Goal: Transaction & Acquisition: Purchase product/service

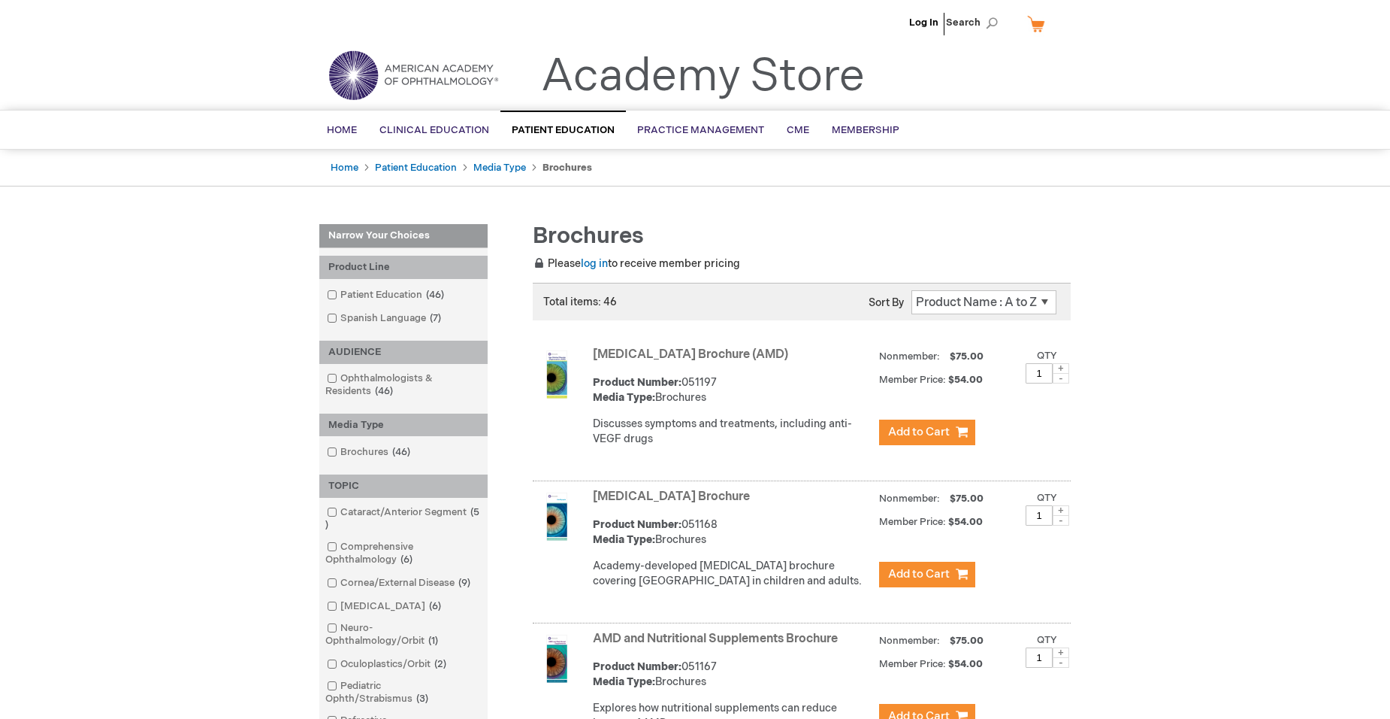
click at [1045, 301] on select "Position Product Name : A to Z Product Name : Z to A Price : Low to High Price …" at bounding box center [984, 302] width 145 height 24
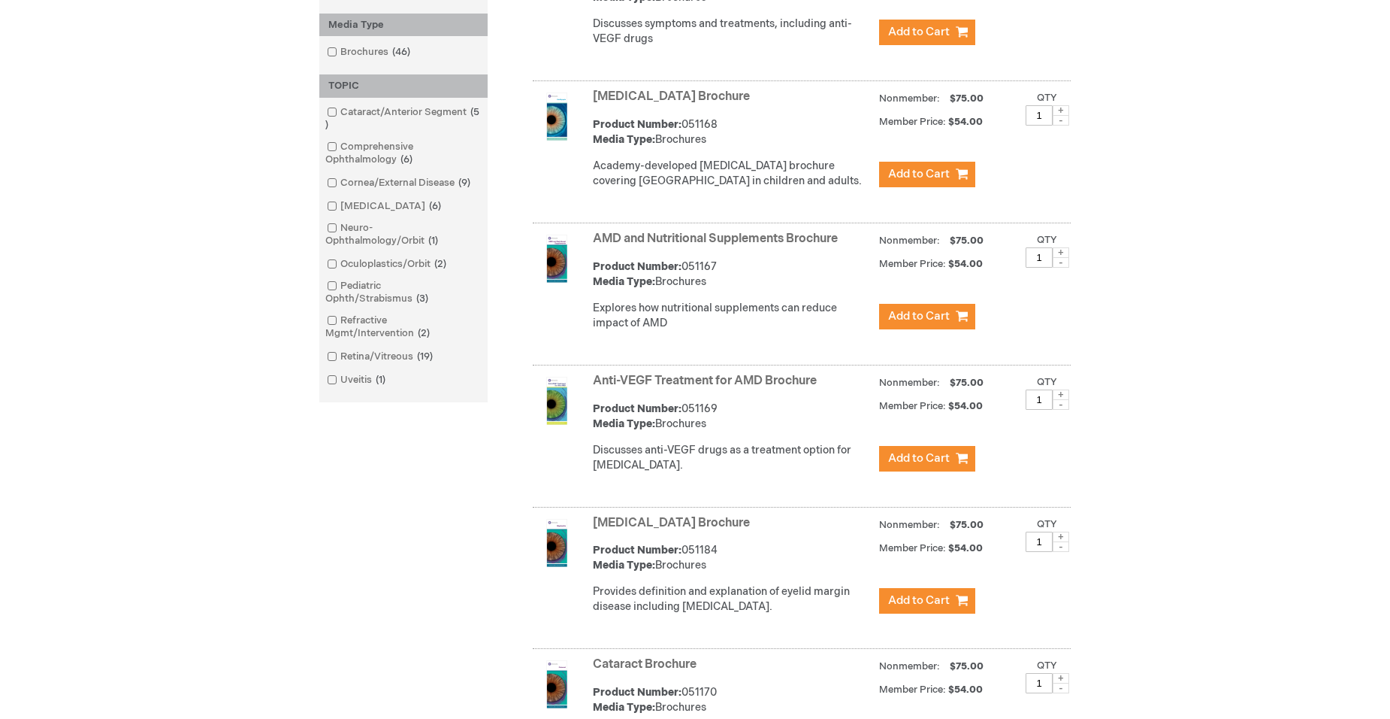
scroll to position [451, 0]
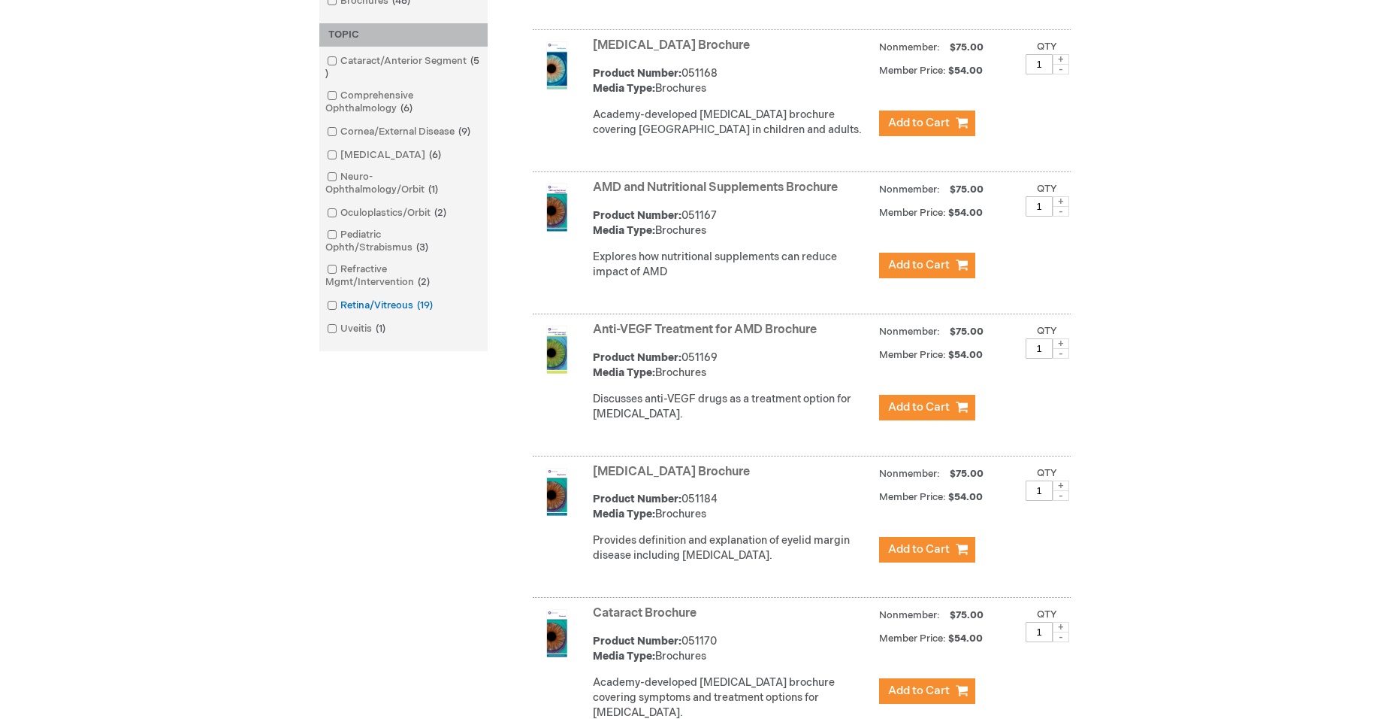
click at [340, 306] on span at bounding box center [340, 305] width 0 height 12
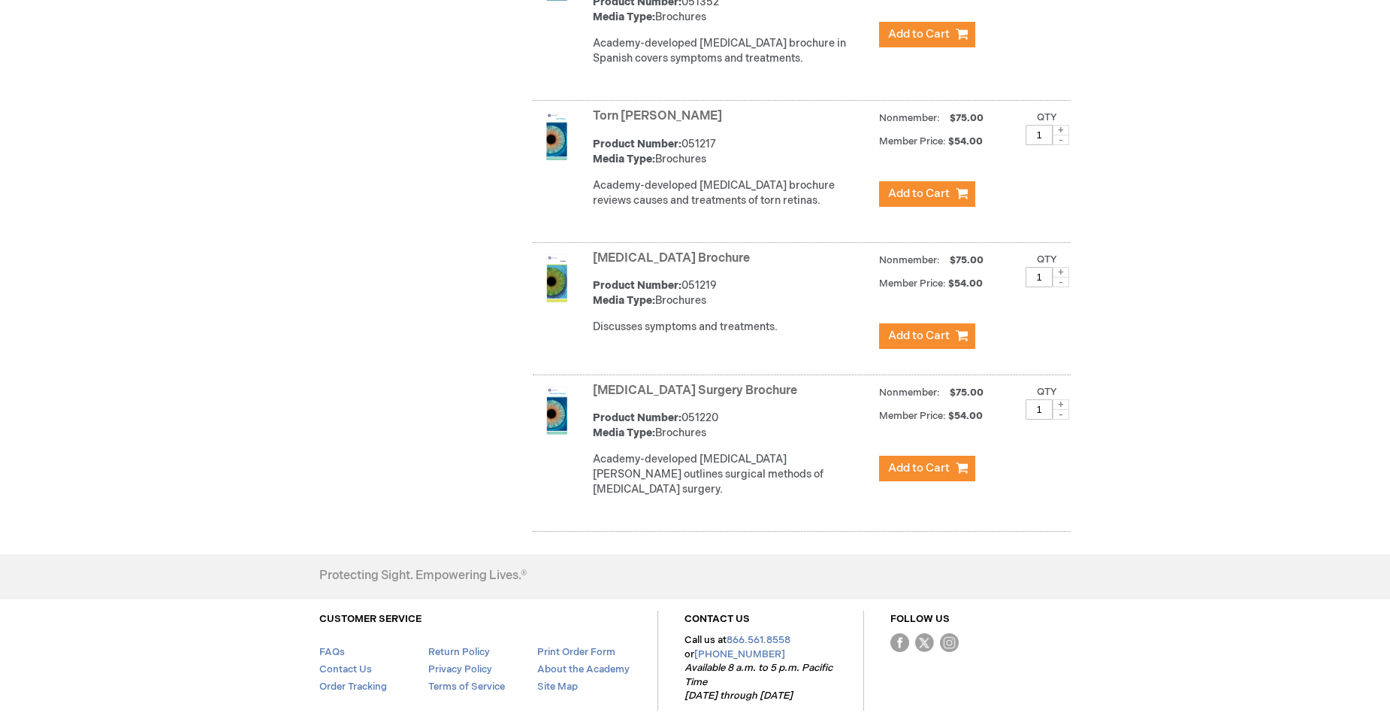
scroll to position [2555, 0]
click at [1062, 409] on span at bounding box center [1061, 403] width 17 height 11
type input "4"
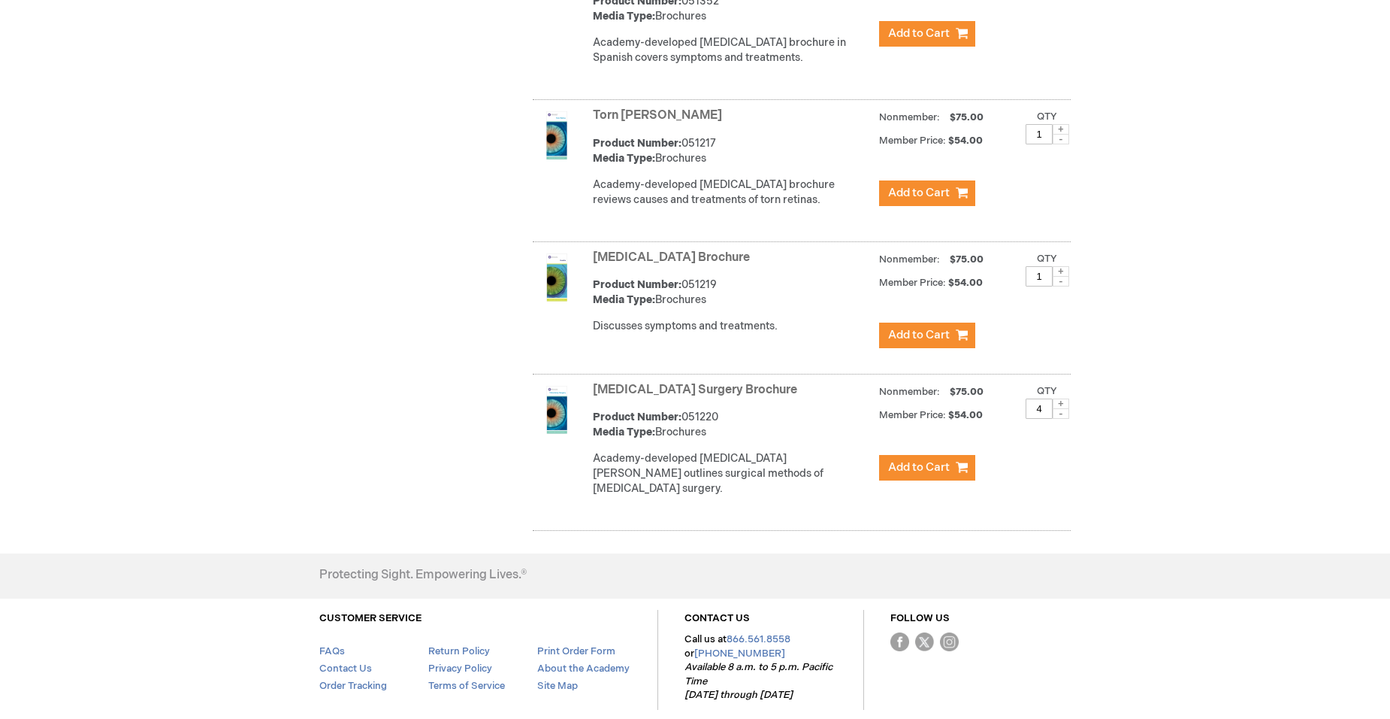
scroll to position [2631, 0]
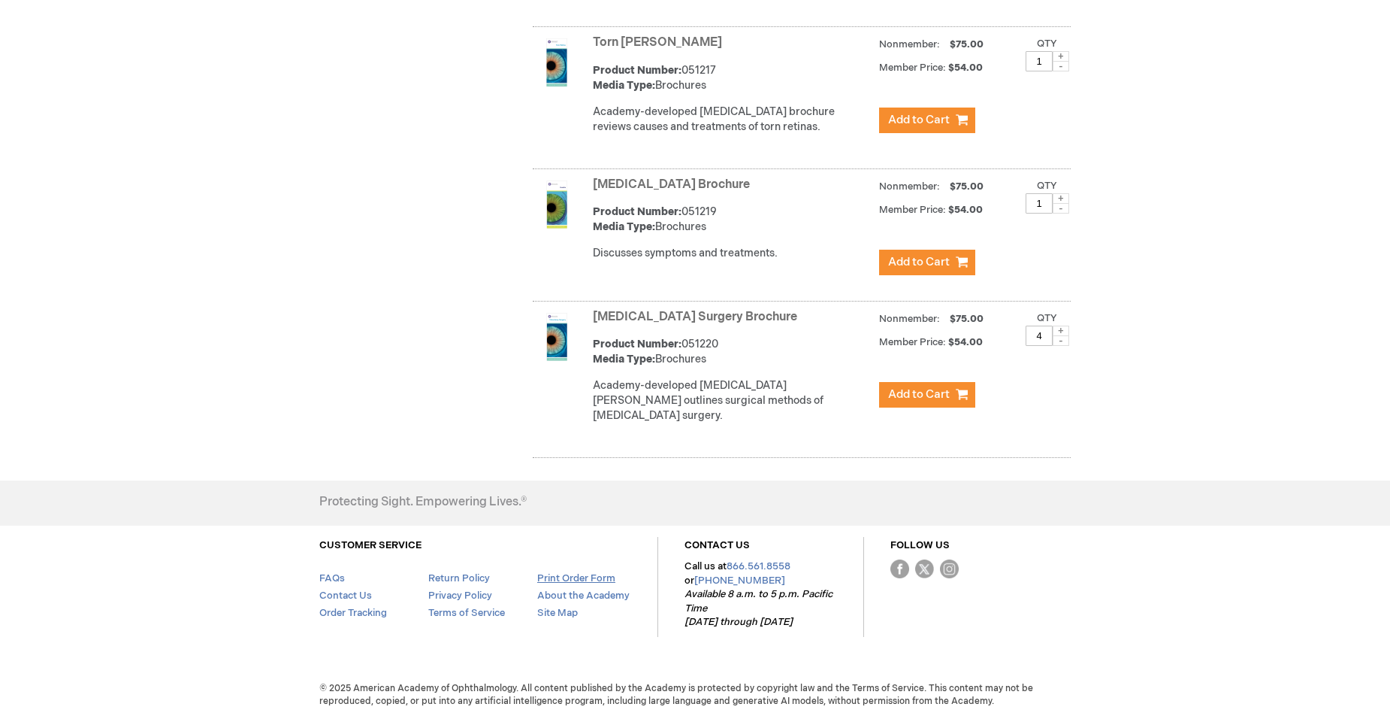
click at [548, 579] on link "Print Order Form" at bounding box center [576, 578] width 78 height 12
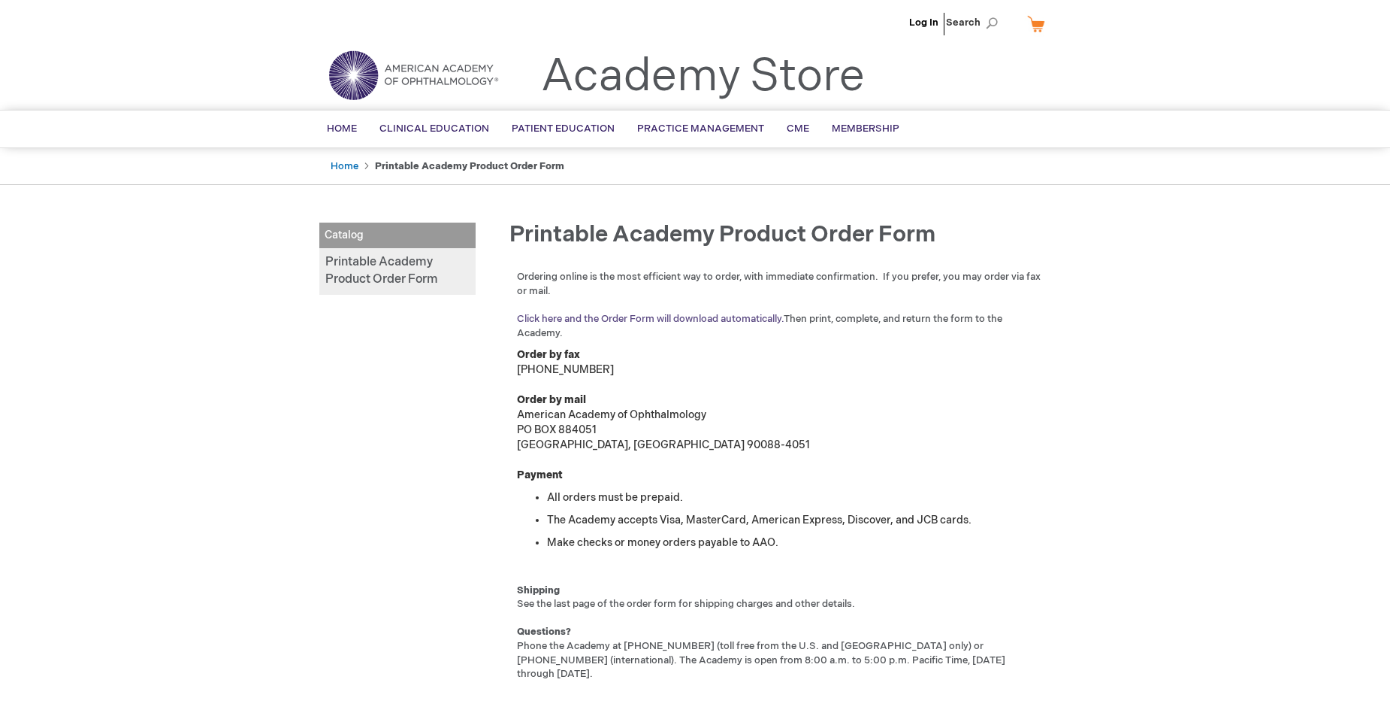
click at [655, 319] on link "Click here and the Order Form will download automatically." at bounding box center [650, 319] width 267 height 12
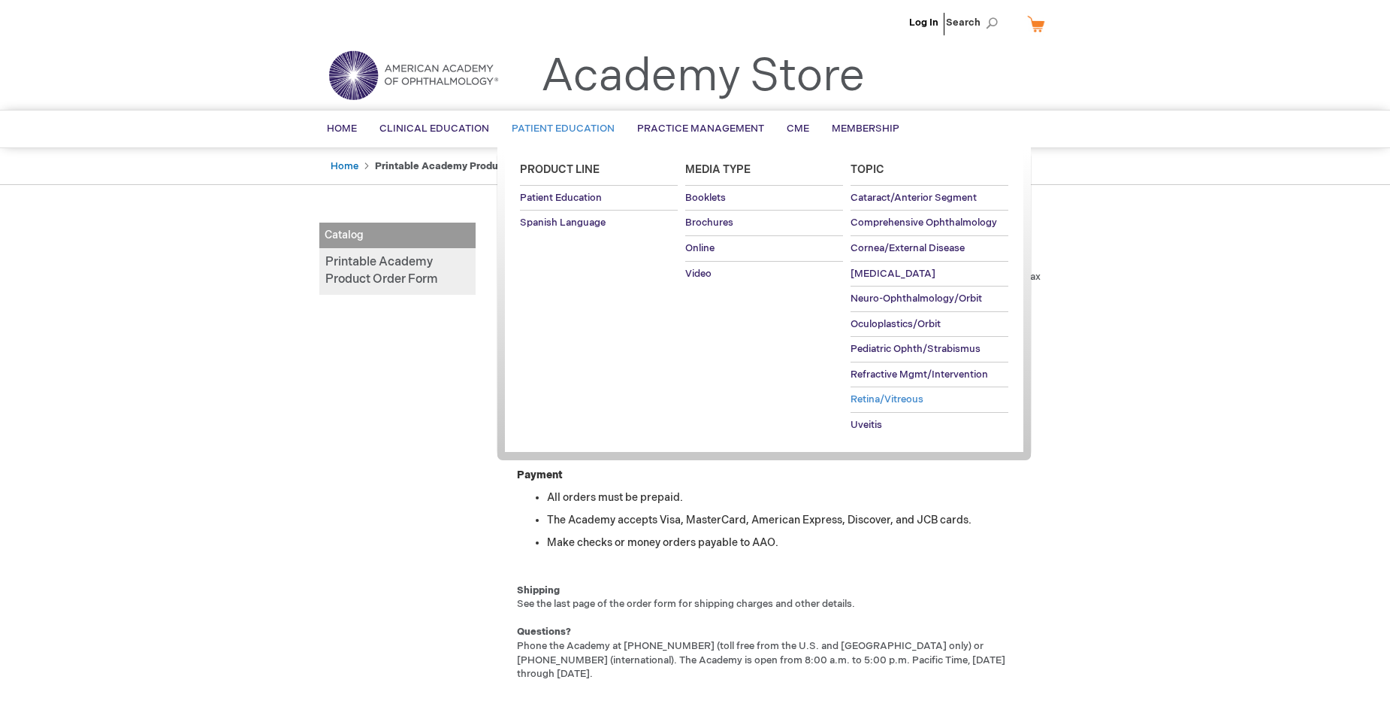
drag, startPoint x: 903, startPoint y: 396, endPoint x: 921, endPoint y: 400, distance: 17.7
click at [903, 396] on span "Retina/Vitreous" at bounding box center [887, 399] width 73 height 12
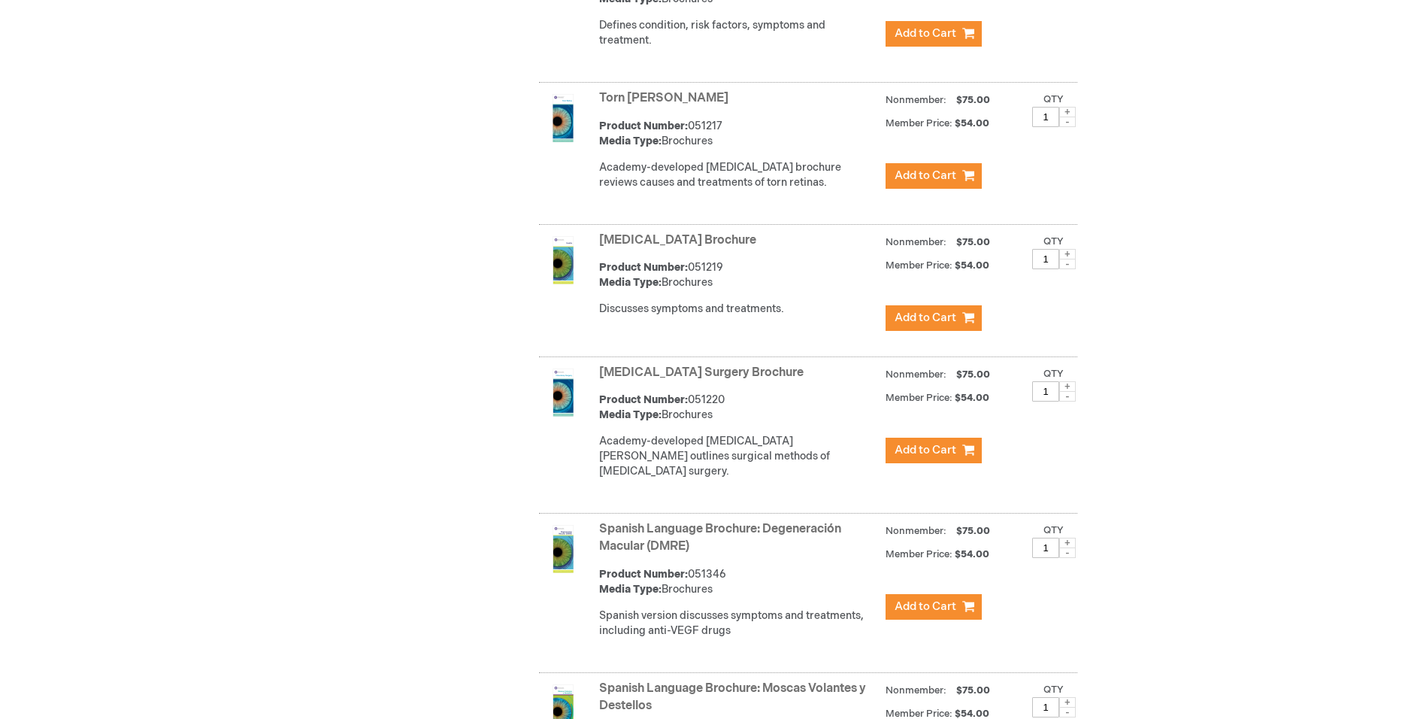
scroll to position [1051, 0]
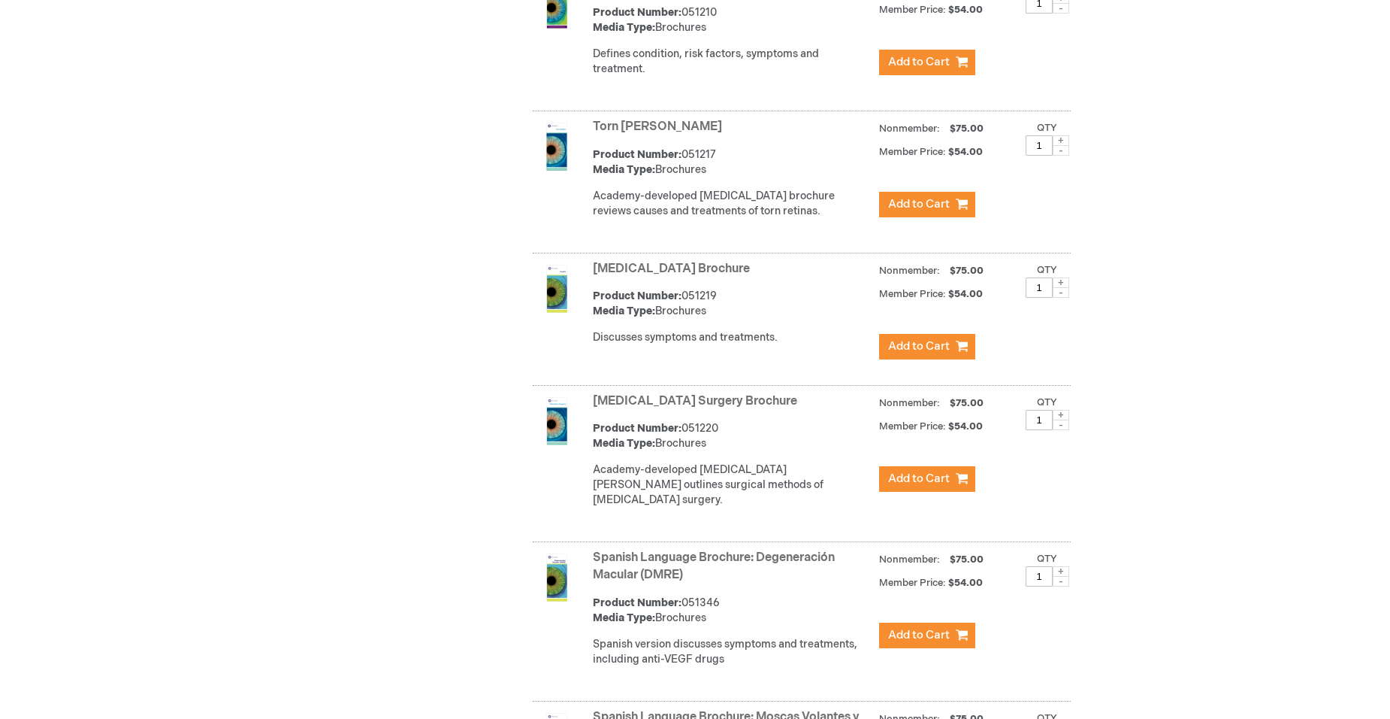
click at [1042, 430] on input "1" at bounding box center [1039, 420] width 27 height 20
type input "5"
click at [951, 492] on button "Add to Cart" at bounding box center [927, 479] width 96 height 26
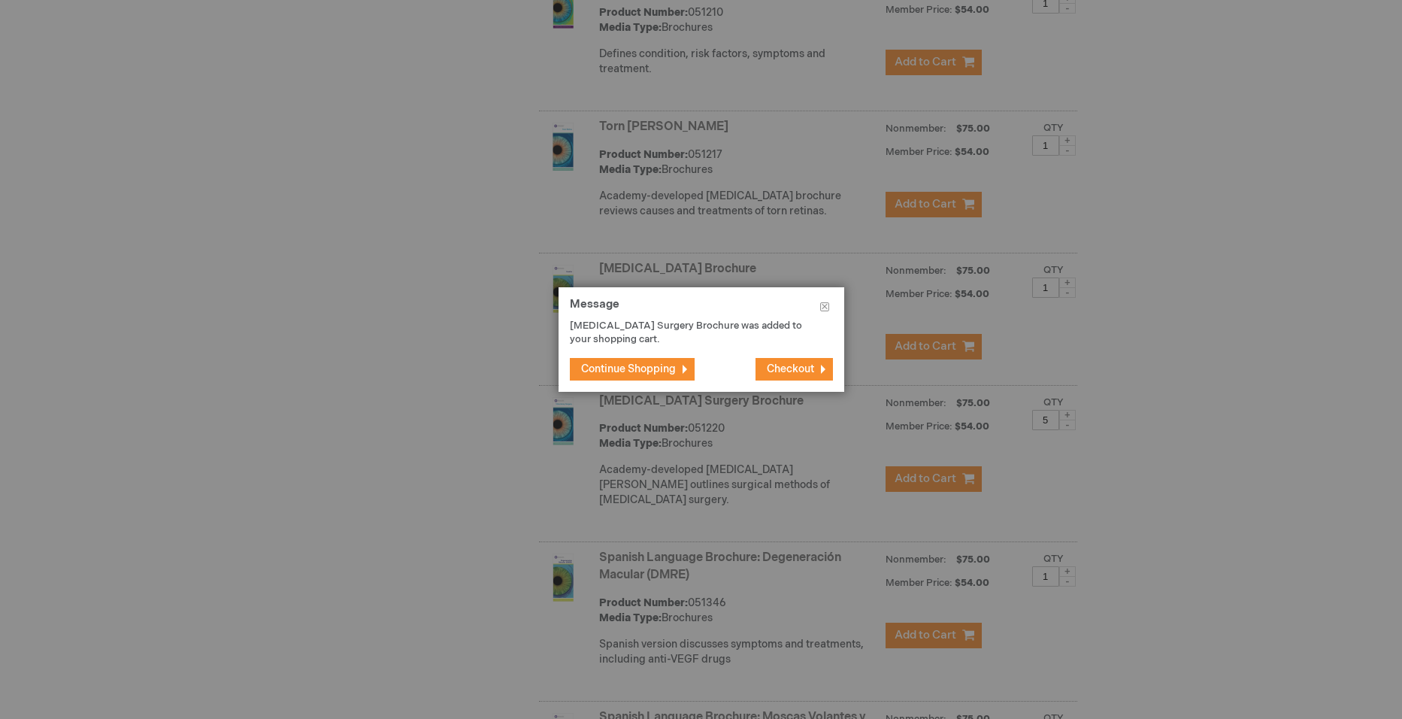
click at [801, 370] on span "Checkout" at bounding box center [790, 368] width 47 height 13
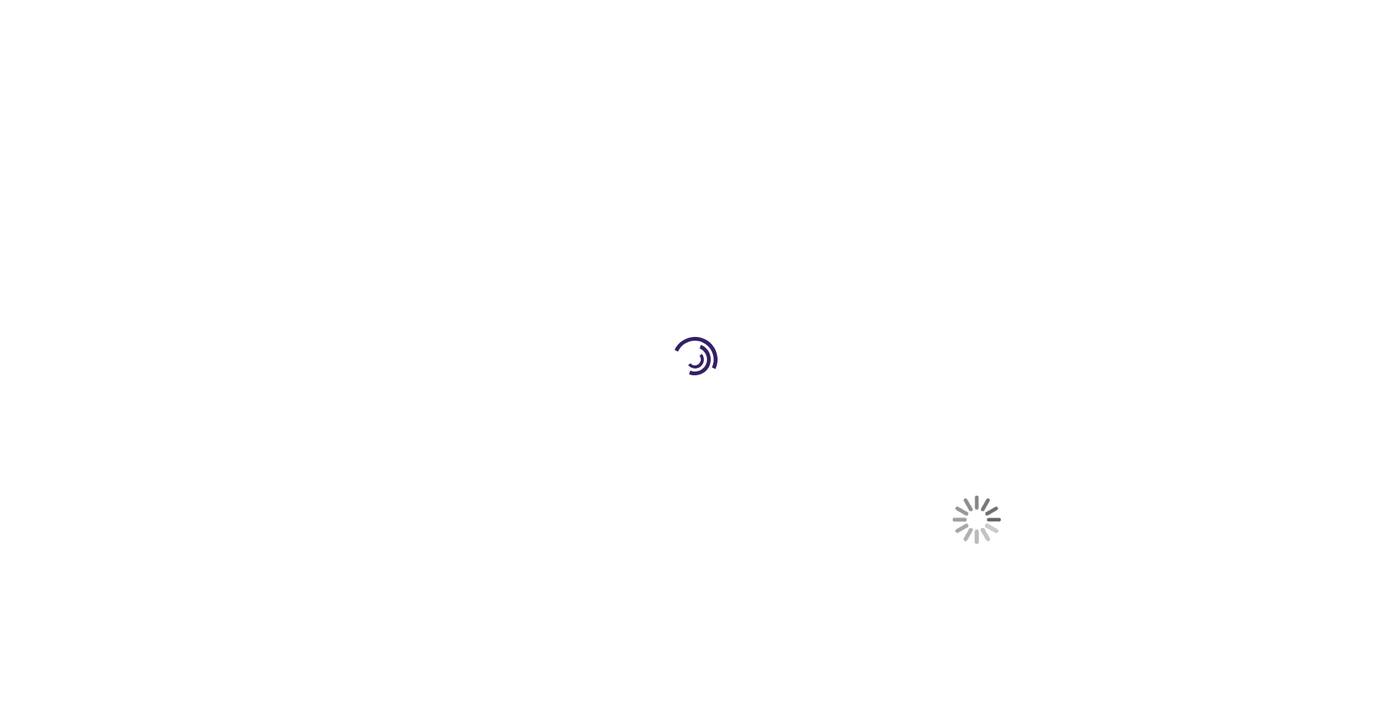
select select "US"
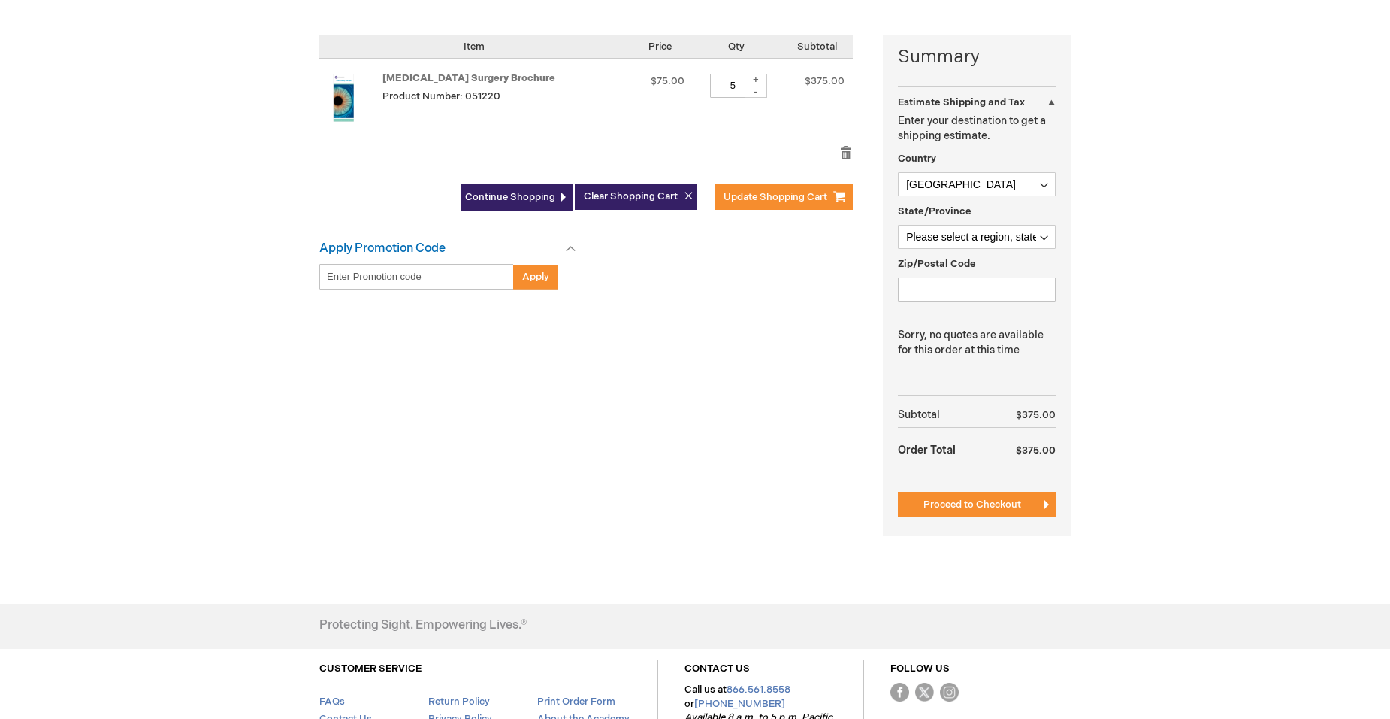
scroll to position [301, 0]
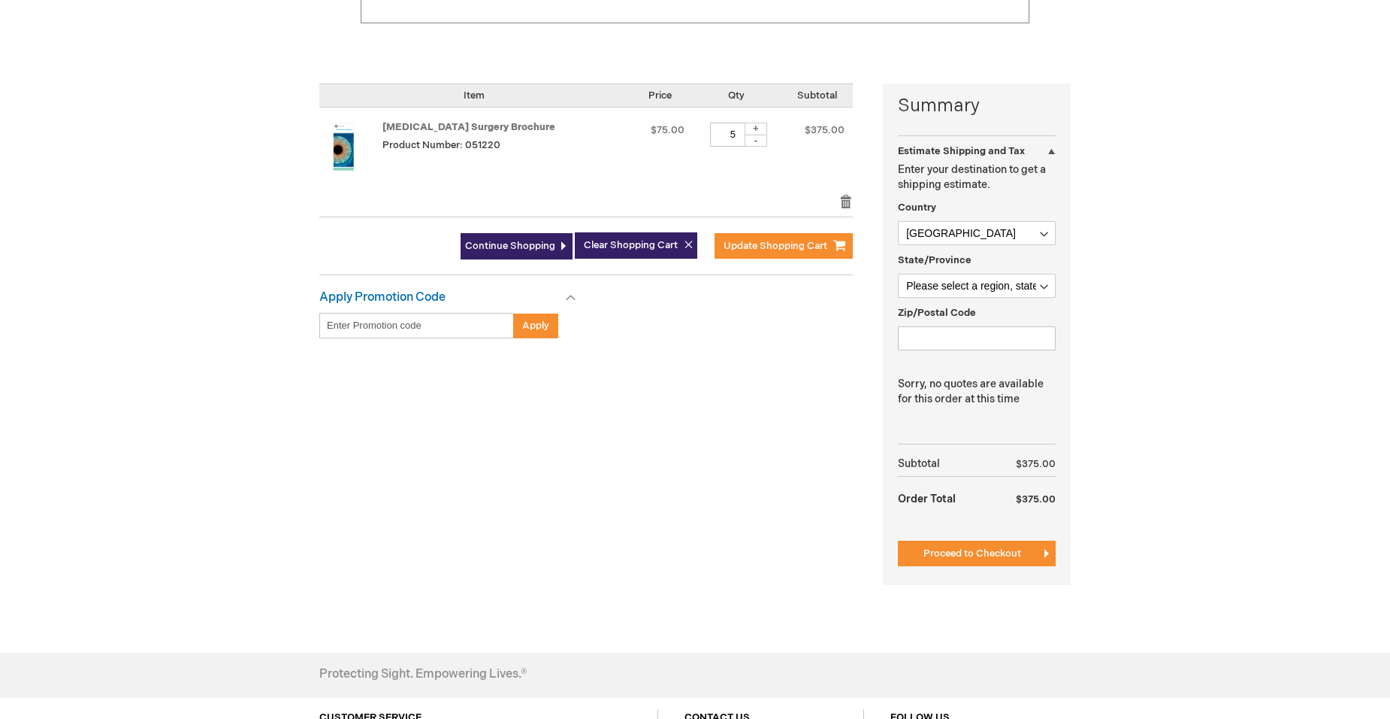
click at [750, 129] on div "+" at bounding box center [756, 129] width 23 height 13
type input "6"
click at [759, 246] on span "Update Shopping Cart" at bounding box center [776, 246] width 104 height 12
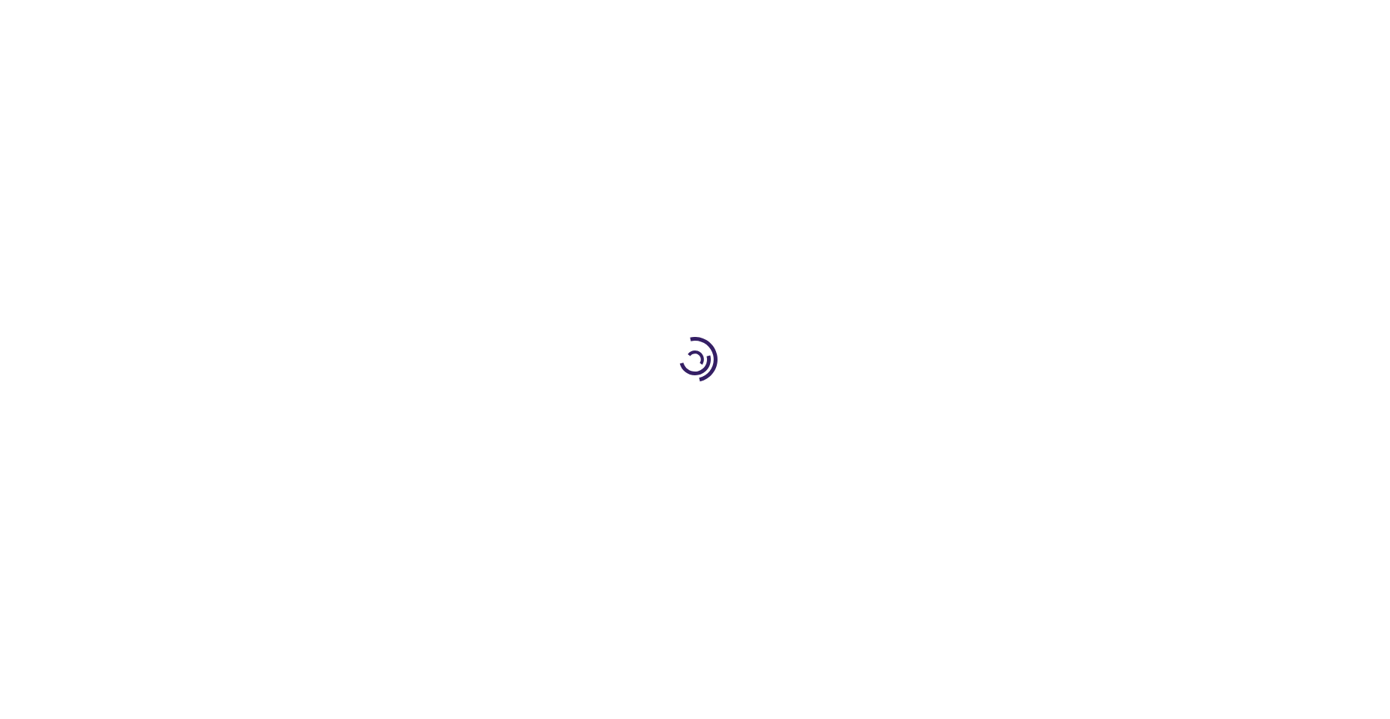
select select "US"
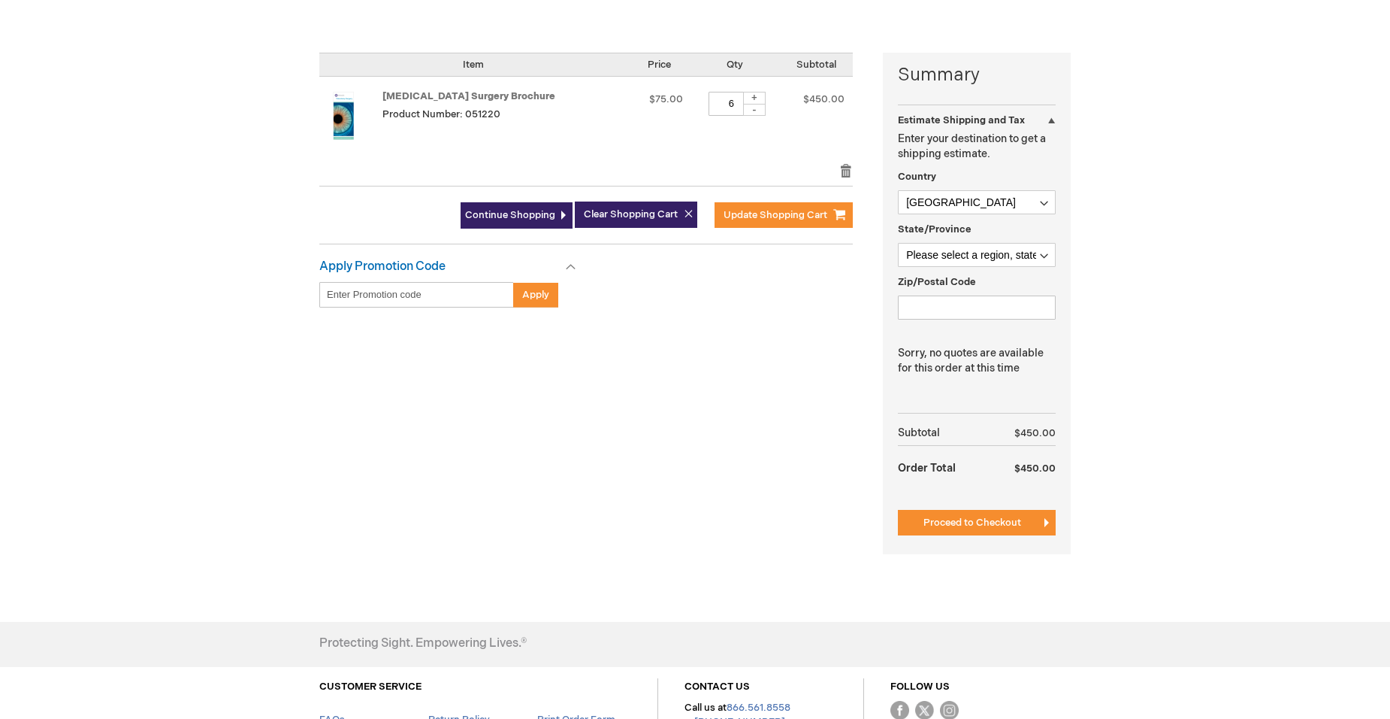
scroll to position [451, 0]
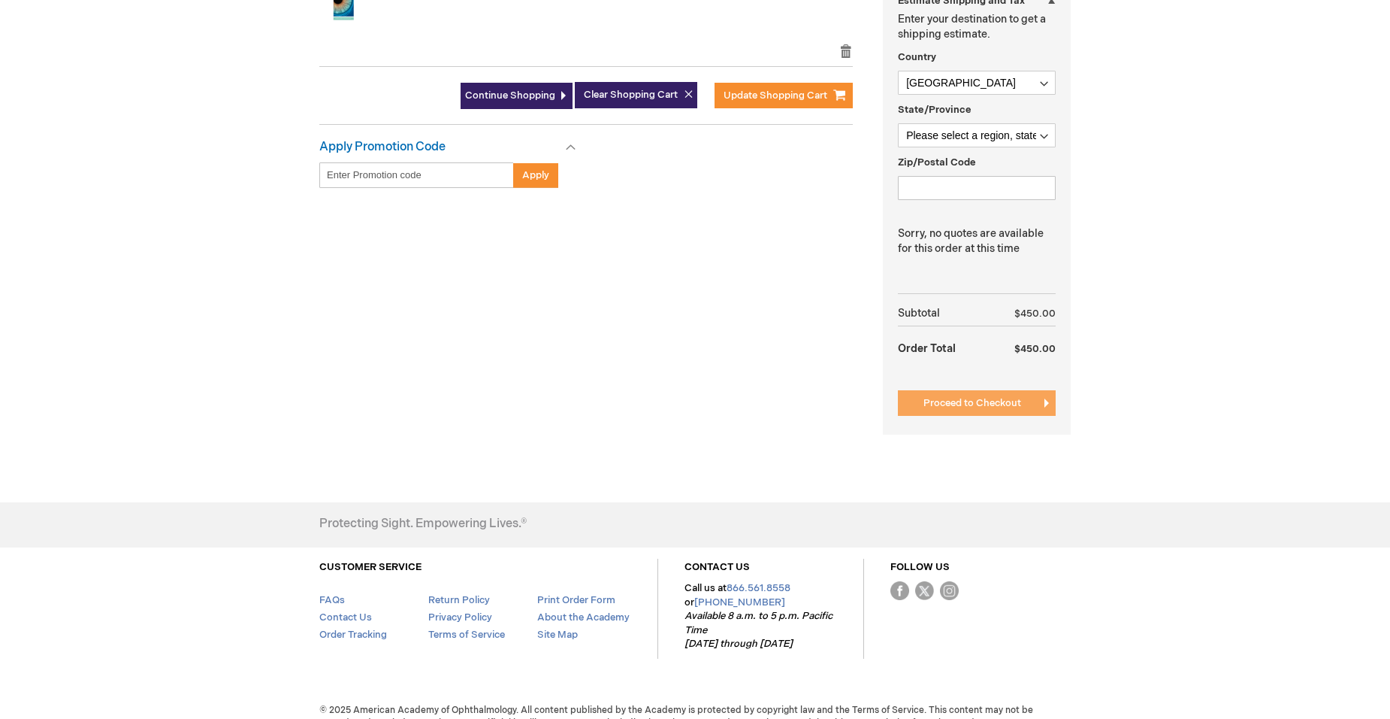
click at [1006, 404] on span "Proceed to Checkout" at bounding box center [973, 403] width 98 height 12
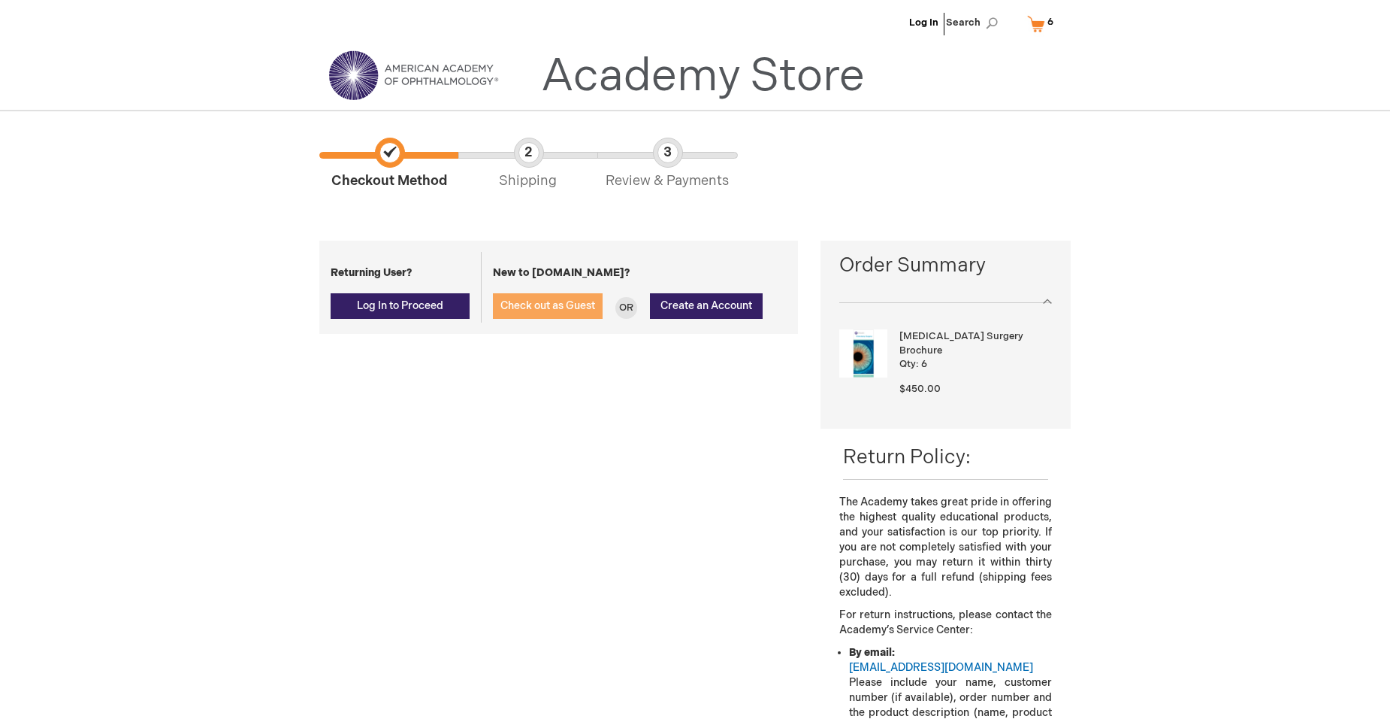
click at [549, 306] on span "Check out as Guest" at bounding box center [548, 305] width 95 height 13
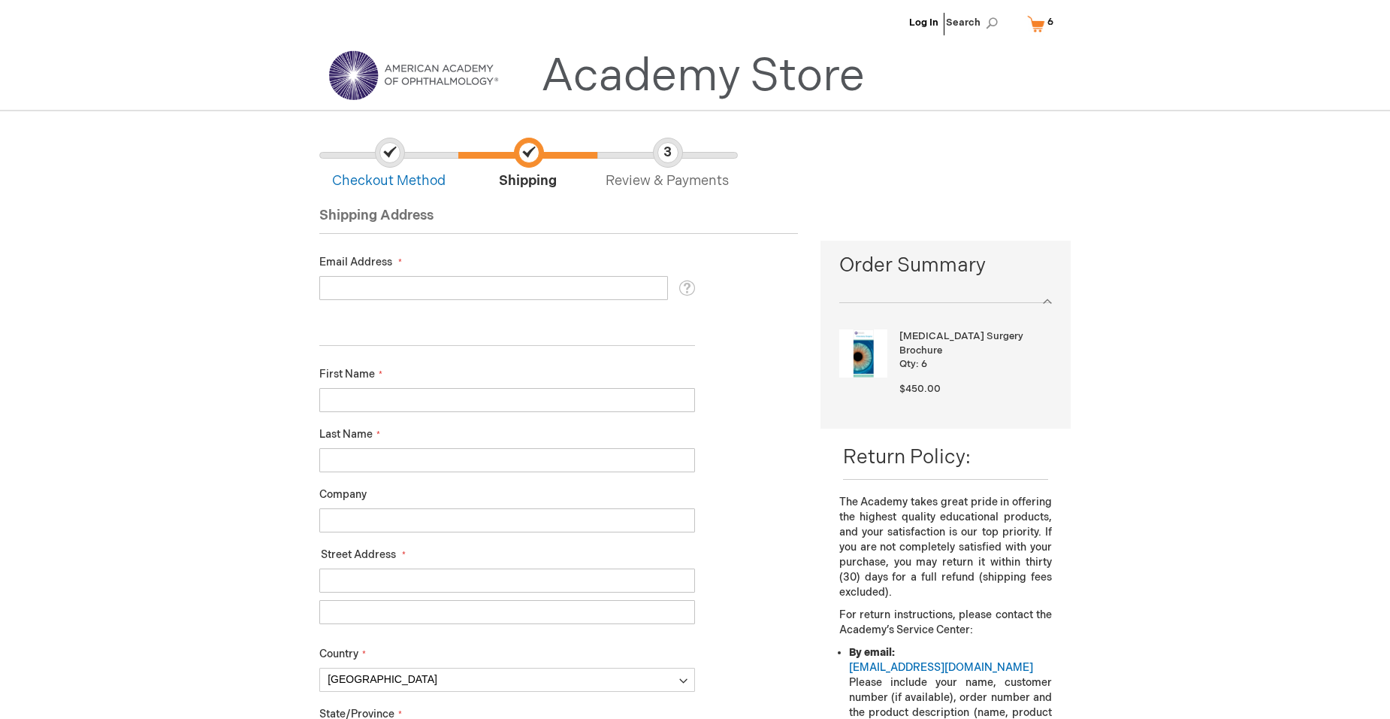
click at [422, 289] on input "Email Address" at bounding box center [493, 288] width 349 height 24
type input "Albert.X.Espinosa@kp.org"
click at [344, 401] on input "First Name" at bounding box center [507, 400] width 376 height 24
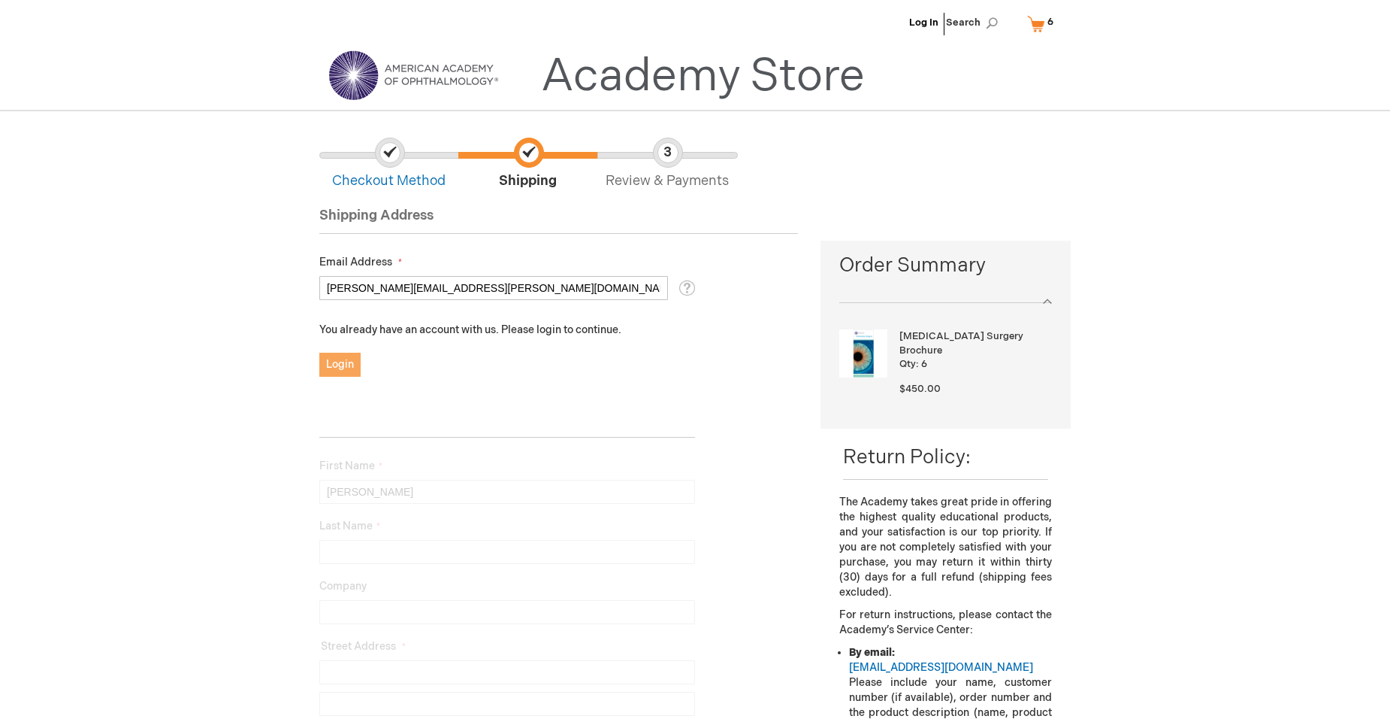
type input "[PERSON_NAME]"
drag, startPoint x: 345, startPoint y: 359, endPoint x: 355, endPoint y: 360, distance: 9.9
click at [345, 360] on span "Login" at bounding box center [340, 364] width 28 height 13
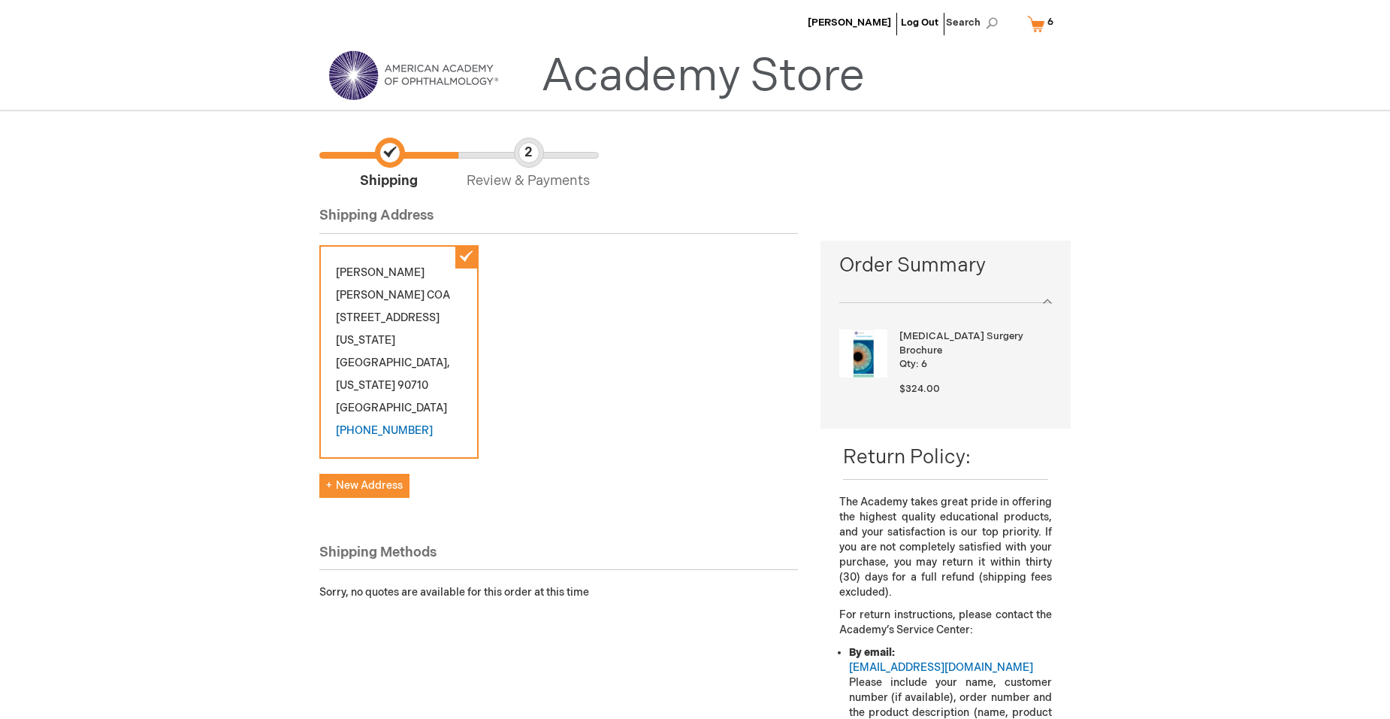
click at [469, 256] on div "[PERSON_NAME] COA [STREET_ADDRESS][US_STATE][US_STATE] [PHONE_NUMBER]" at bounding box center [398, 351] width 159 height 213
click at [329, 479] on span "New Address" at bounding box center [364, 485] width 77 height 13
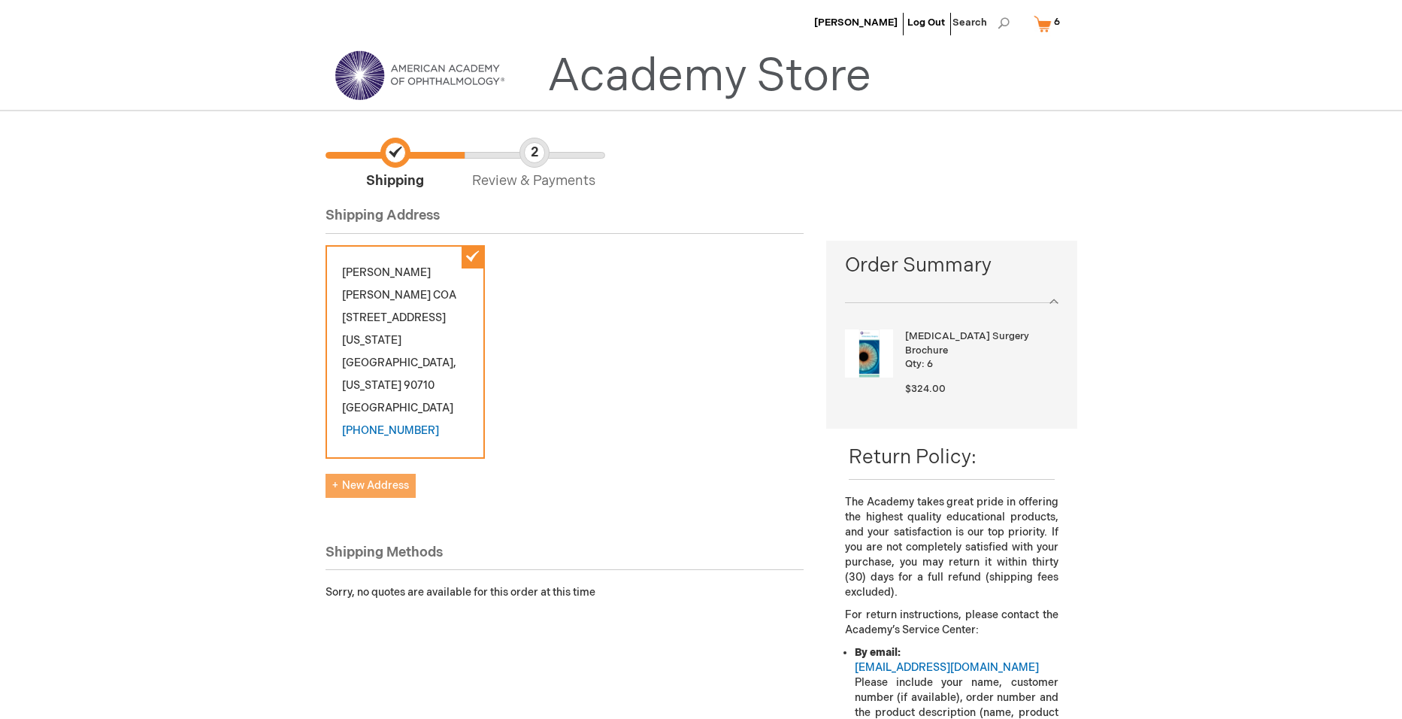
select select "US"
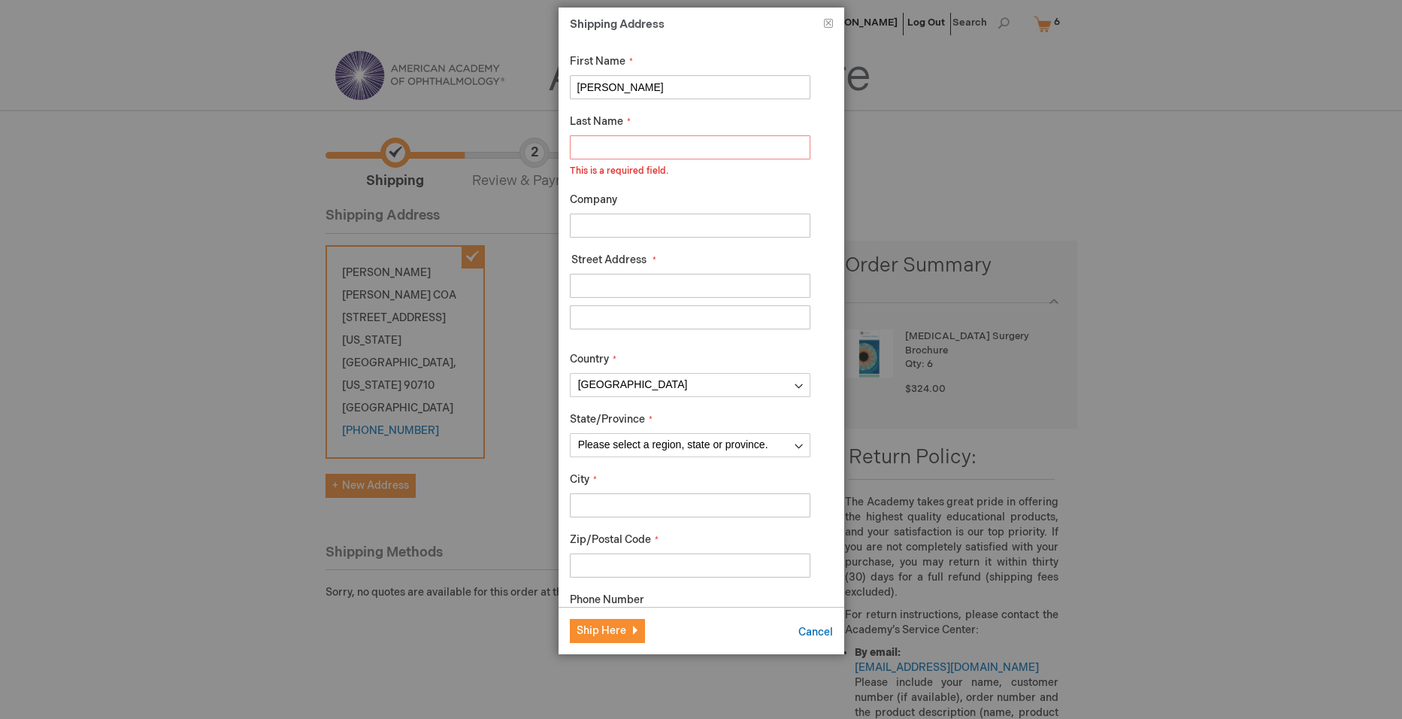
click at [640, 154] on input "Last Name" at bounding box center [690, 147] width 241 height 24
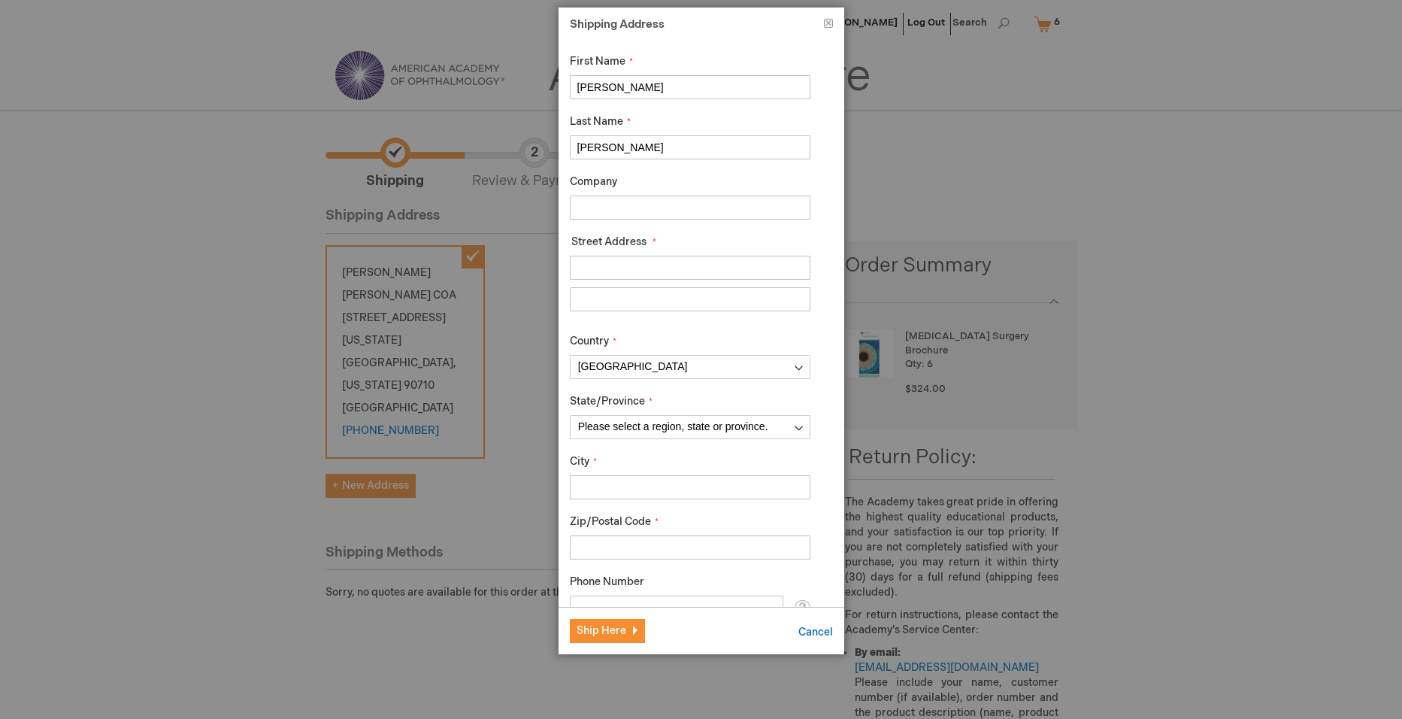
type input "Espinosa"
click at [631, 207] on input "Company" at bounding box center [690, 207] width 241 height 24
type input "Kaiser Permanente"
click at [665, 265] on input "Street Address: Line 1" at bounding box center [690, 268] width 241 height 24
type input "25825 S. Vermont Ave"
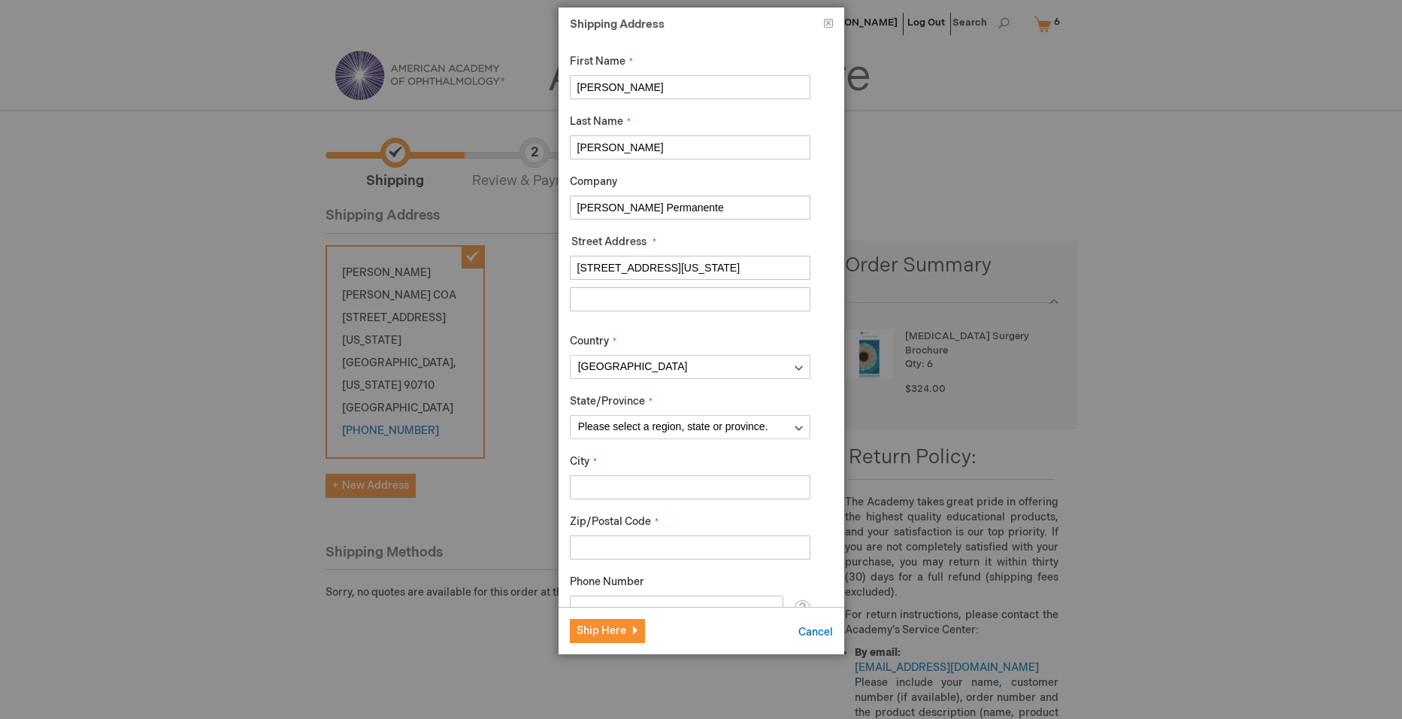
click at [673, 209] on input "Kaiser Permanente" at bounding box center [690, 207] width 241 height 24
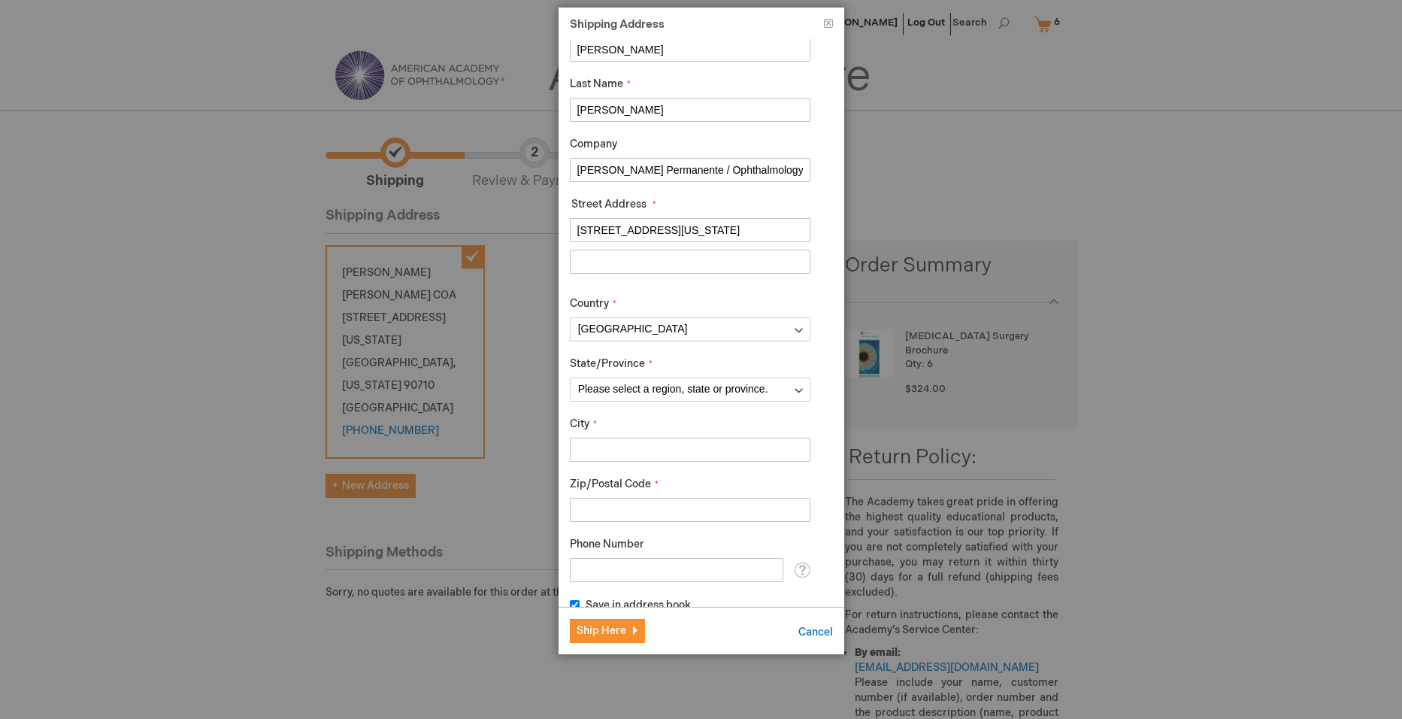
scroll to position [58, 0]
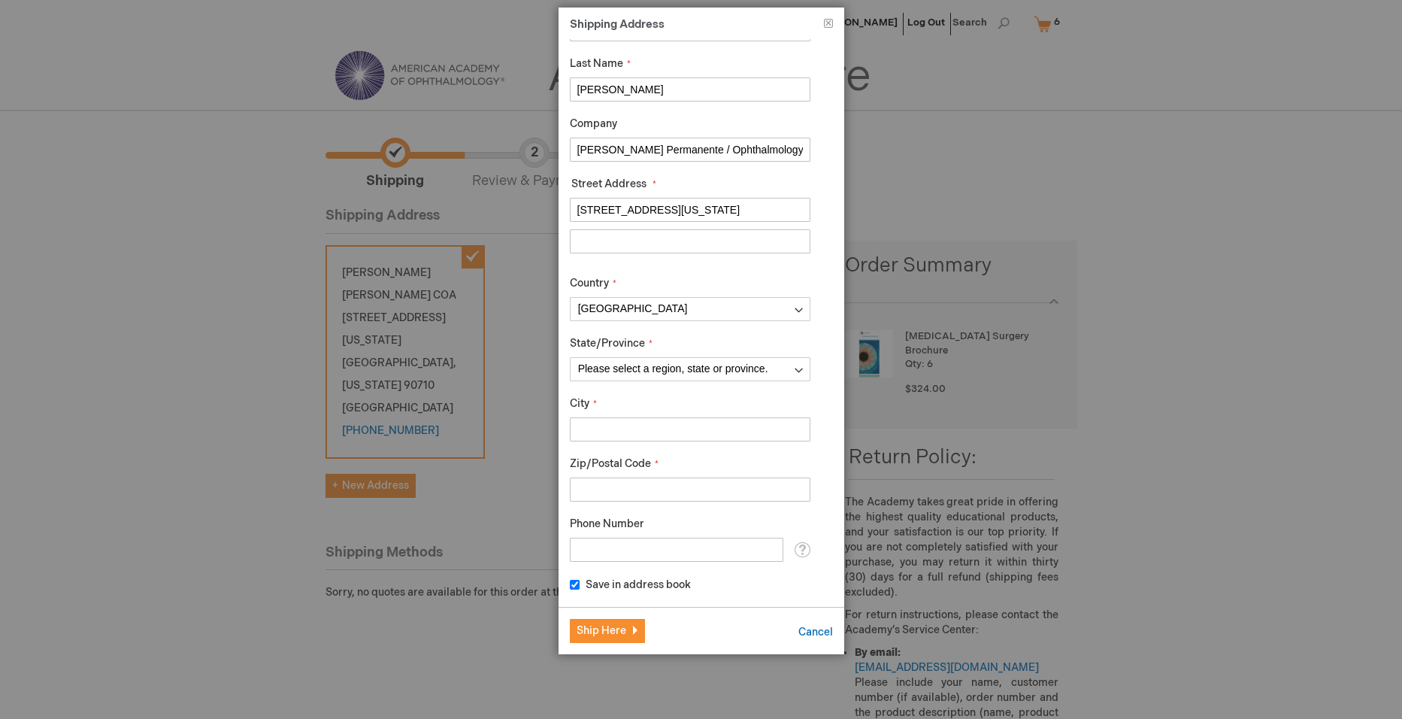
type input "Kaiser Permanente / Ophthalmology"
click at [654, 426] on input "City" at bounding box center [690, 429] width 241 height 24
type input "Harbor City"
click at [641, 492] on input "Zip/Postal Code" at bounding box center [690, 489] width 241 height 24
type input "90710"
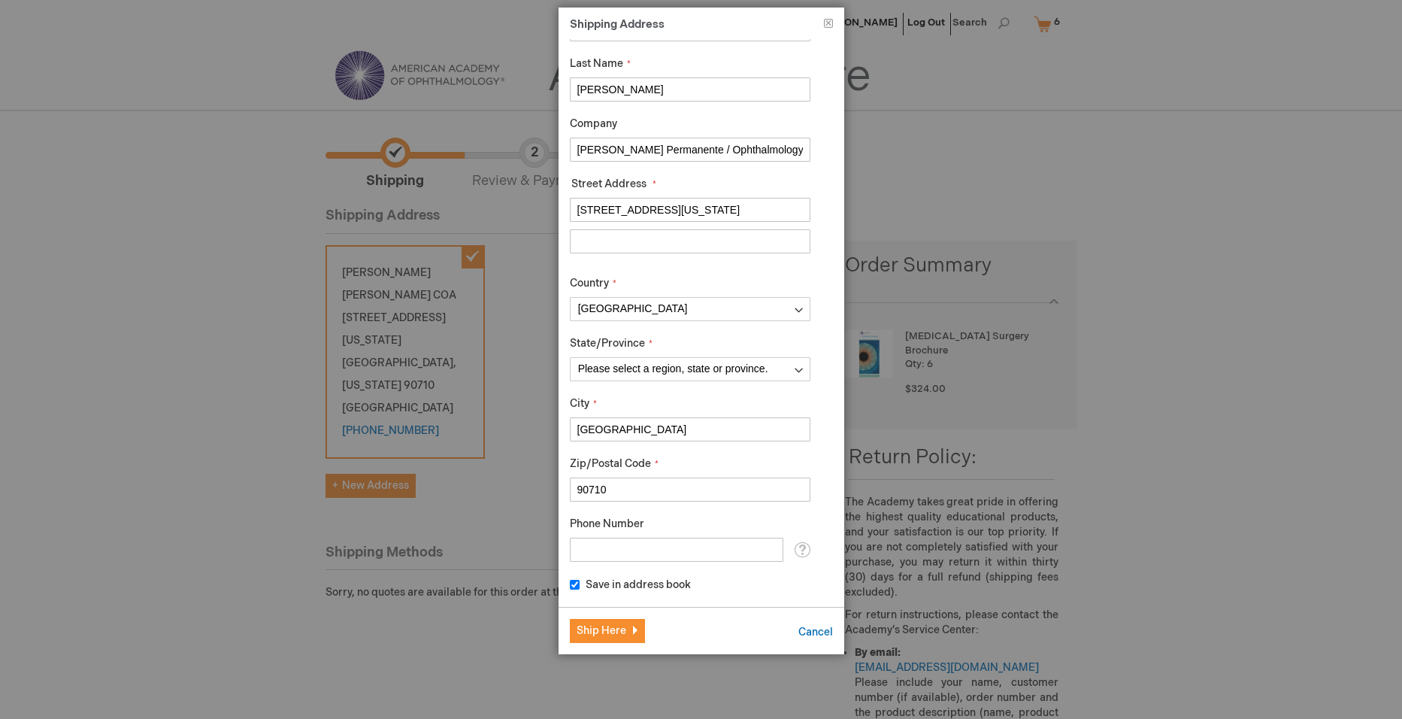
click at [659, 549] on input "Phone Number" at bounding box center [676, 549] width 213 height 24
type input "[PHONE_NUMBER]"
click at [611, 628] on span "Ship Here" at bounding box center [601, 630] width 50 height 13
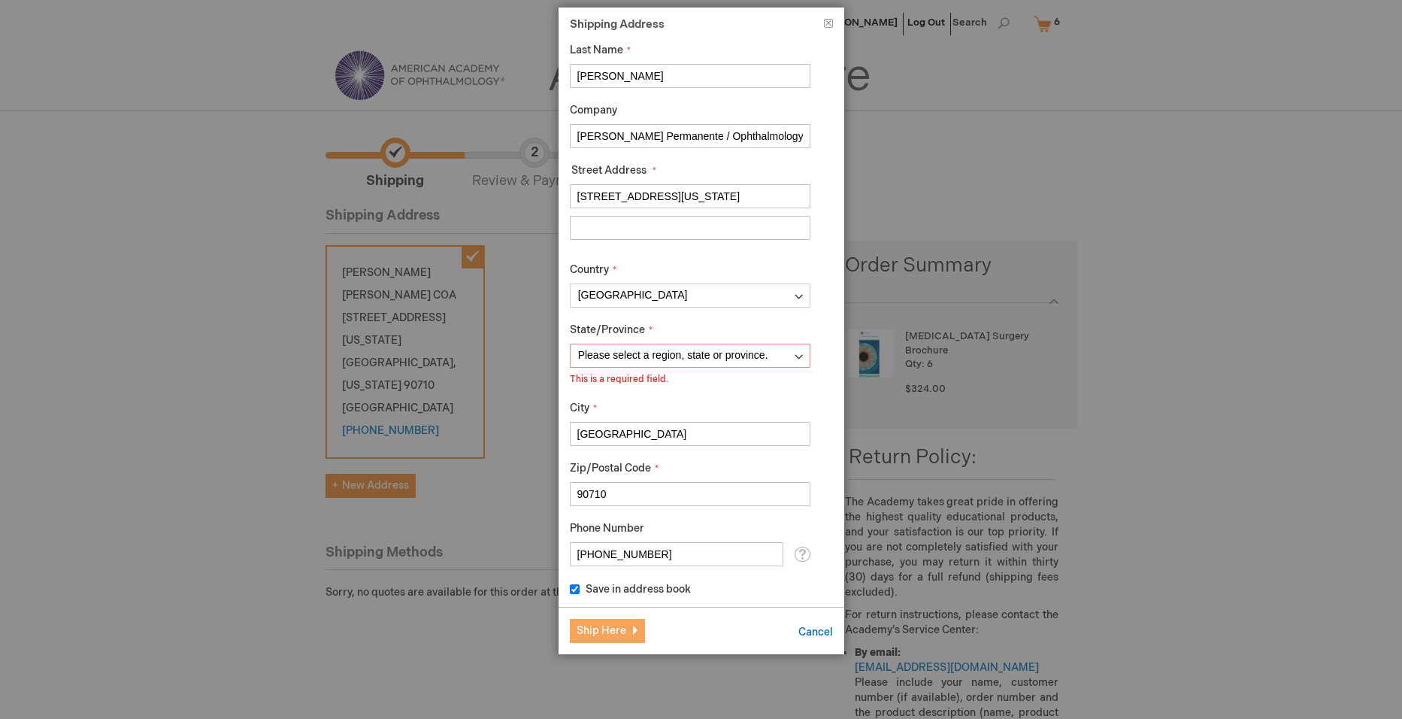
scroll to position [76, 0]
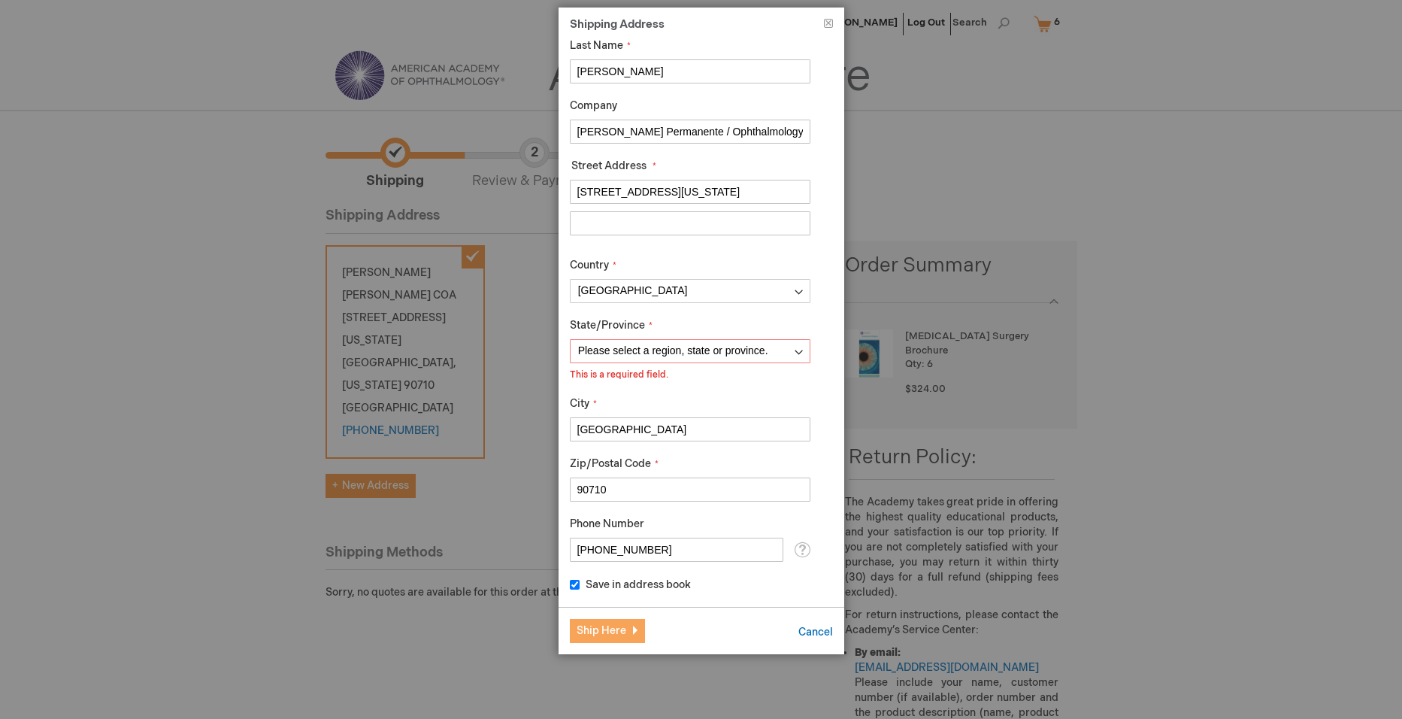
click at [607, 636] on span "Ship Here" at bounding box center [601, 630] width 50 height 13
click at [782, 346] on select "Please select a region, state or province. Alabama Alaska American Samoa Arizon…" at bounding box center [690, 351] width 241 height 24
select select "12"
click at [570, 356] on select "Please select a region, state or province. Alabama Alaska American Samoa Arizon…" at bounding box center [690, 351] width 241 height 24
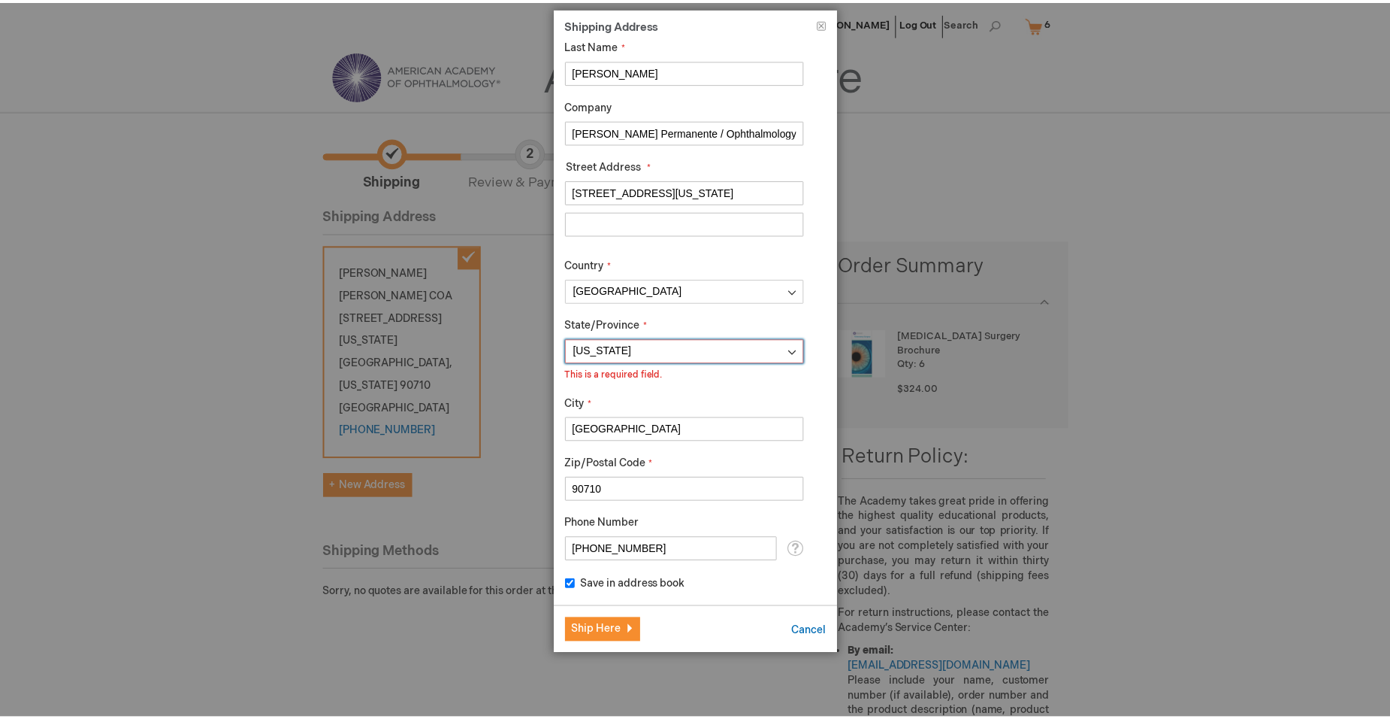
scroll to position [58, 0]
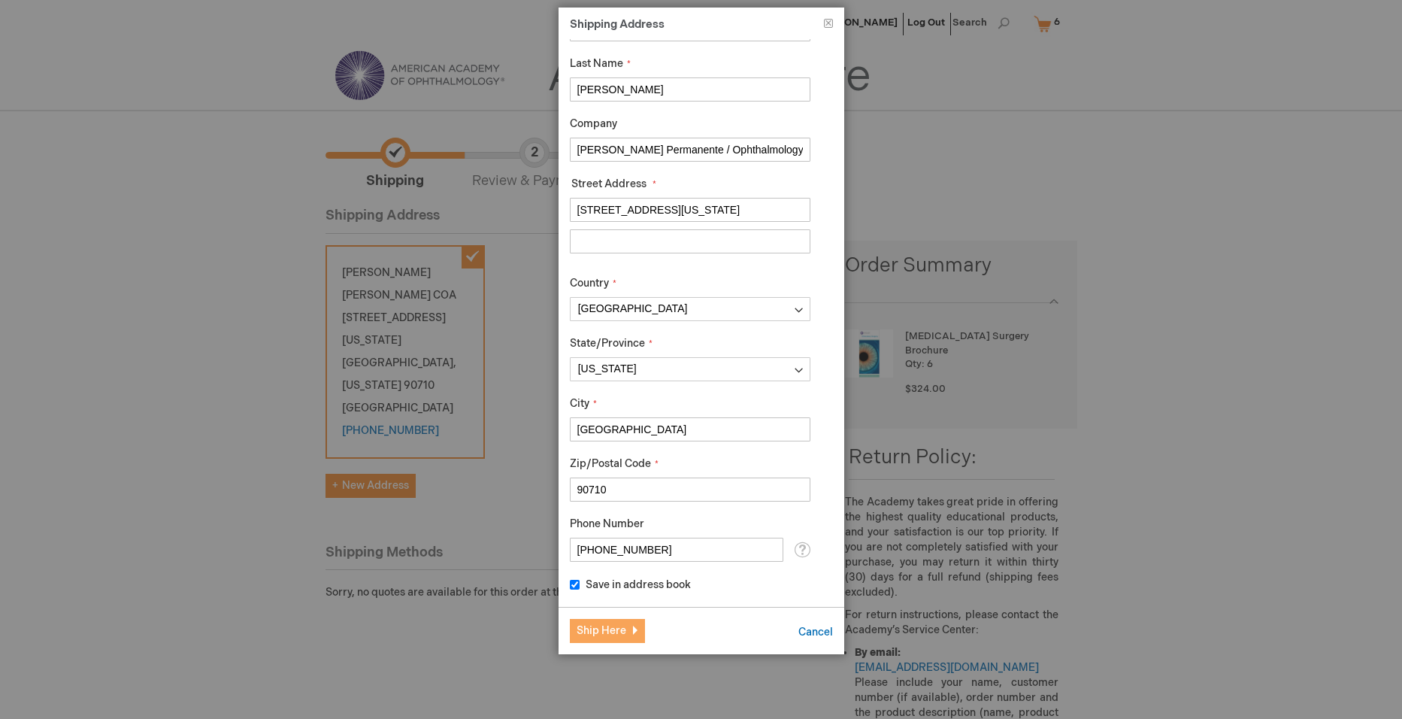
click at [623, 630] on span "Ship Here" at bounding box center [601, 630] width 50 height 13
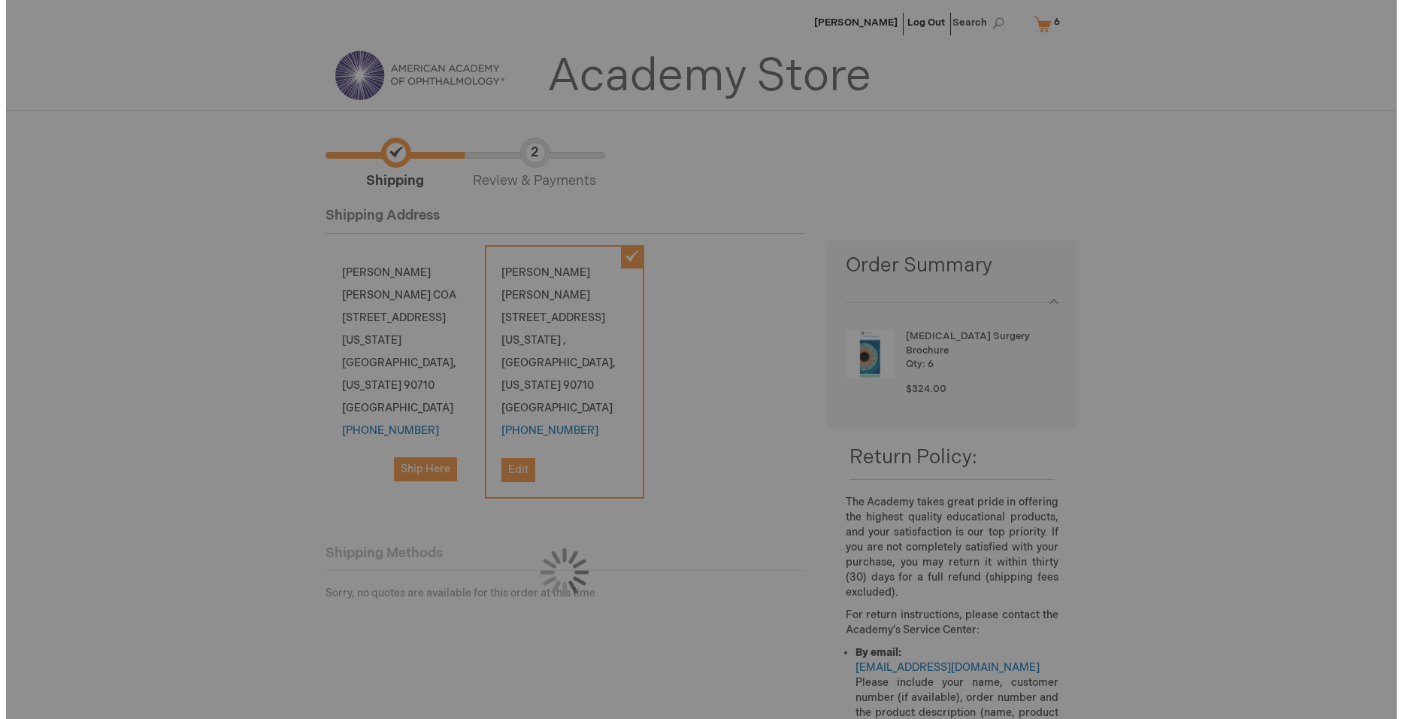
scroll to position [0, 0]
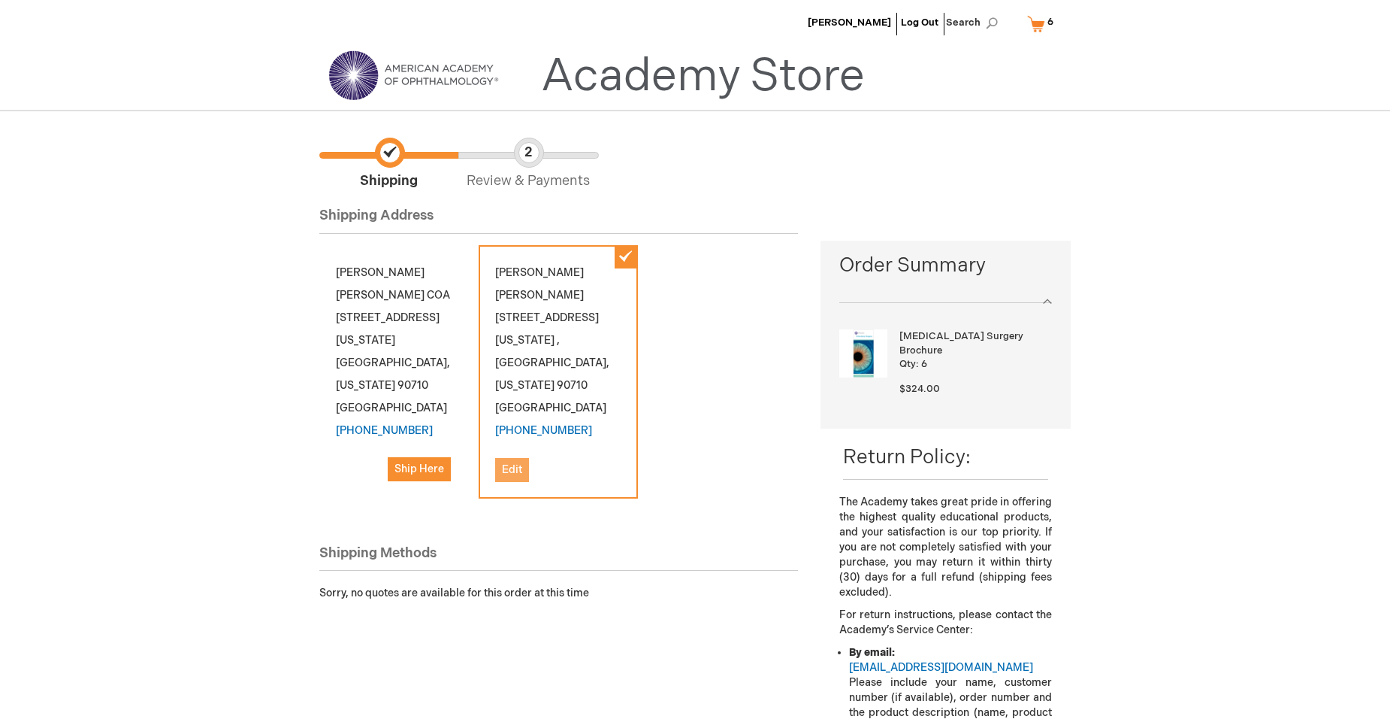
click at [516, 463] on span "Edit" at bounding box center [512, 469] width 20 height 13
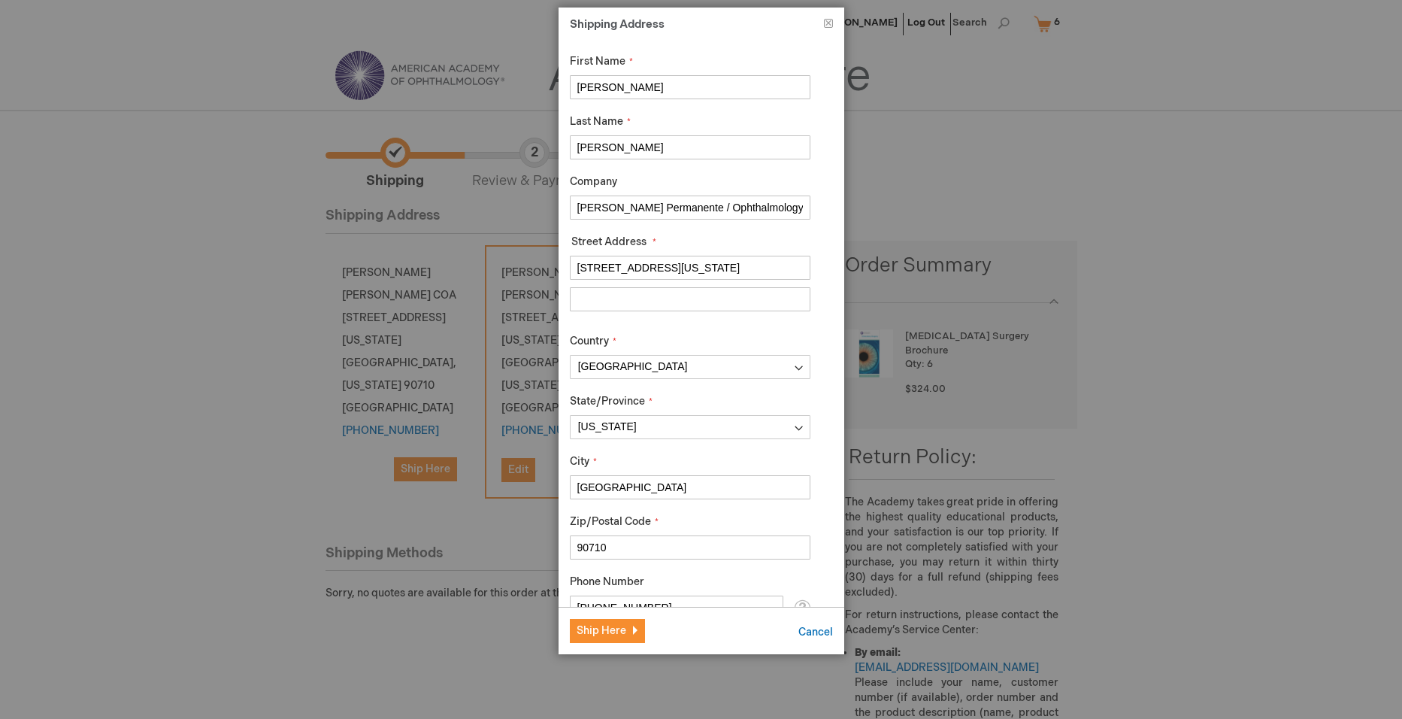
click at [602, 301] on input "Street Address: Line 2" at bounding box center [690, 299] width 241 height 24
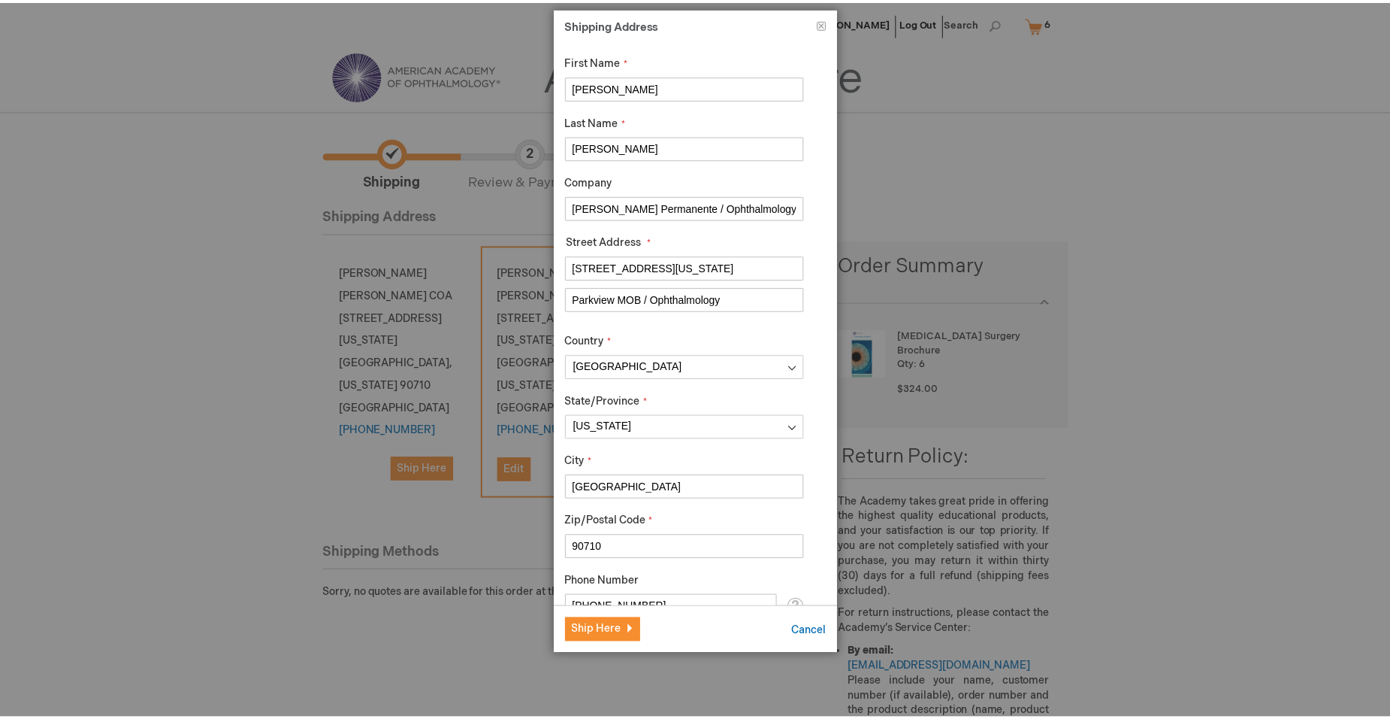
scroll to position [58, 0]
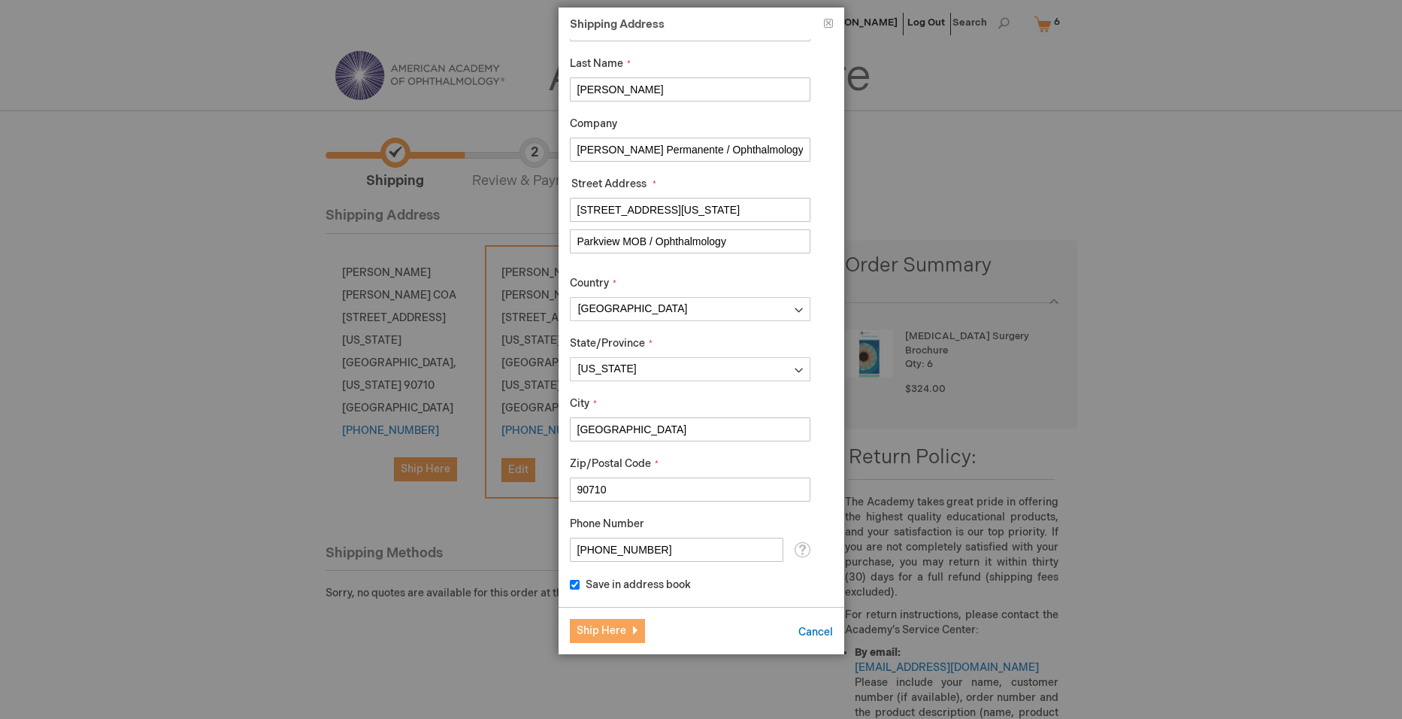
click at [612, 628] on span "Ship Here" at bounding box center [601, 630] width 50 height 13
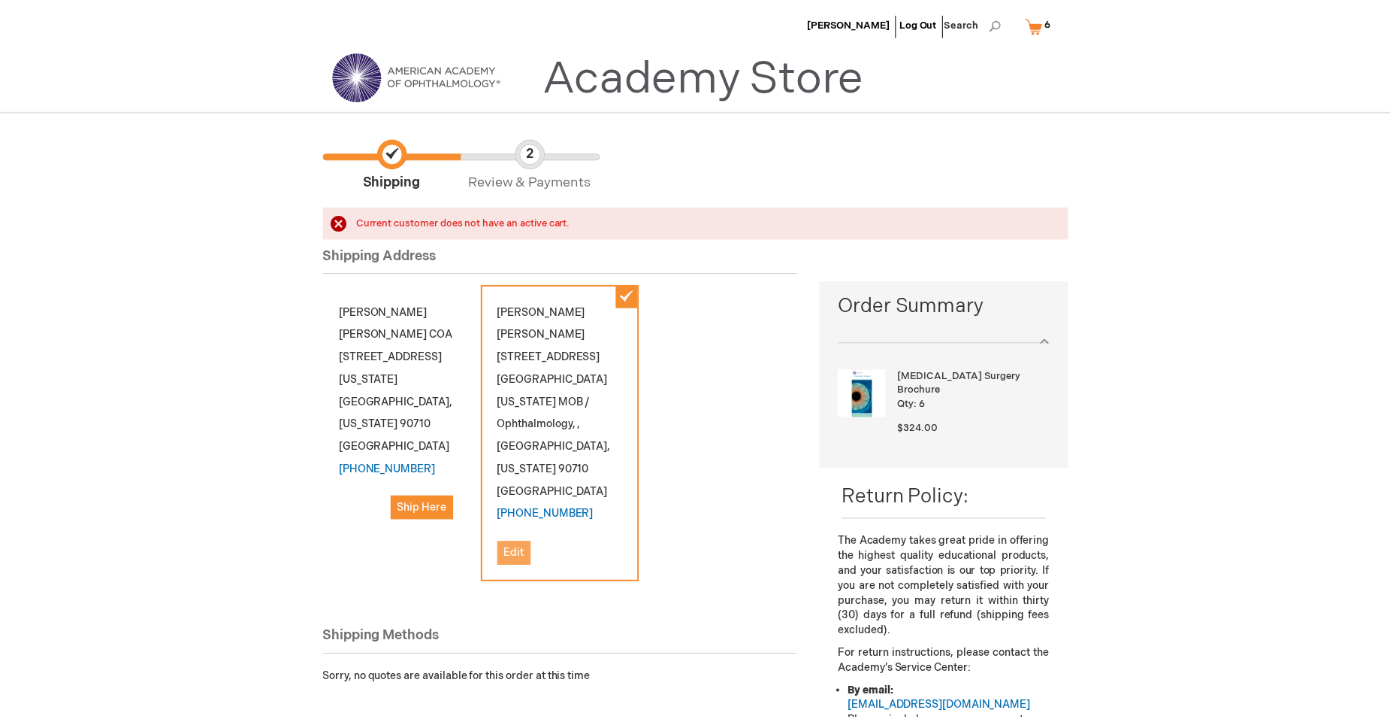
scroll to position [0, 0]
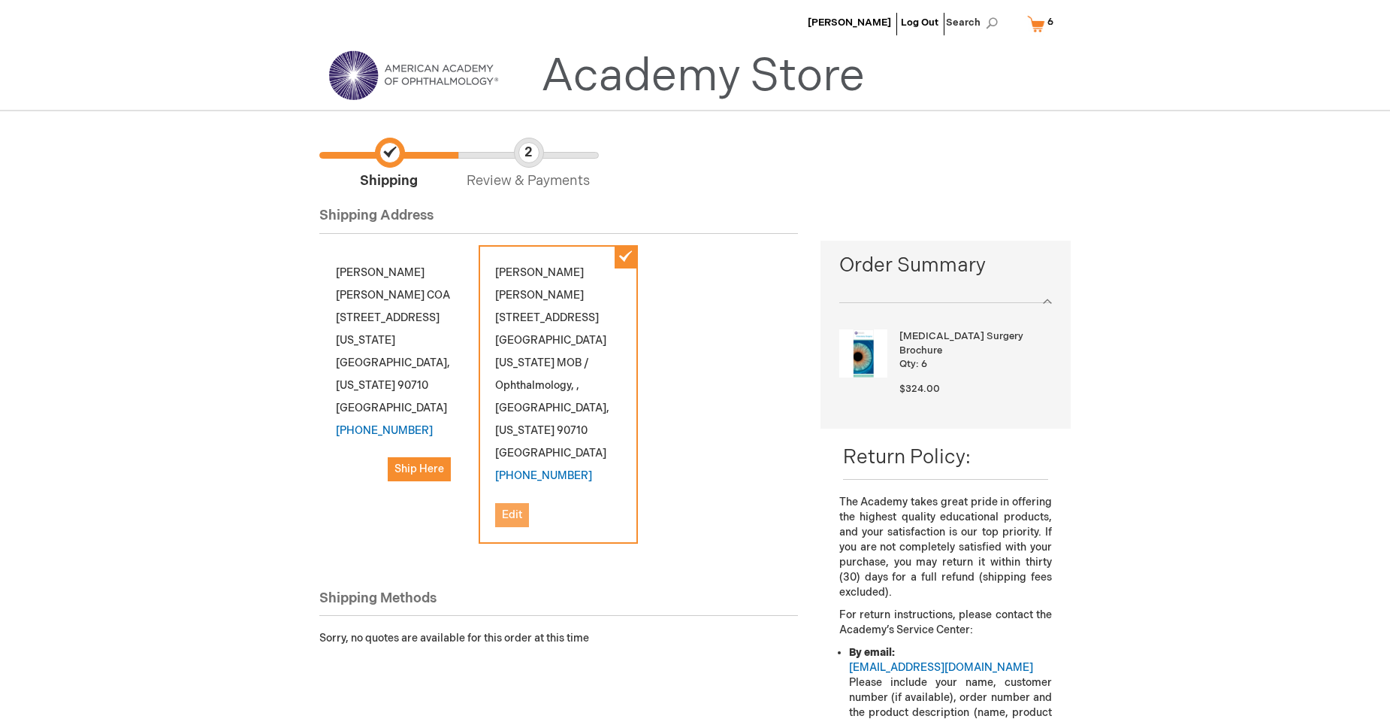
click at [513, 508] on span "Edit" at bounding box center [512, 514] width 20 height 13
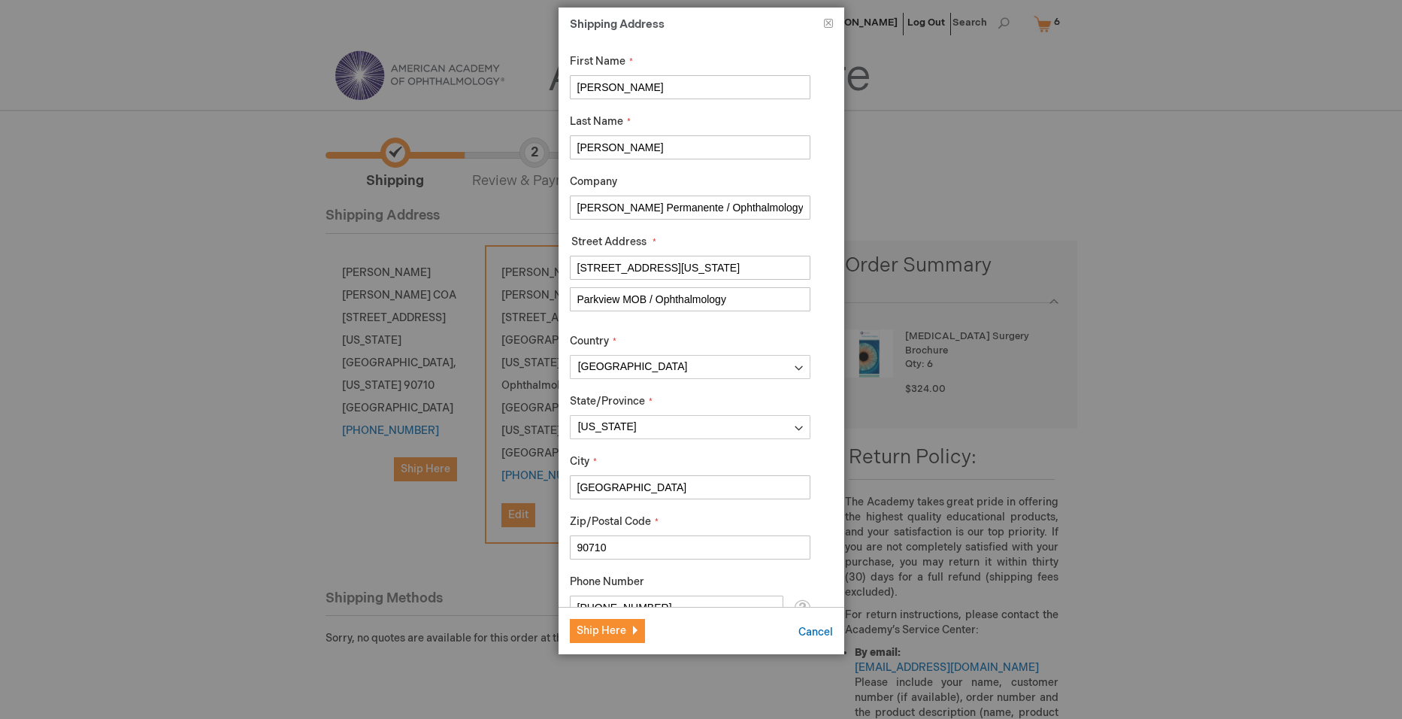
click at [728, 302] on input "Parkview MOB / Ophthalmology" at bounding box center [690, 299] width 241 height 24
type input "P"
click at [731, 279] on input "[STREET_ADDRESS][US_STATE]" at bounding box center [690, 268] width 241 height 24
click at [591, 632] on span "Ship Here" at bounding box center [601, 630] width 50 height 13
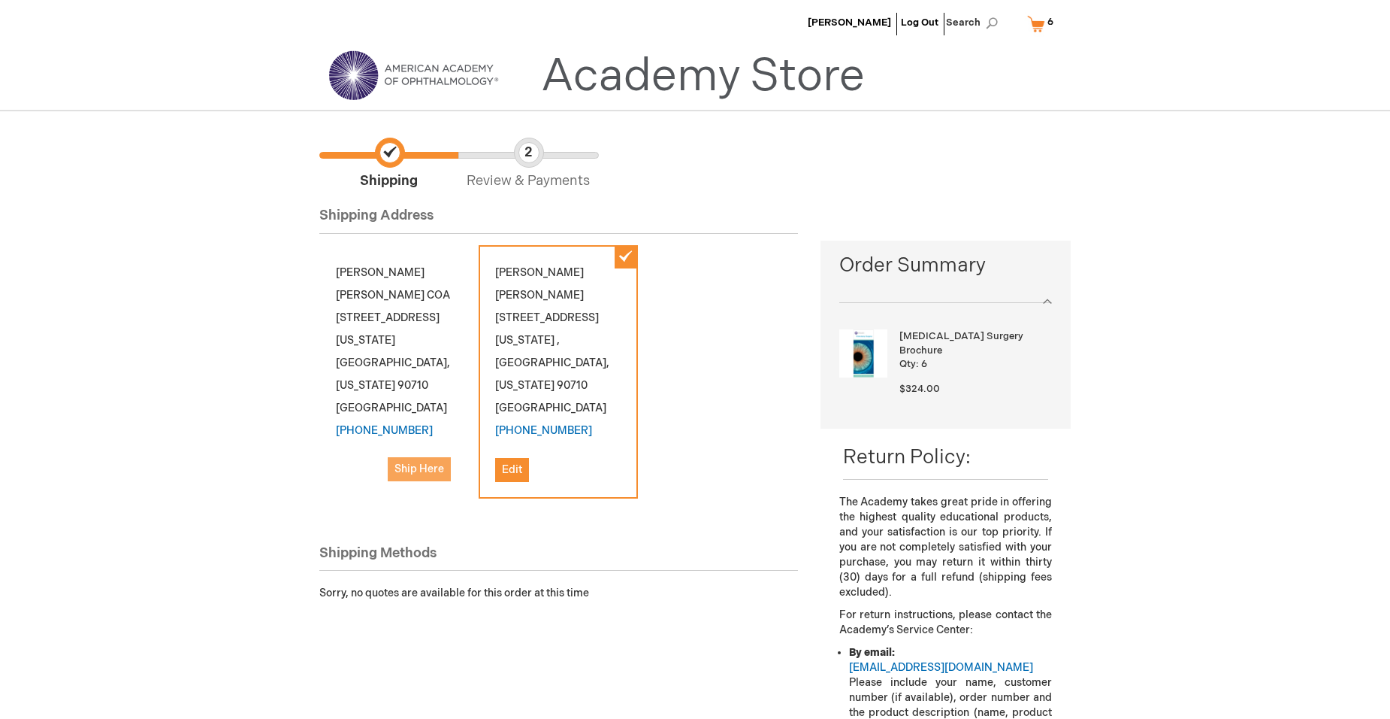
click at [409, 462] on span "Ship Here" at bounding box center [420, 468] width 50 height 13
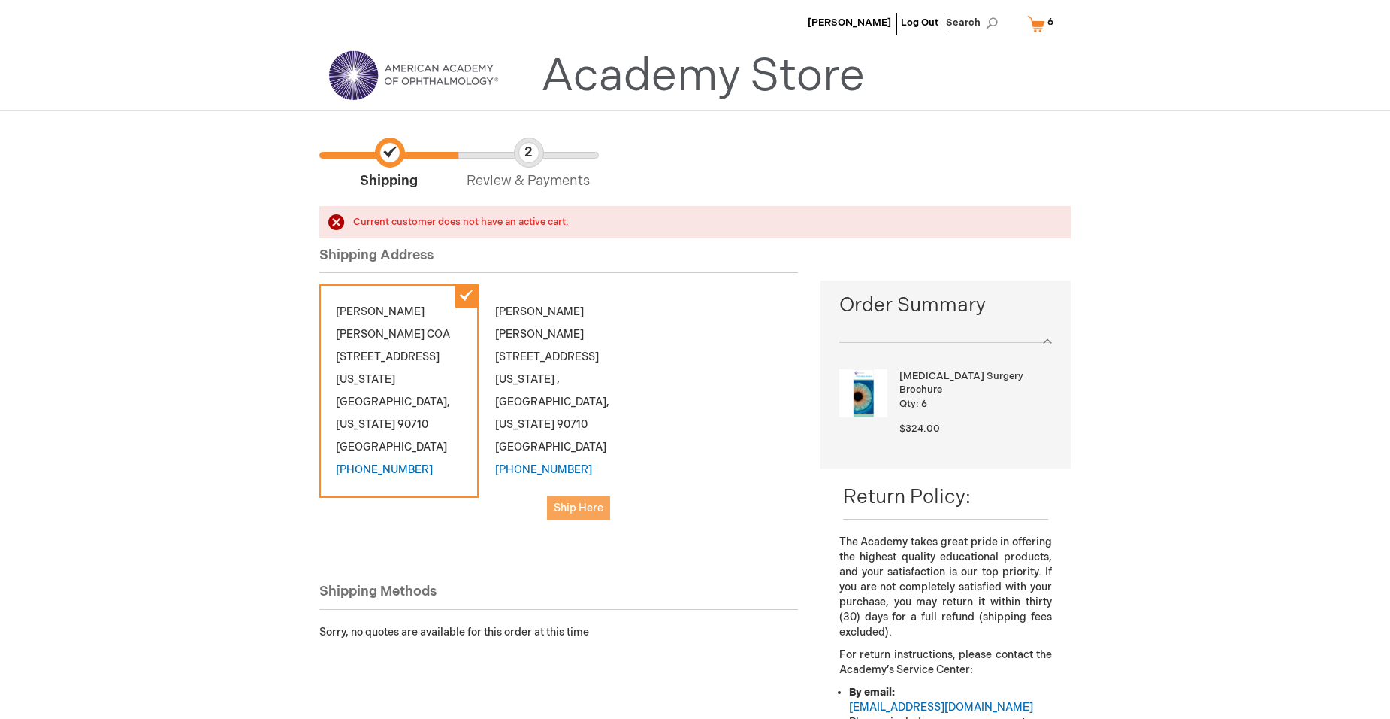
click at [578, 501] on span "Ship Here" at bounding box center [579, 507] width 50 height 13
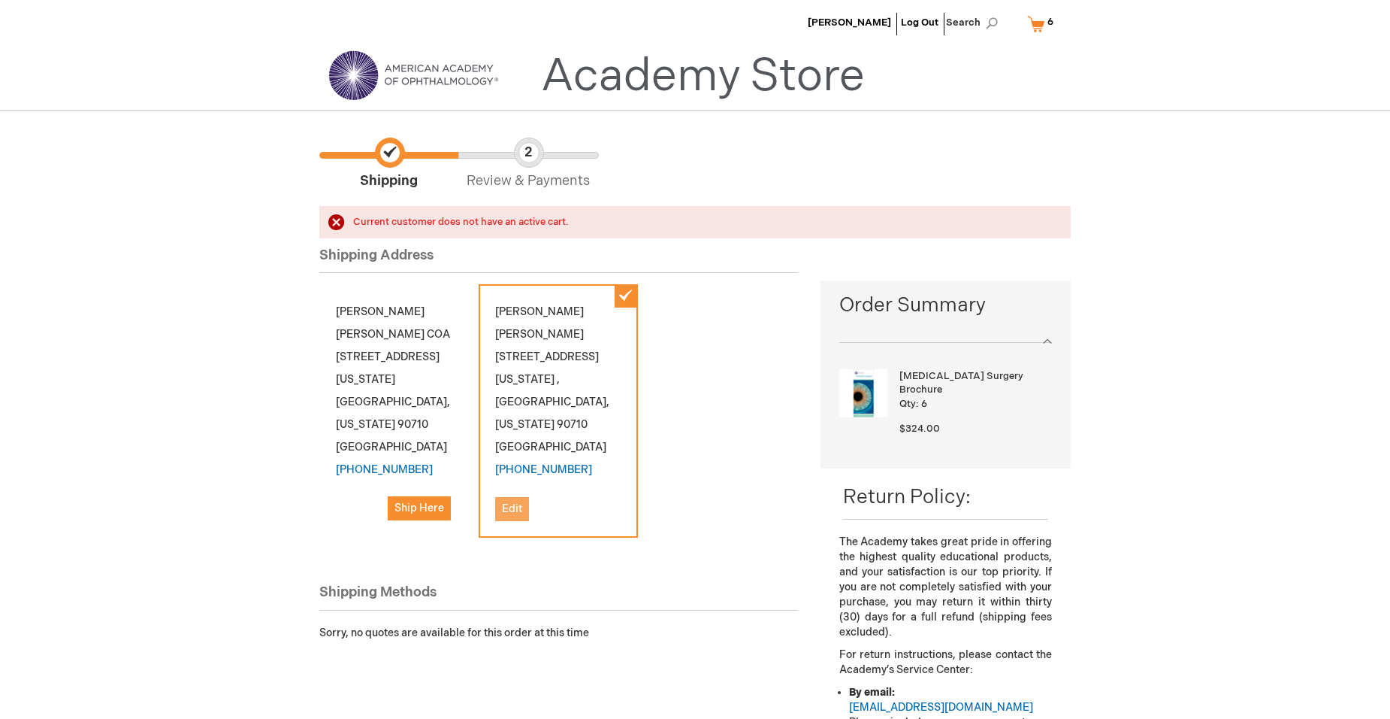
click at [514, 502] on span "Edit" at bounding box center [512, 508] width 20 height 13
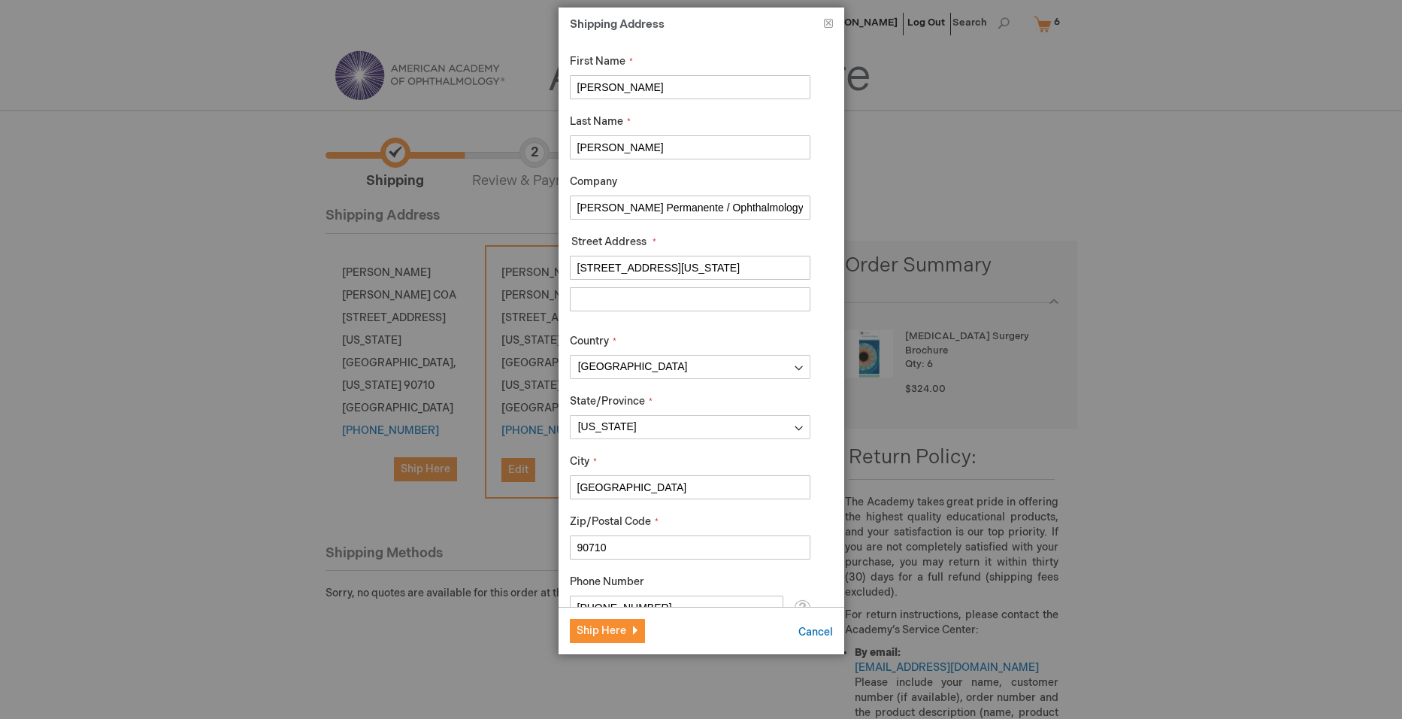
click at [686, 270] on input "[STREET_ADDRESS][US_STATE]" at bounding box center [690, 268] width 241 height 24
type input "25825 S. Vermont Ave."
click at [588, 632] on span "Ship Here" at bounding box center [601, 630] width 50 height 13
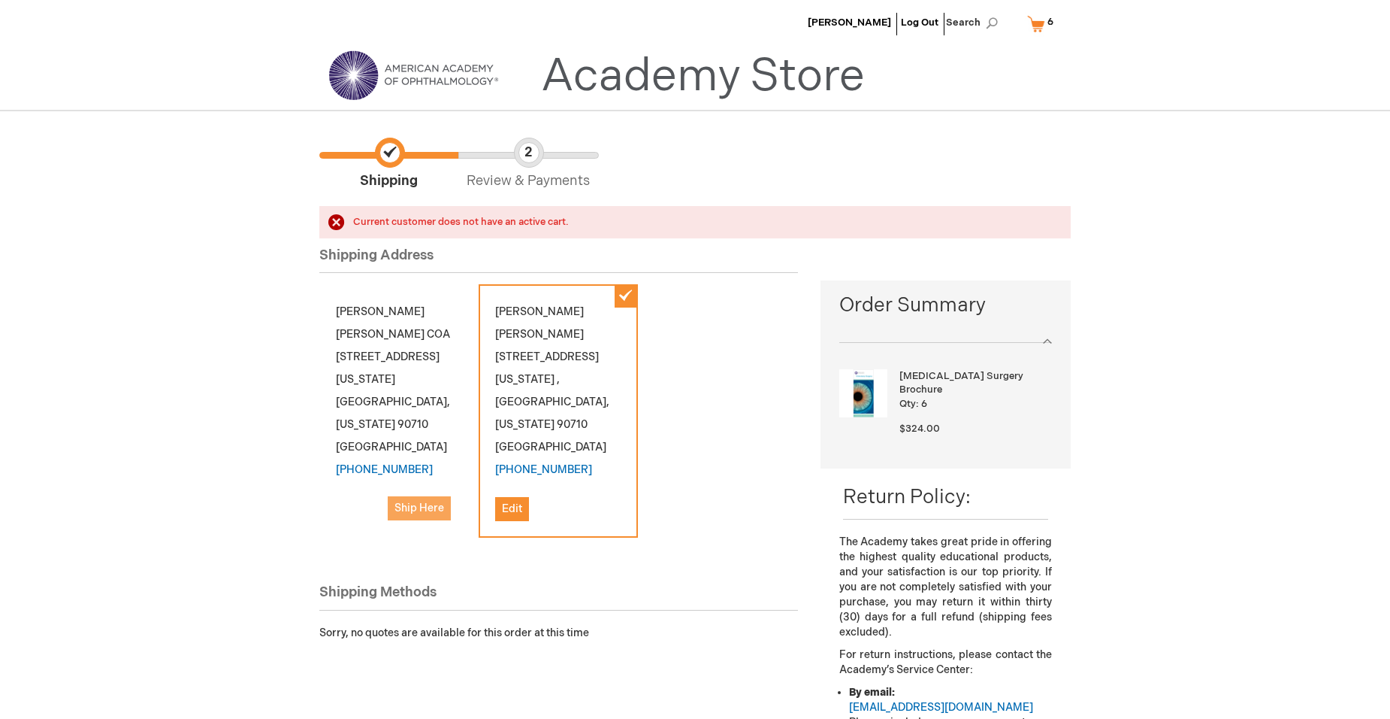
click at [408, 501] on span "Ship Here" at bounding box center [420, 507] width 50 height 13
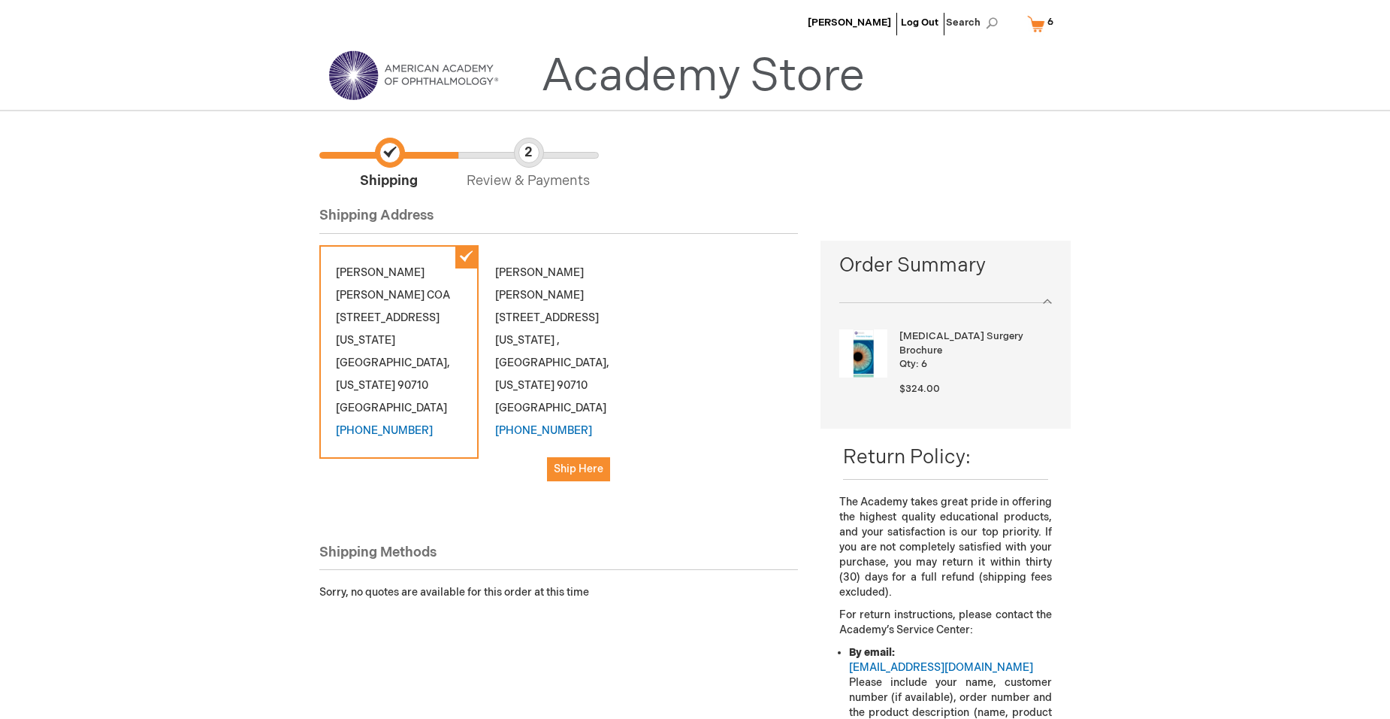
click at [541, 145] on span "Review & Payments" at bounding box center [527, 164] width 139 height 53
click at [1036, 26] on link "My Cart 6 6 items" at bounding box center [1043, 24] width 39 height 26
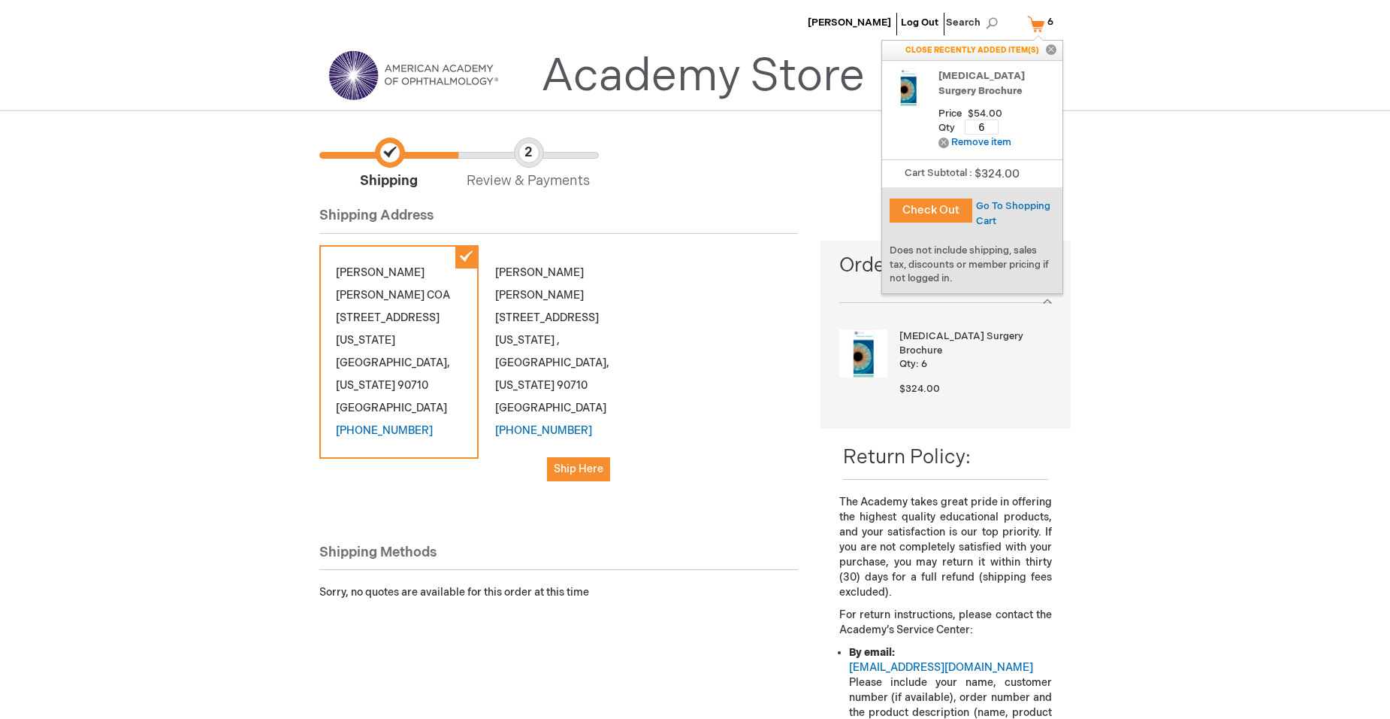
click at [942, 211] on button "Check Out" at bounding box center [931, 210] width 83 height 24
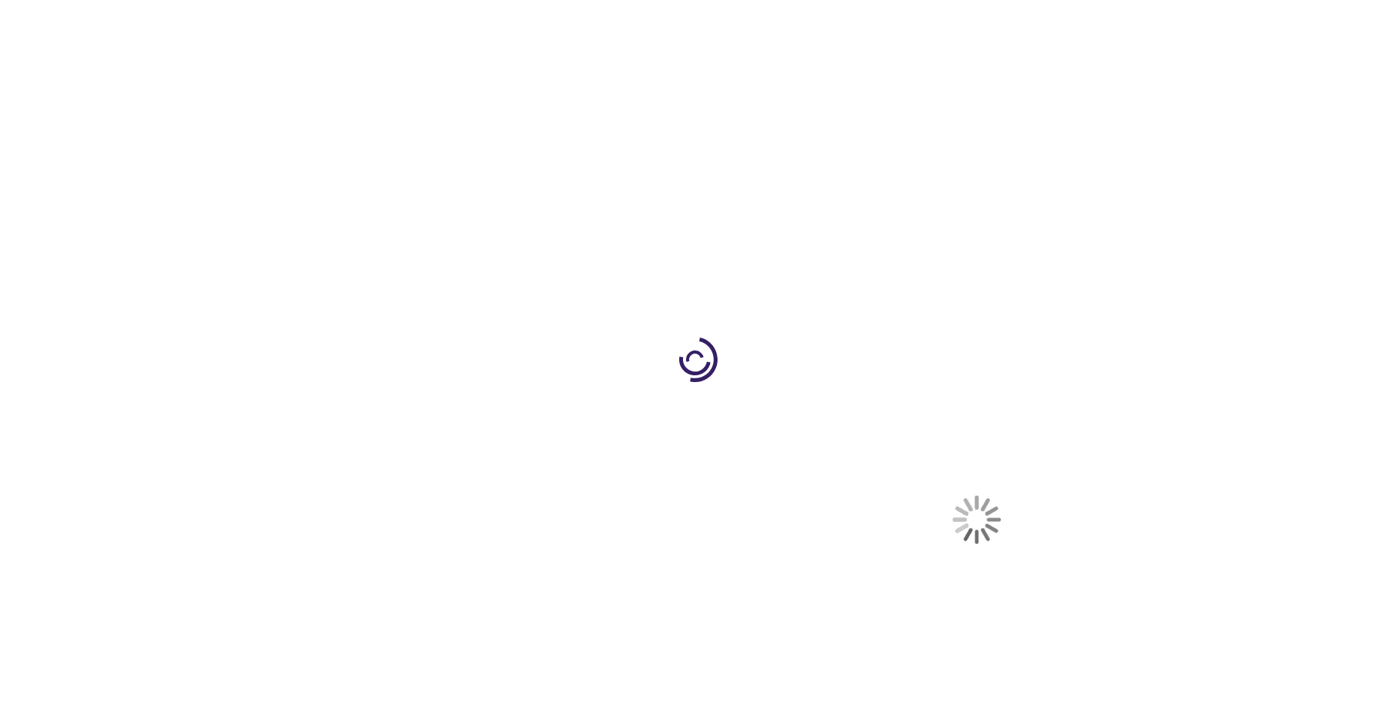
select select "US"
select select "12"
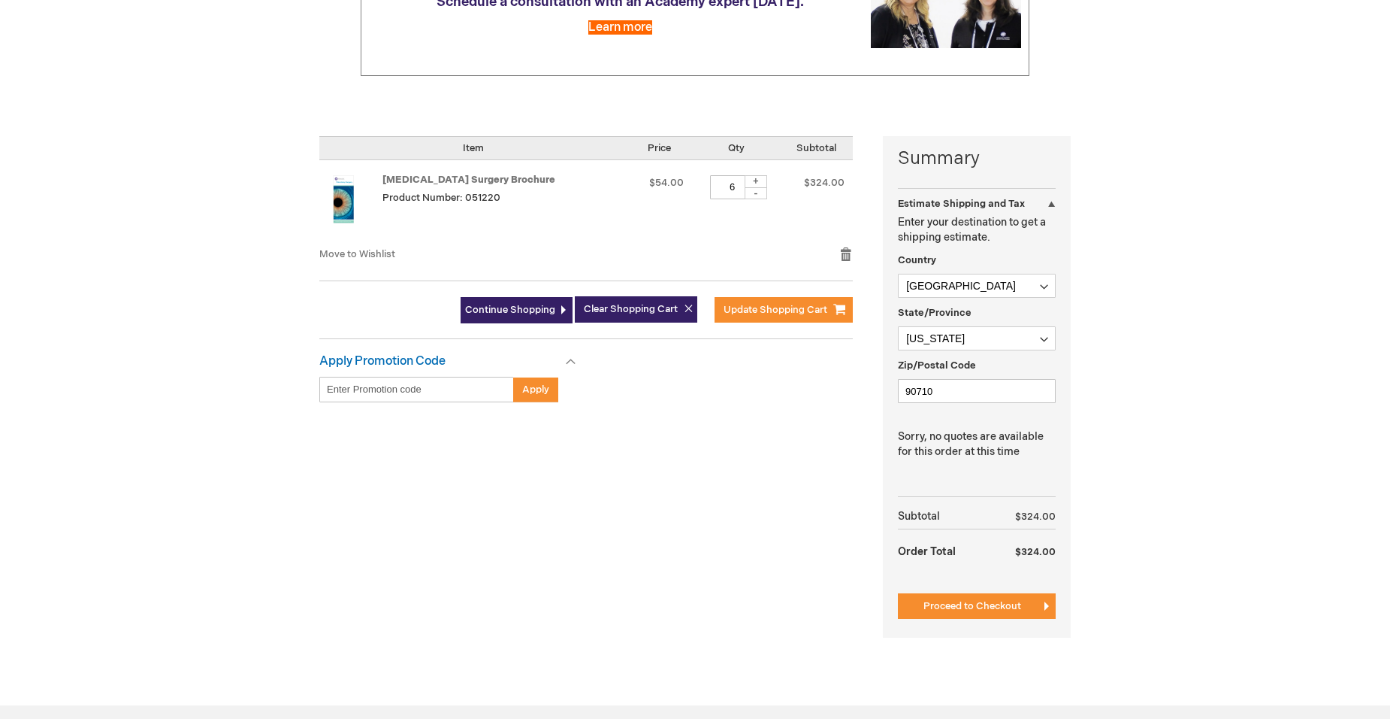
scroll to position [225, 0]
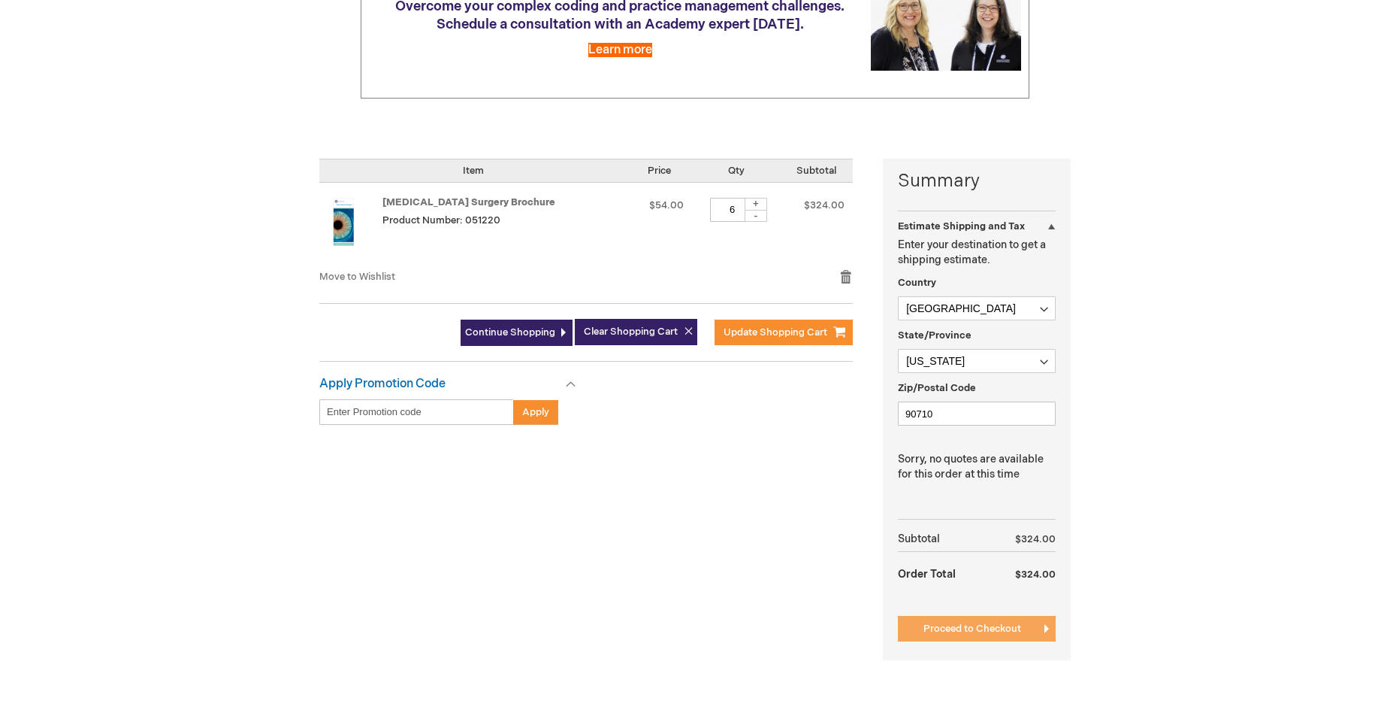
click at [978, 628] on span "Proceed to Checkout" at bounding box center [973, 628] width 98 height 12
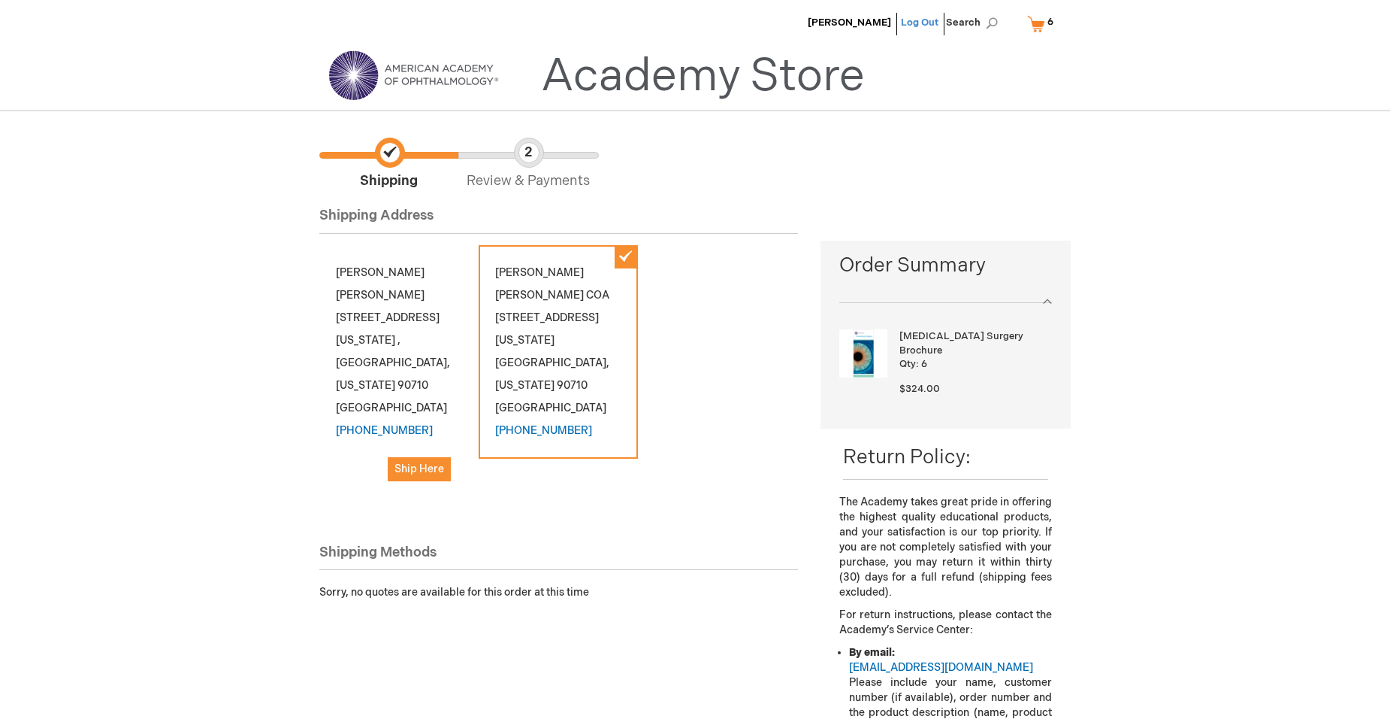
click at [919, 19] on link "Log Out" at bounding box center [920, 23] width 38 height 12
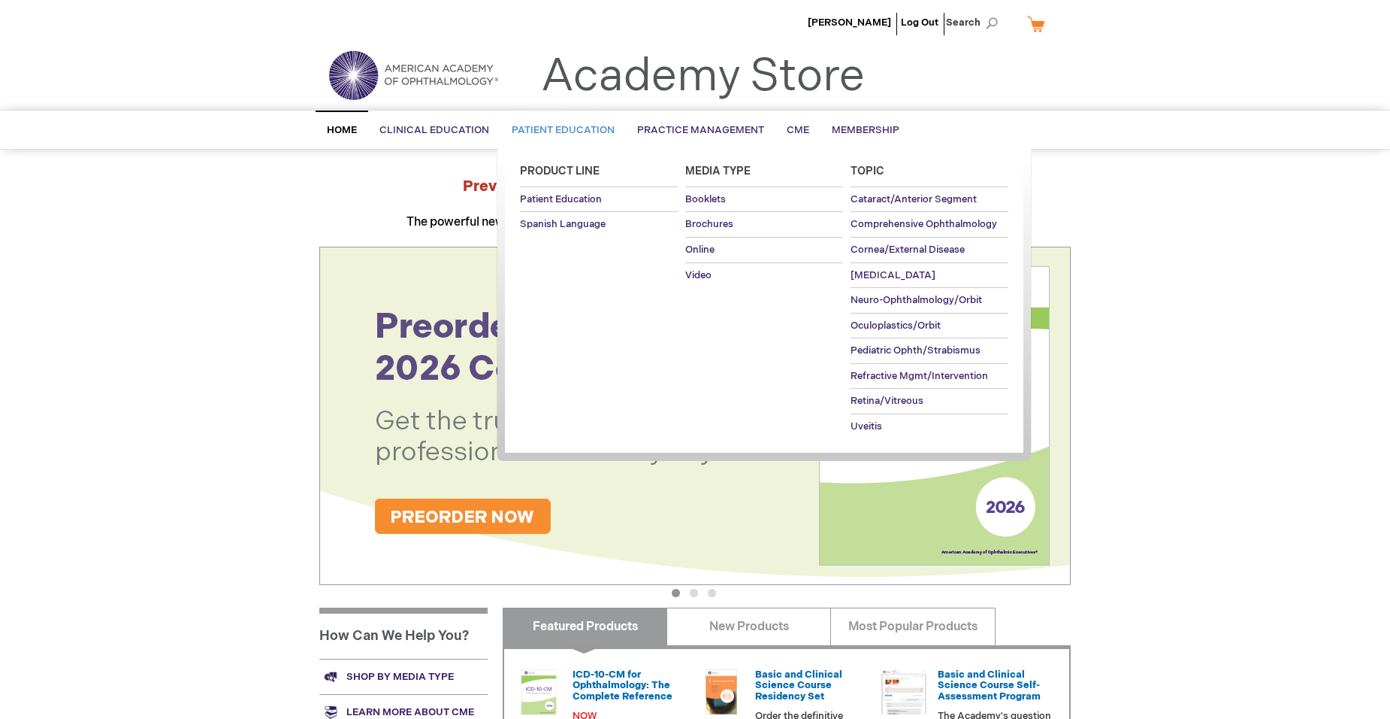
click at [558, 123] on link "Patient Education" at bounding box center [564, 130] width 126 height 37
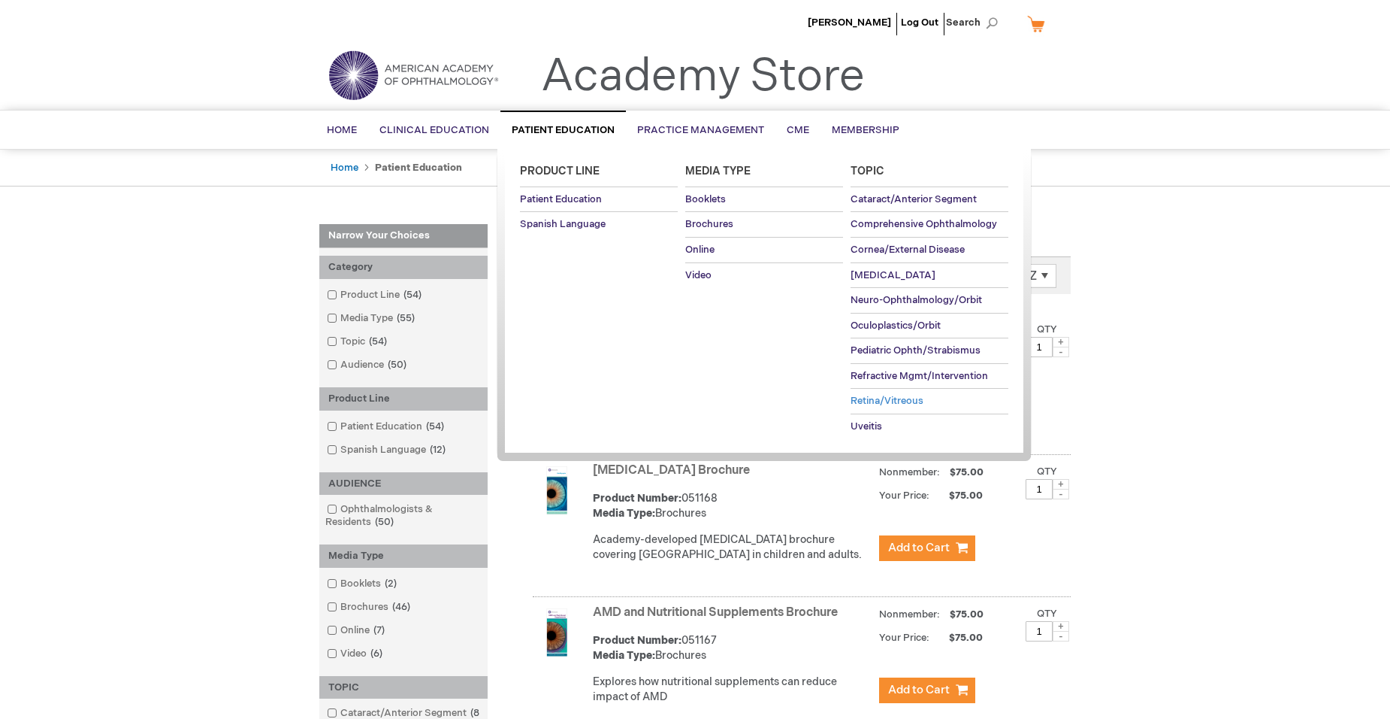
click at [909, 398] on span "Retina/Vitreous" at bounding box center [887, 401] width 73 height 12
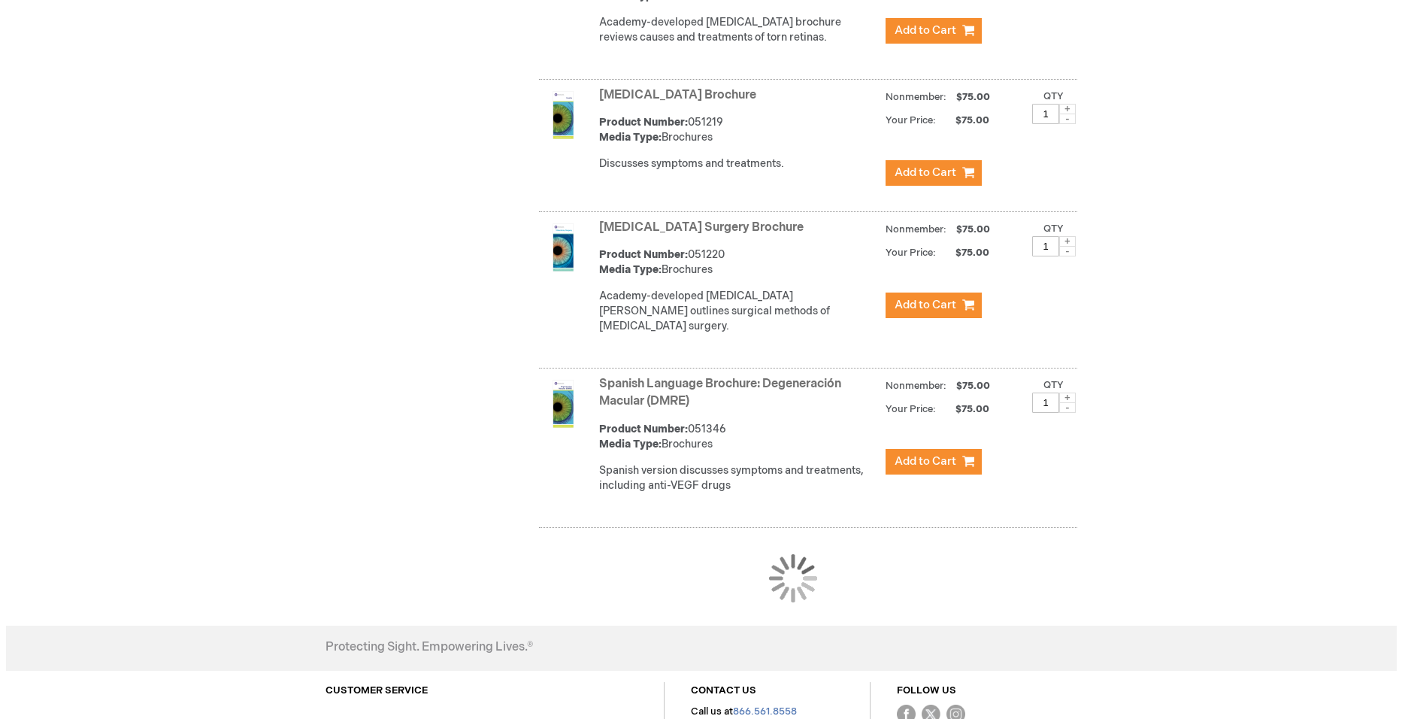
scroll to position [1203, 0]
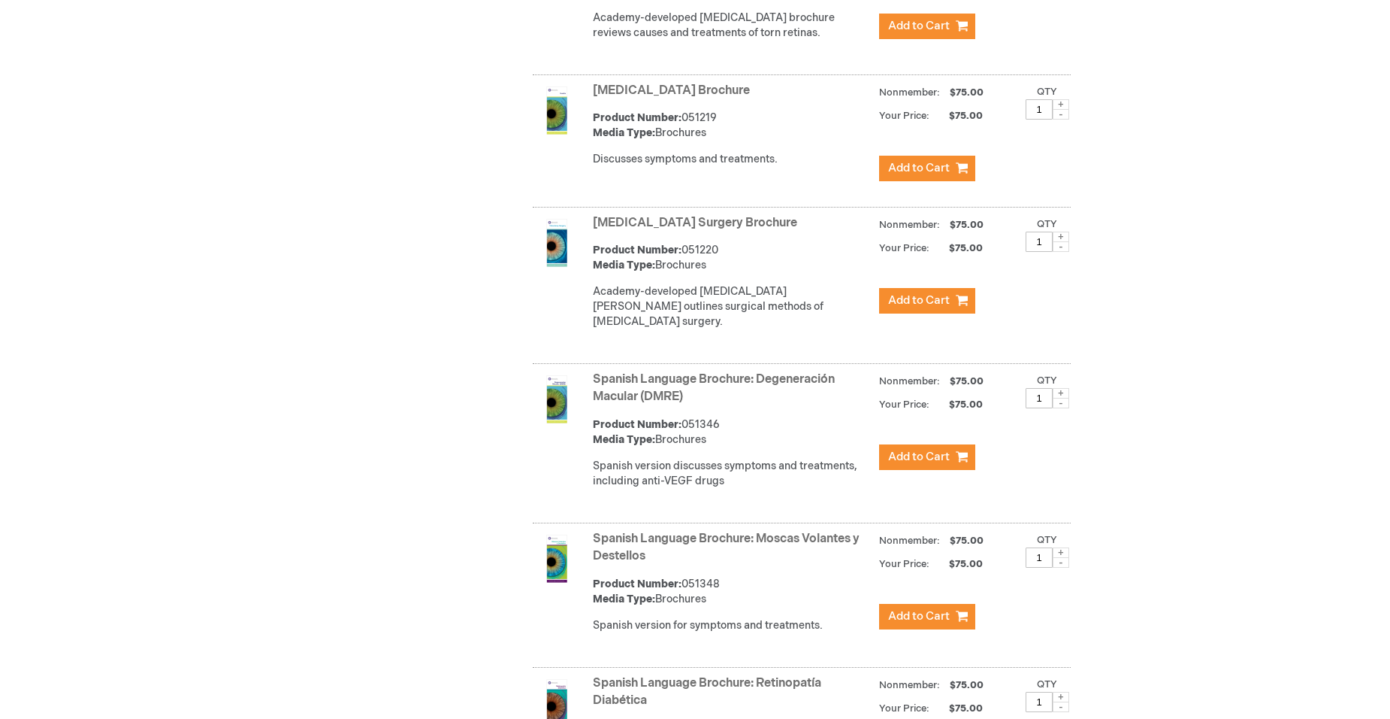
click at [1061, 242] on span at bounding box center [1061, 236] width 17 height 11
click at [1060, 242] on span at bounding box center [1061, 236] width 17 height 11
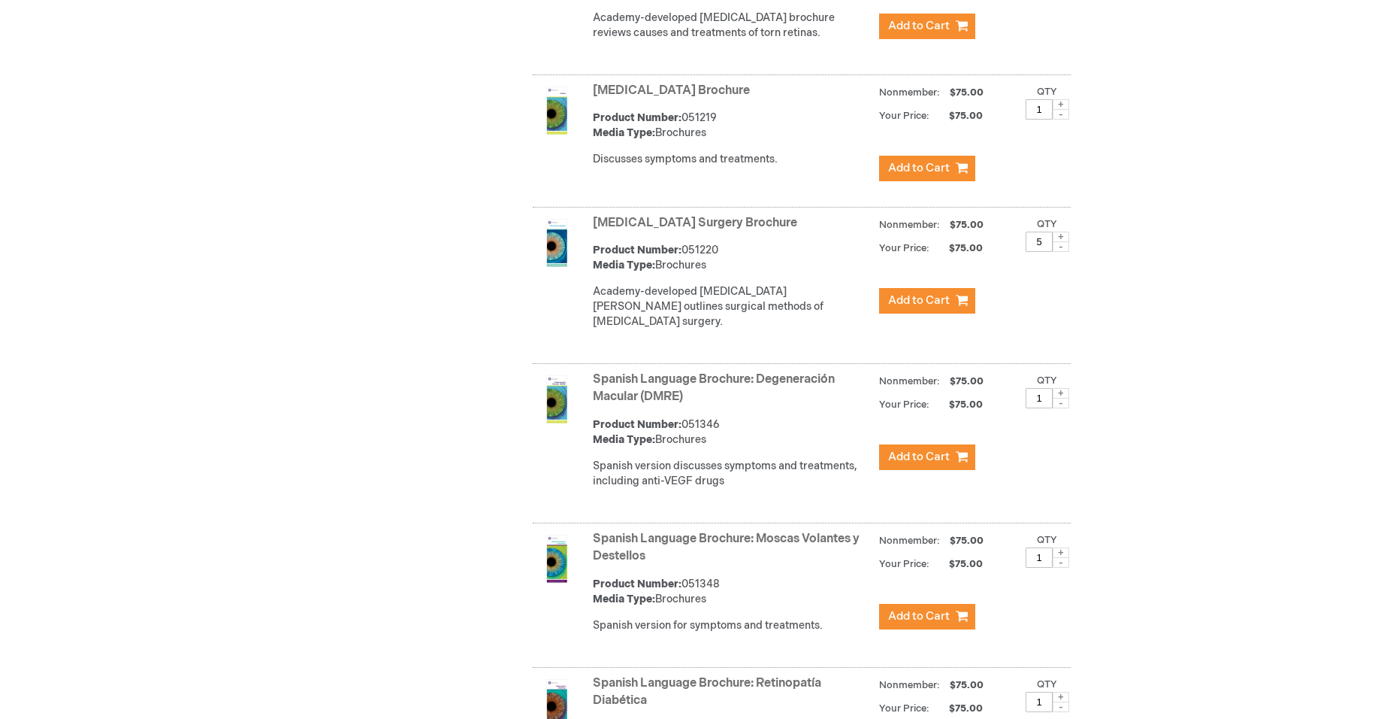
type input "6"
click at [920, 307] on span "Add to Cart" at bounding box center [919, 300] width 62 height 14
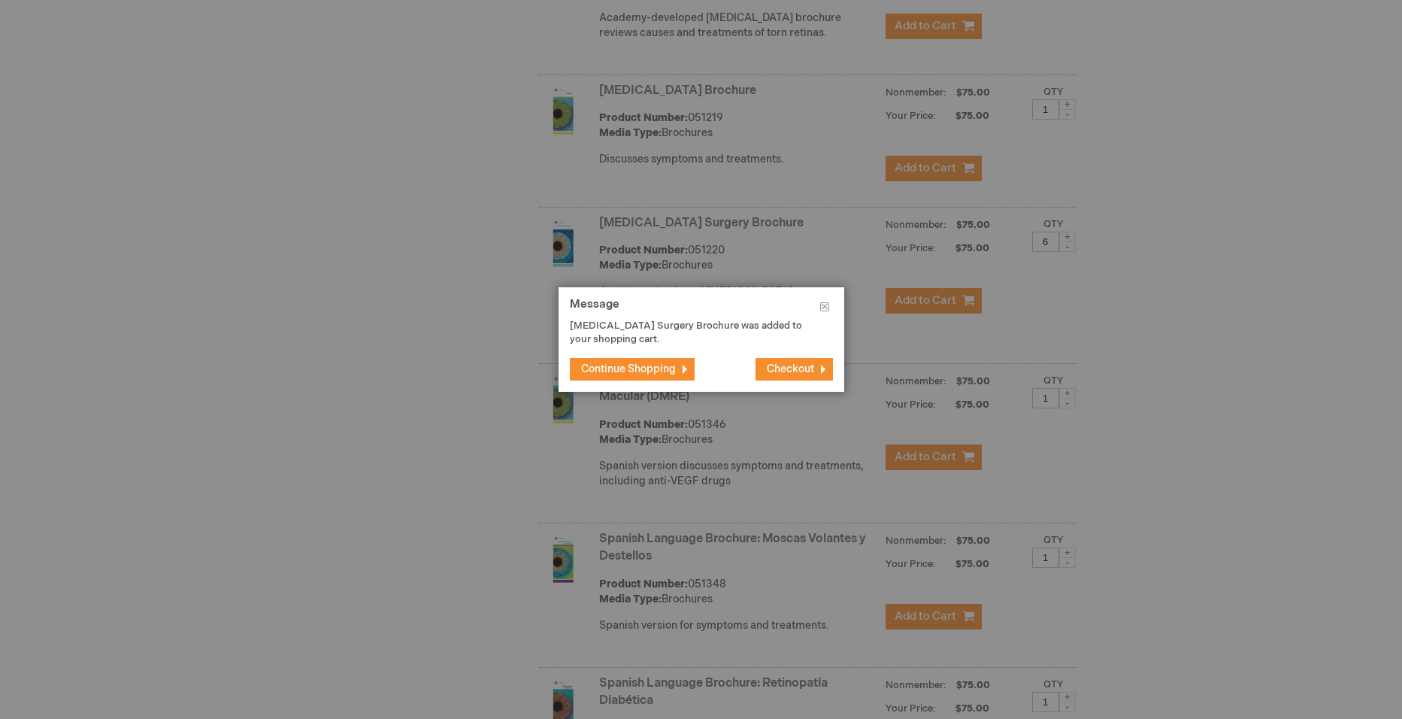
click at [778, 371] on span "Checkout" at bounding box center [790, 368] width 47 height 13
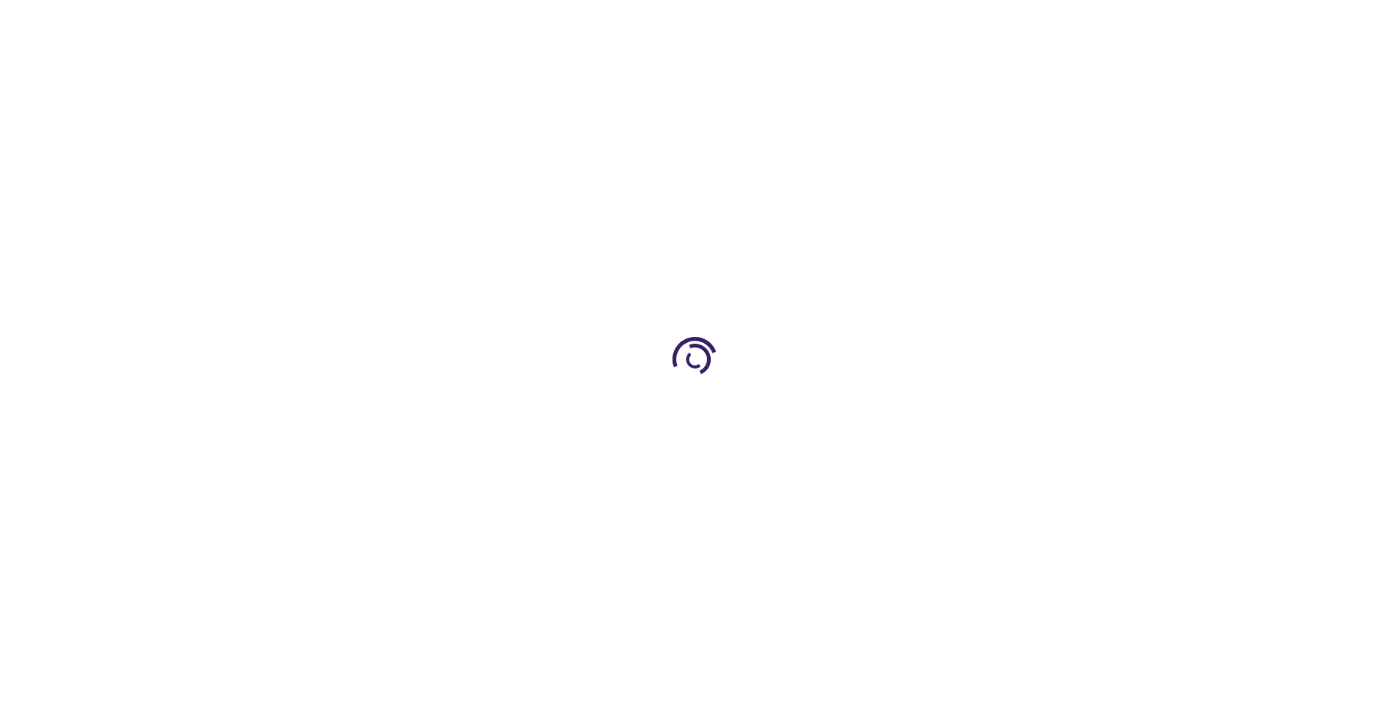
select select "US"
select select "12"
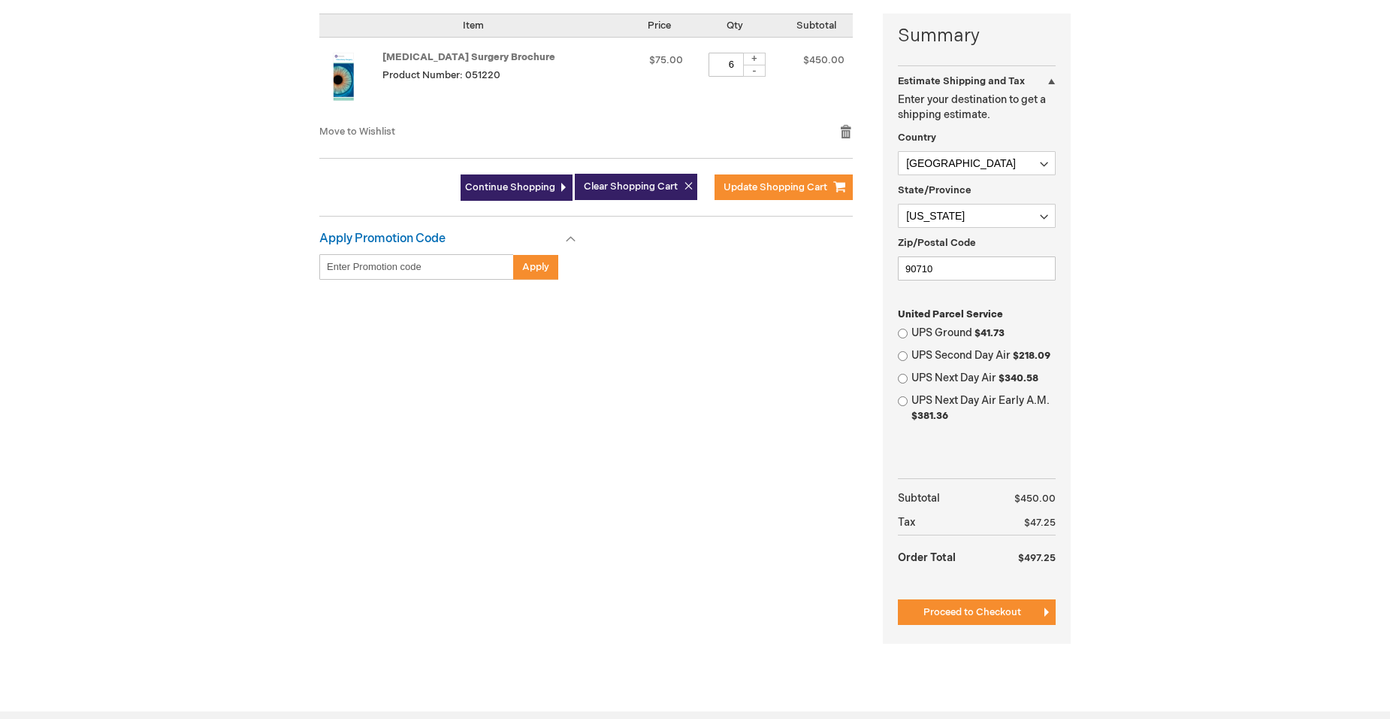
scroll to position [376, 0]
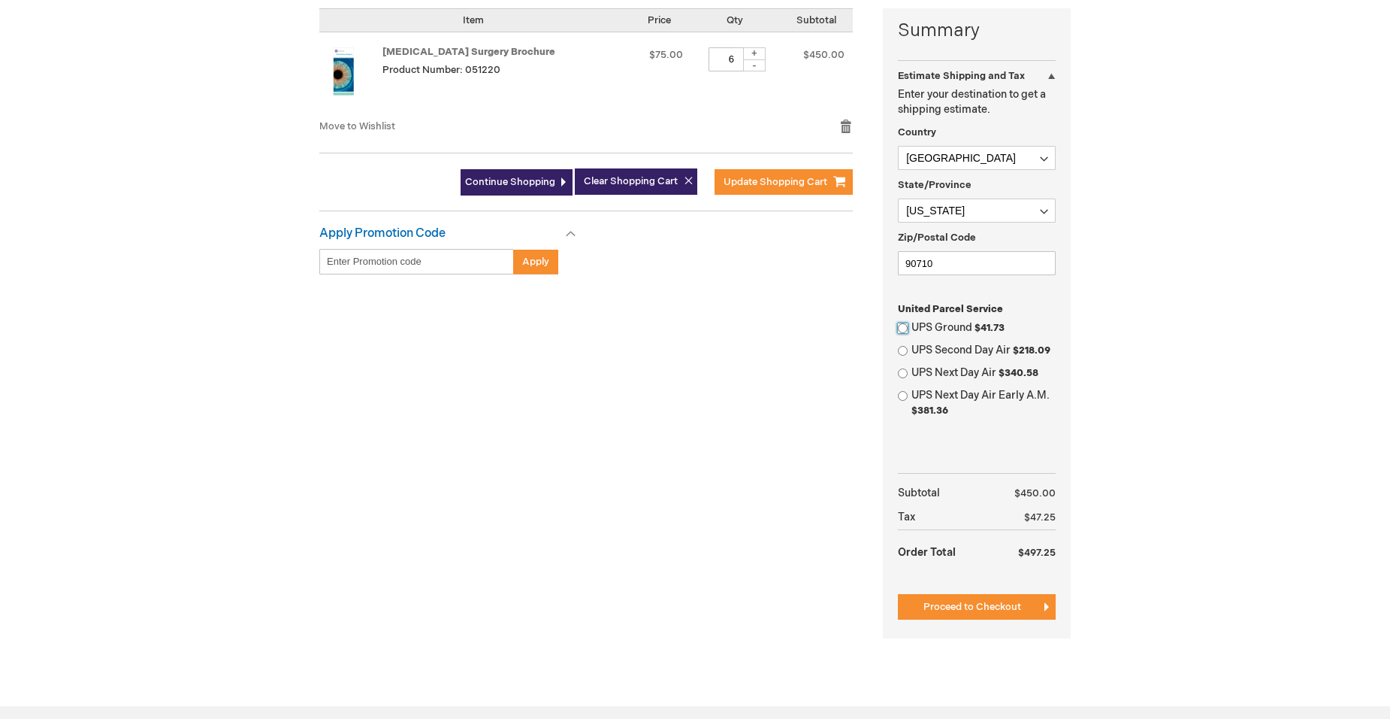
click at [901, 326] on input "UPS Ground $41.73" at bounding box center [903, 328] width 10 height 10
radio input "true"
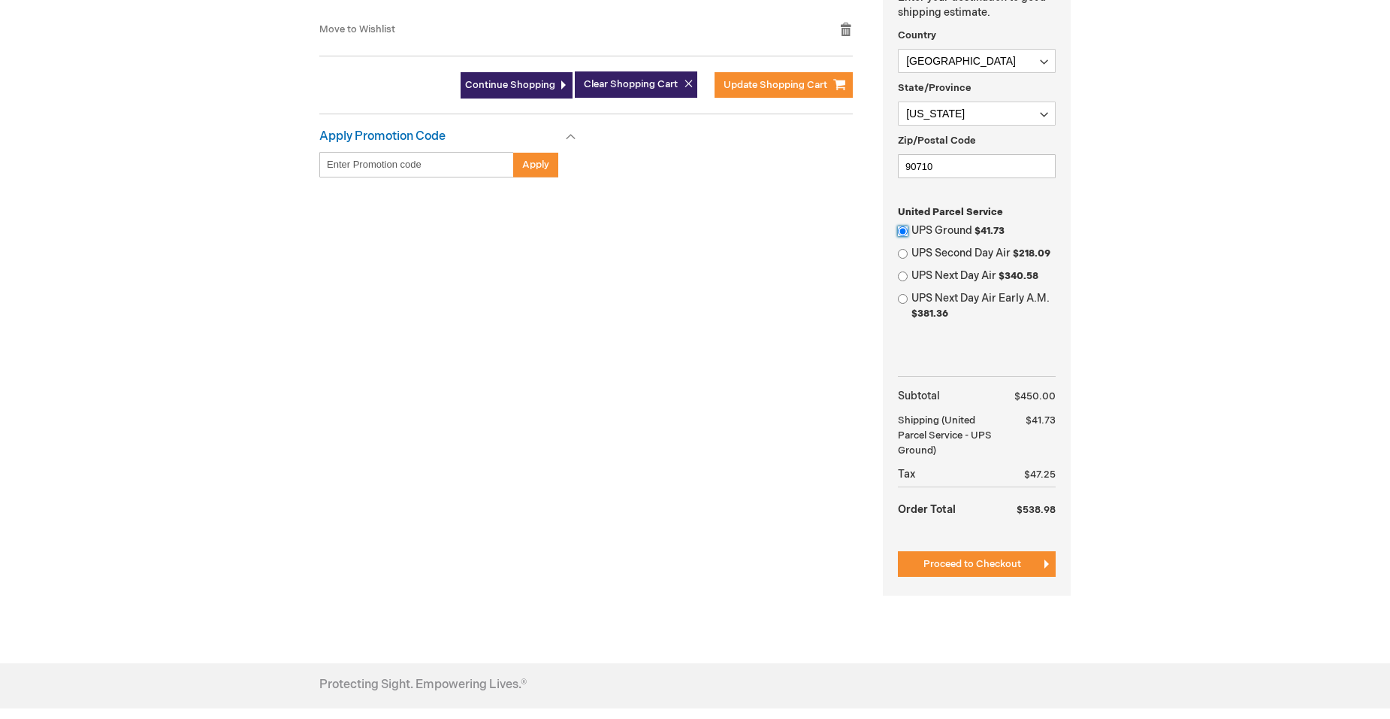
scroll to position [601, 0]
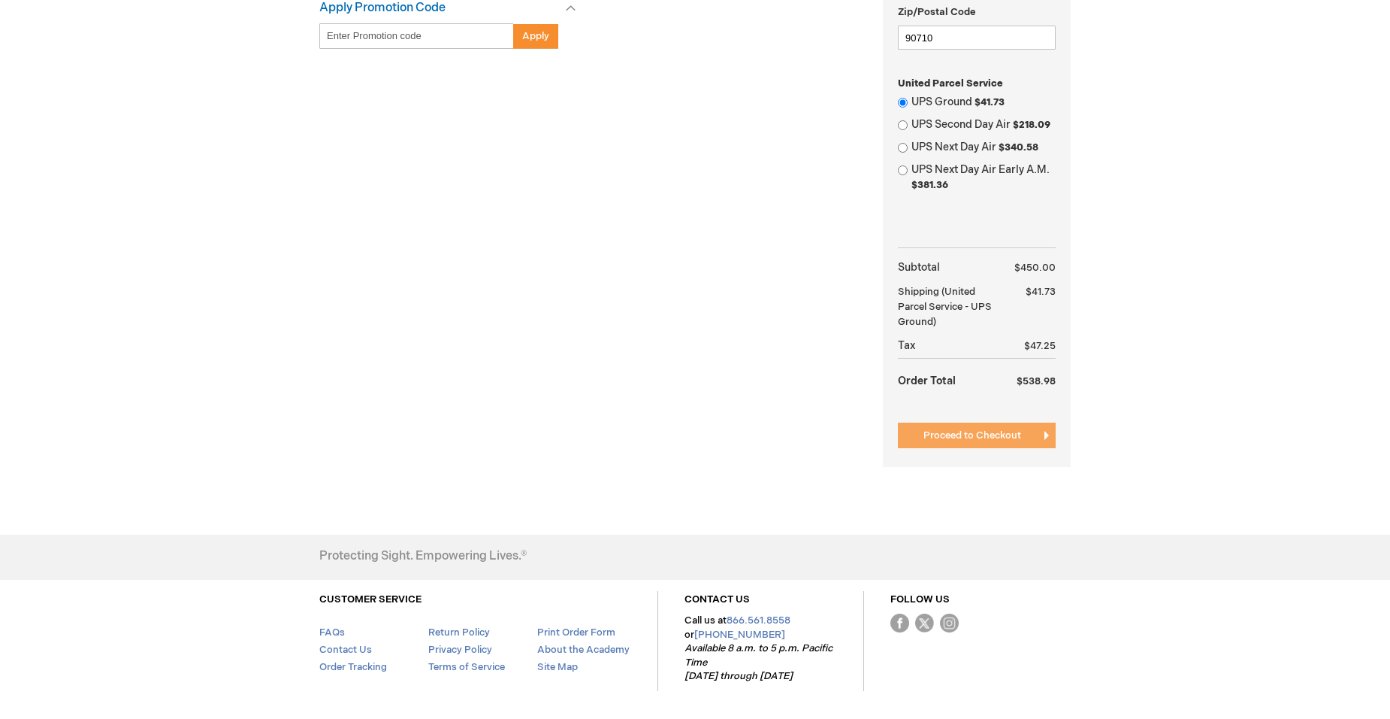
click at [986, 440] on span "Proceed to Checkout" at bounding box center [973, 435] width 98 height 12
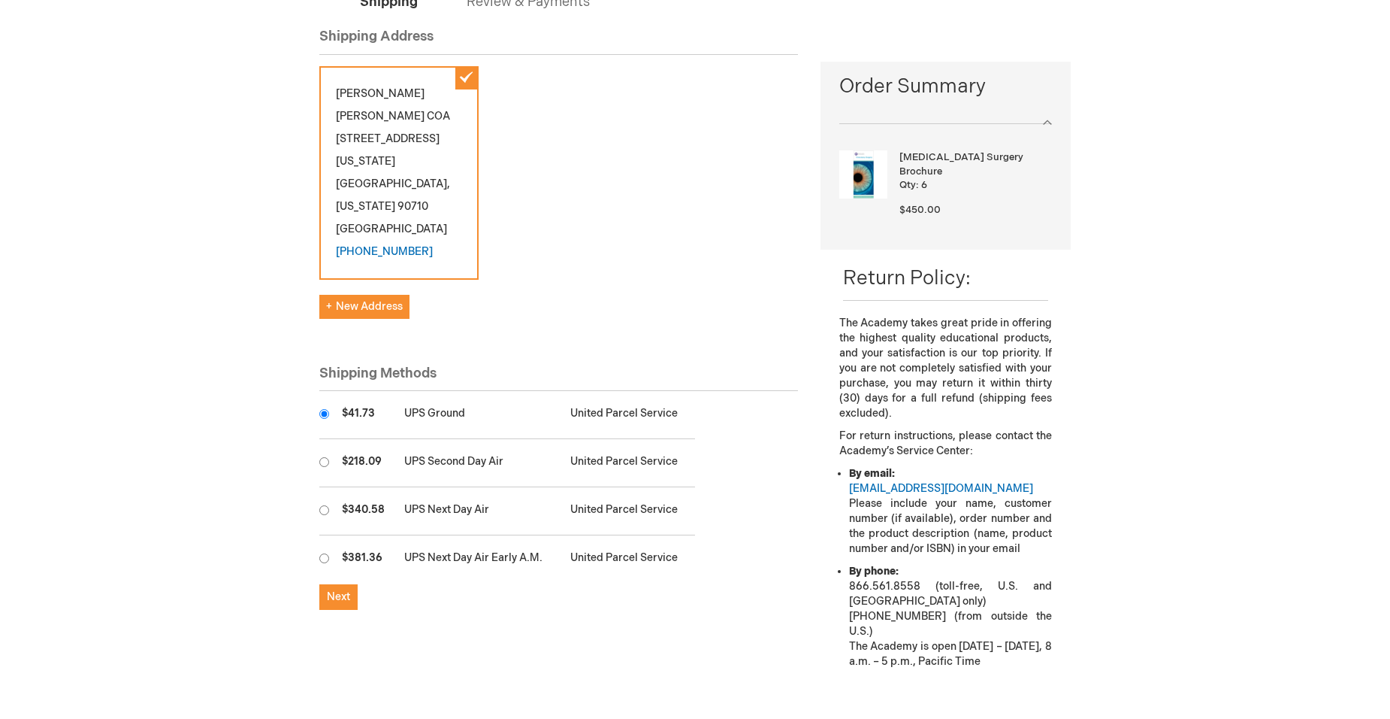
scroll to position [376, 0]
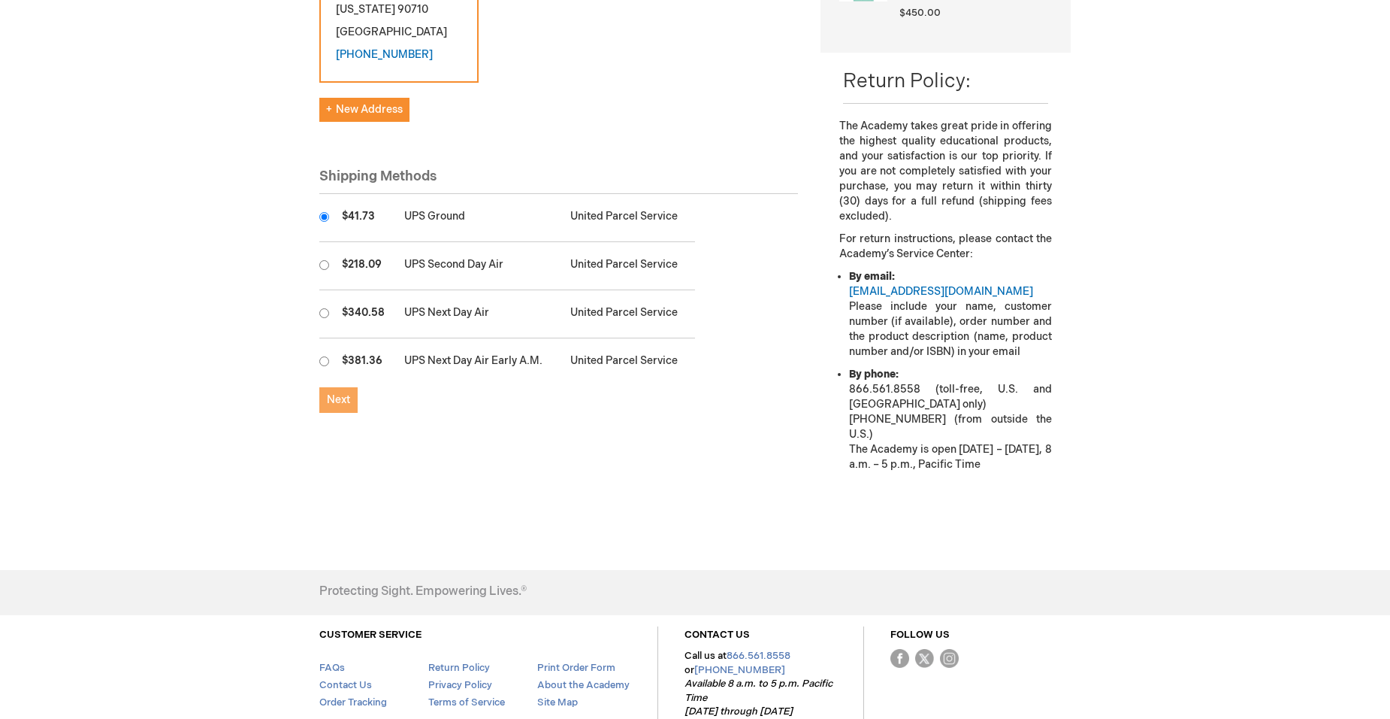
click at [334, 393] on span "Next" at bounding box center [338, 399] width 23 height 13
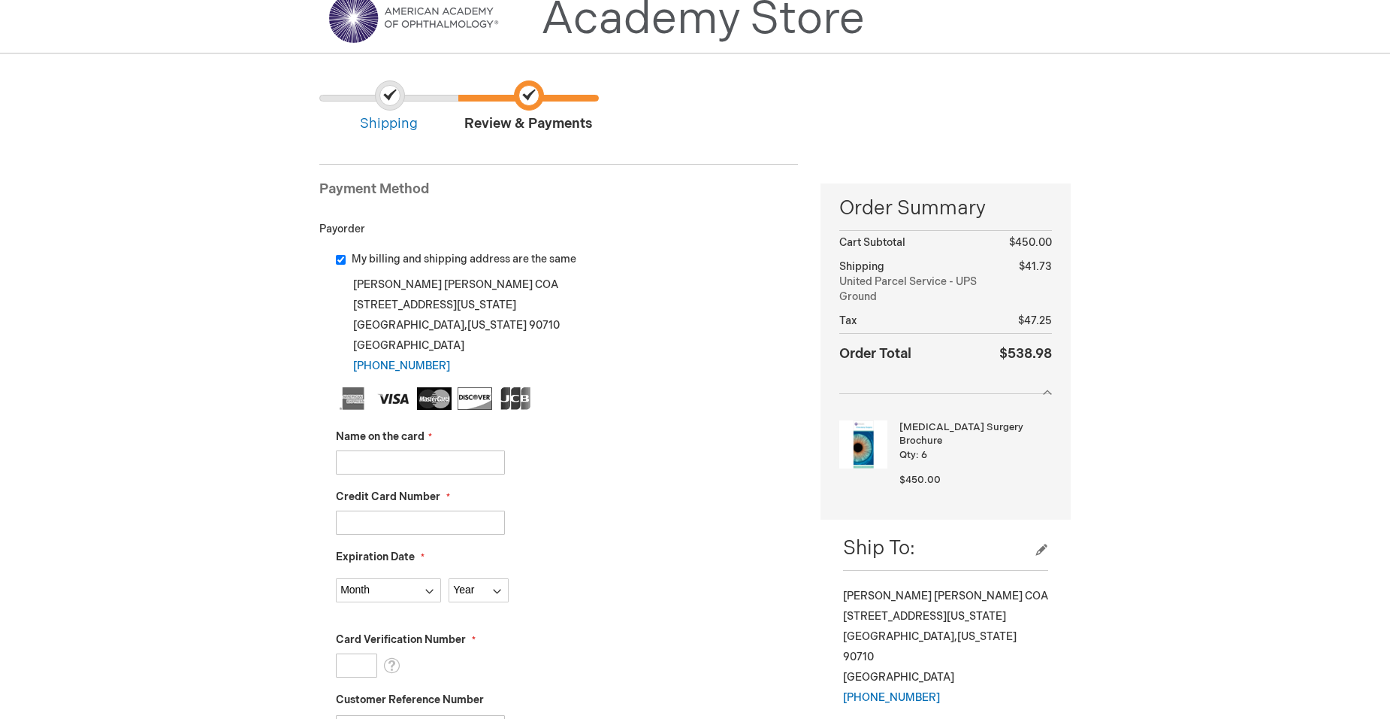
scroll to position [150, 0]
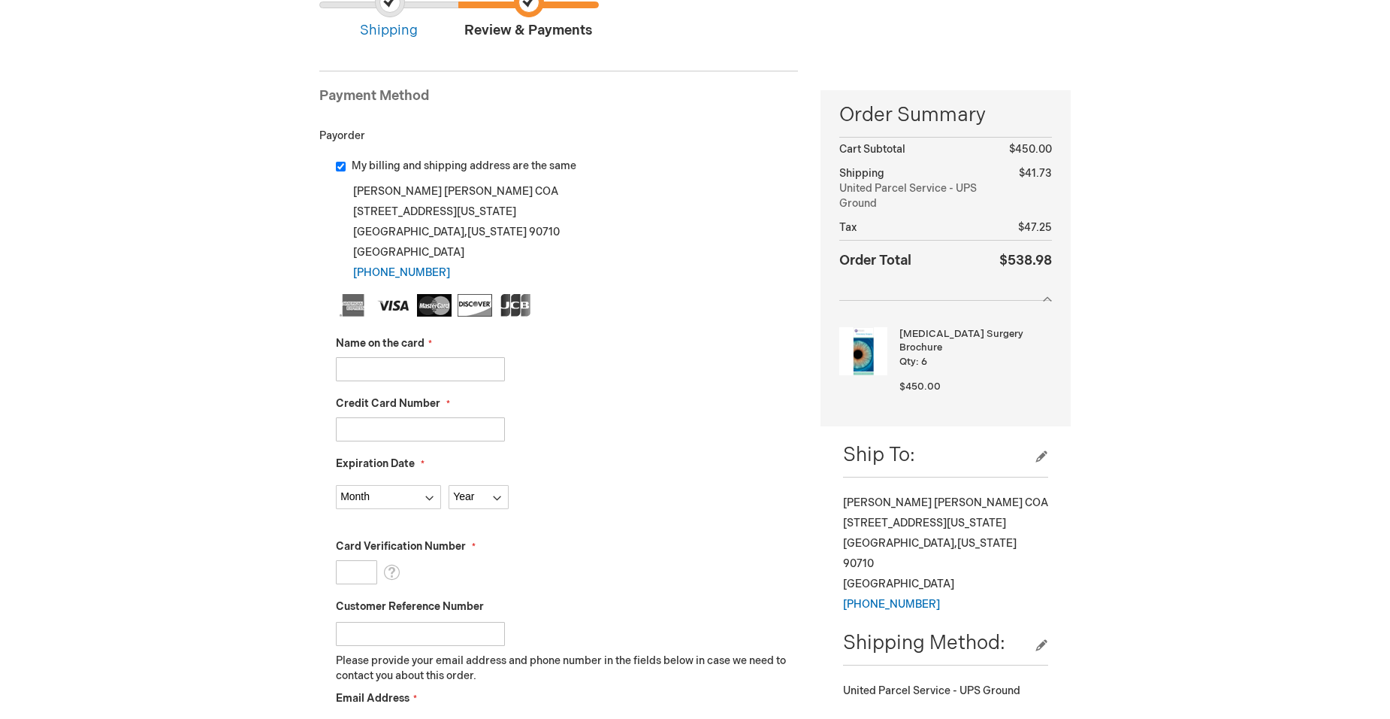
click at [450, 365] on input "Name on the card" at bounding box center [420, 369] width 169 height 24
type input "Mario Alberto Espinosa"
click at [449, 439] on input "Credit Card Number" at bounding box center [420, 429] width 169 height 24
type input "5405018004707909"
click at [426, 494] on select "Month 01 - January 02 - February 03 - March 04 - April 05 - May 06 - June 07 - …" at bounding box center [388, 497] width 105 height 24
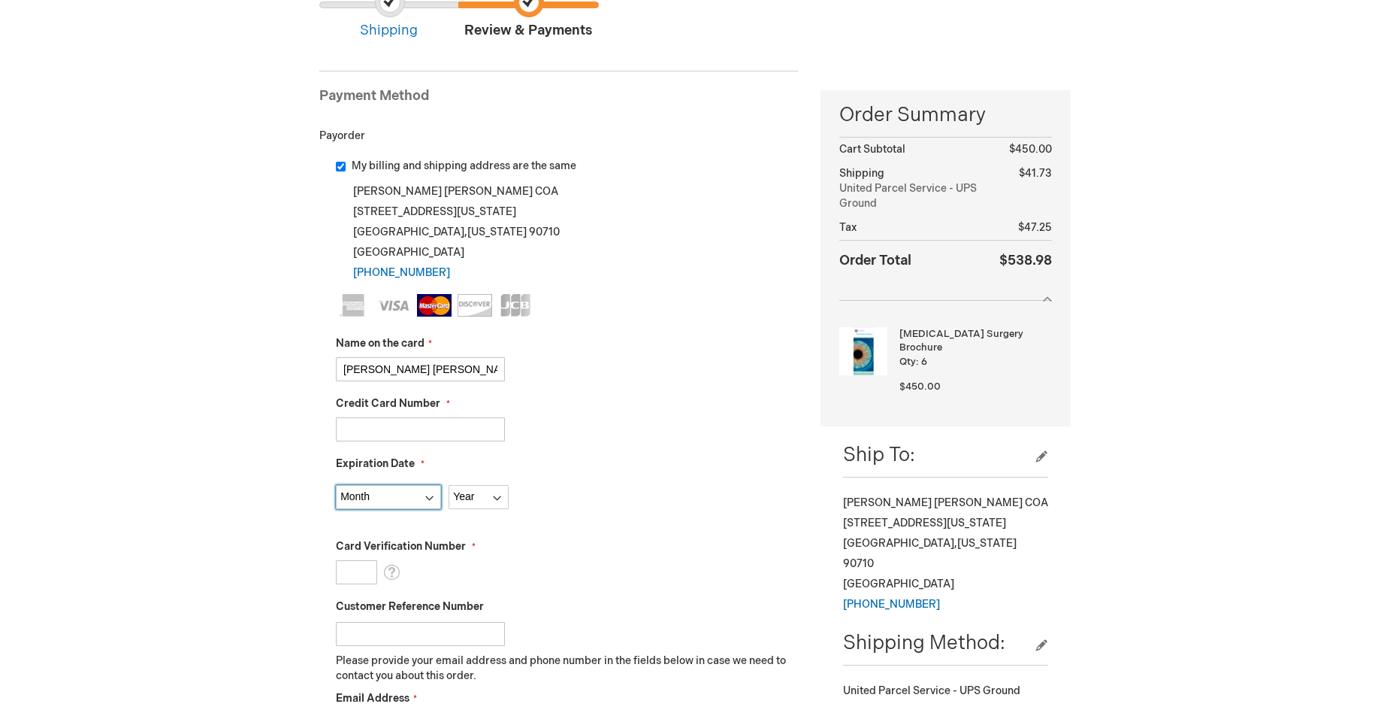
select select "8"
click at [336, 485] on select "Month 01 - January 02 - February 03 - March 04 - April 05 - May 06 - June 07 - …" at bounding box center [388, 497] width 105 height 24
click at [496, 495] on select "Year 2025 2026 2027 2028 2029 2030 2031 2032 2033 2034 2035" at bounding box center [479, 497] width 60 height 24
select select "2026"
click at [449, 485] on select "Year 2025 2026 2027 2028 2029 2030 2031 2032 2033 2034 2035" at bounding box center [479, 497] width 60 height 24
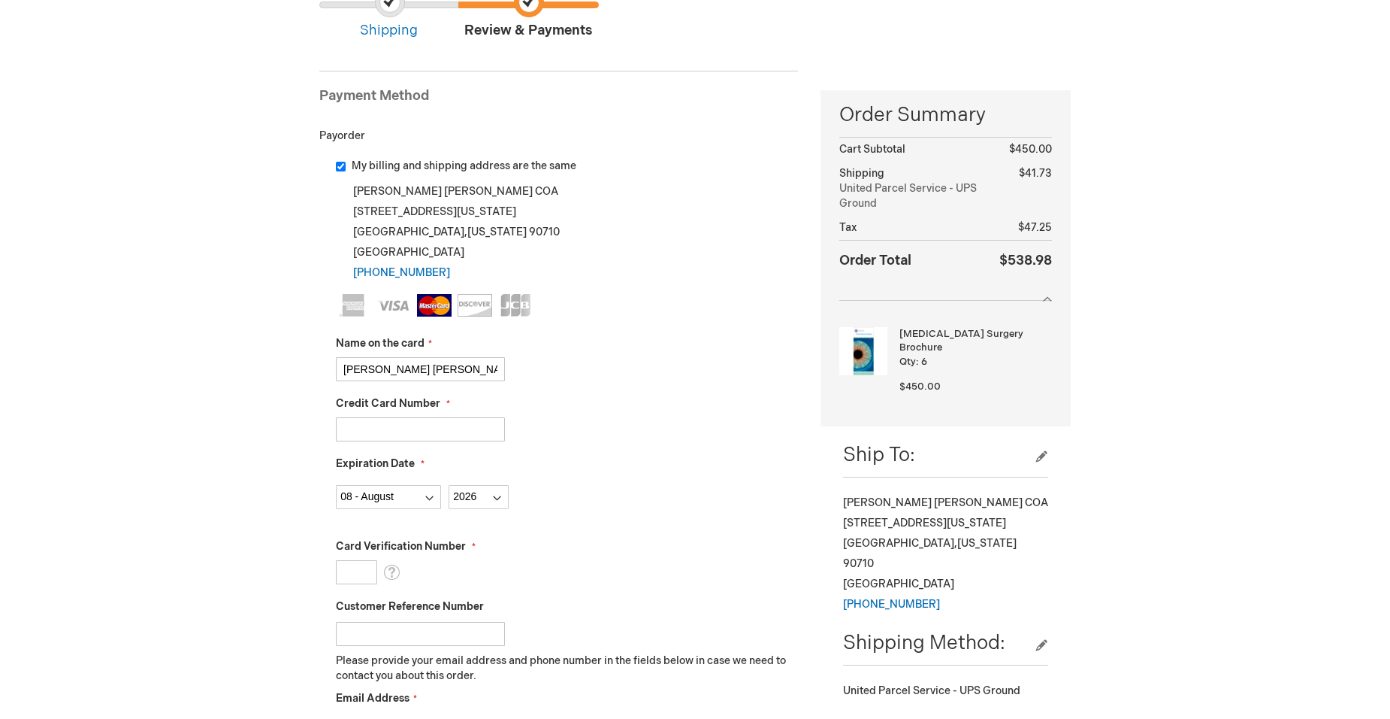
click at [370, 567] on input "Card Verification Number" at bounding box center [356, 572] width 41 height 24
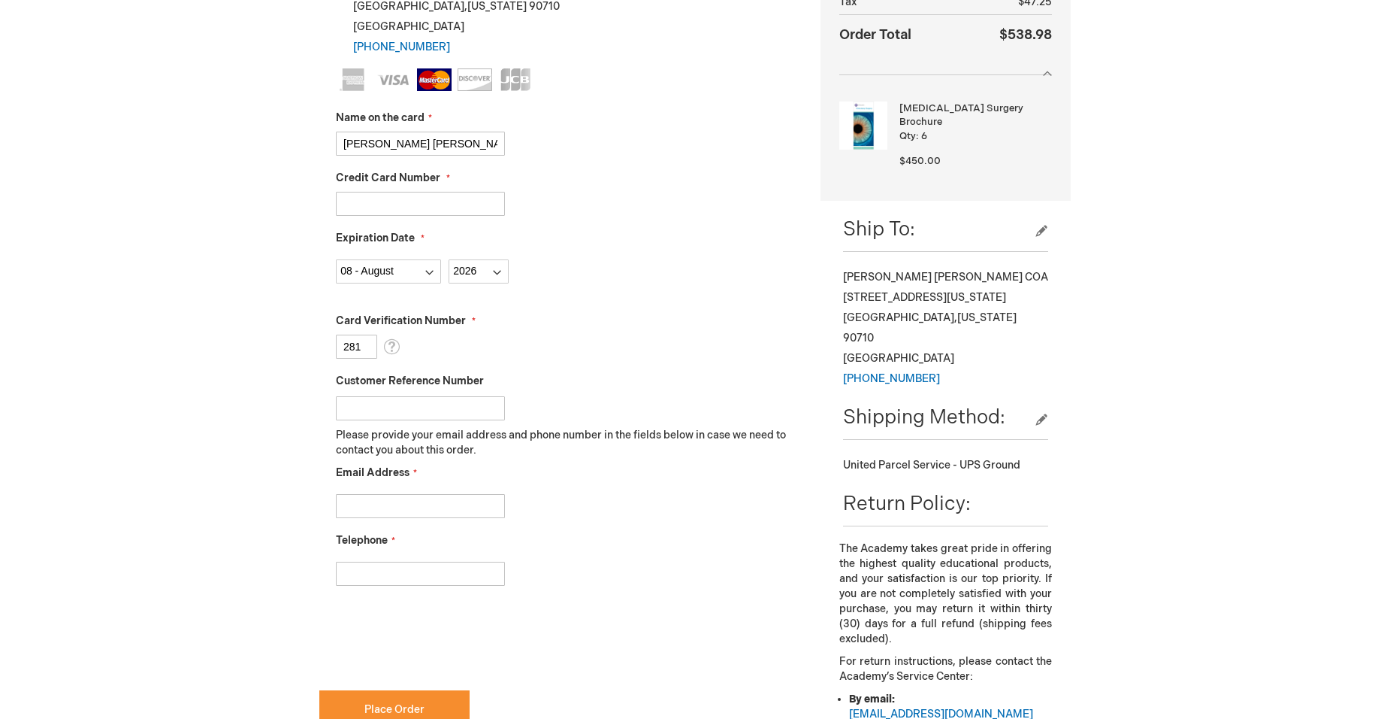
scroll to position [301, 0]
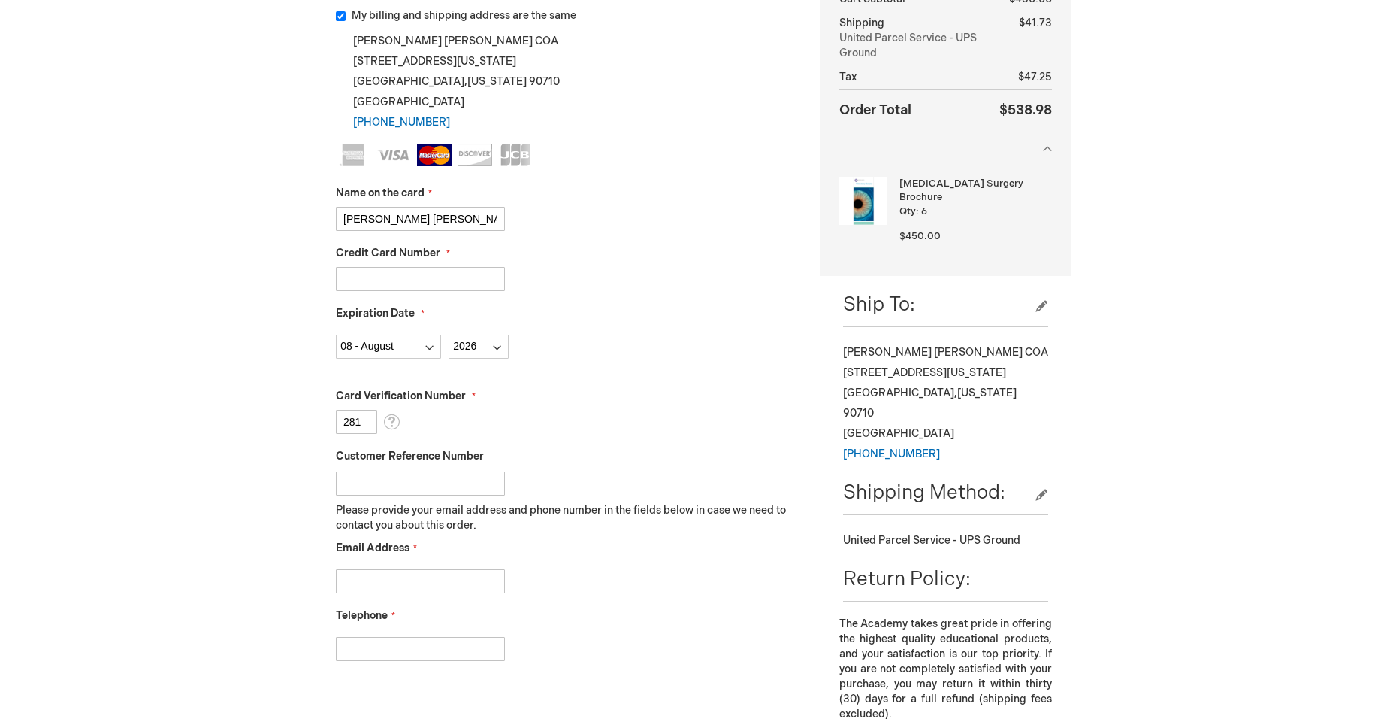
type input "281"
click at [471, 486] on input "Customer Reference Number" at bounding box center [420, 483] width 169 height 24
click at [416, 576] on input "Email Address" at bounding box center [420, 581] width 169 height 24
type input "Albert.X.Espinosa@kp.org"
click at [414, 649] on input "Telephone" at bounding box center [420, 649] width 169 height 24
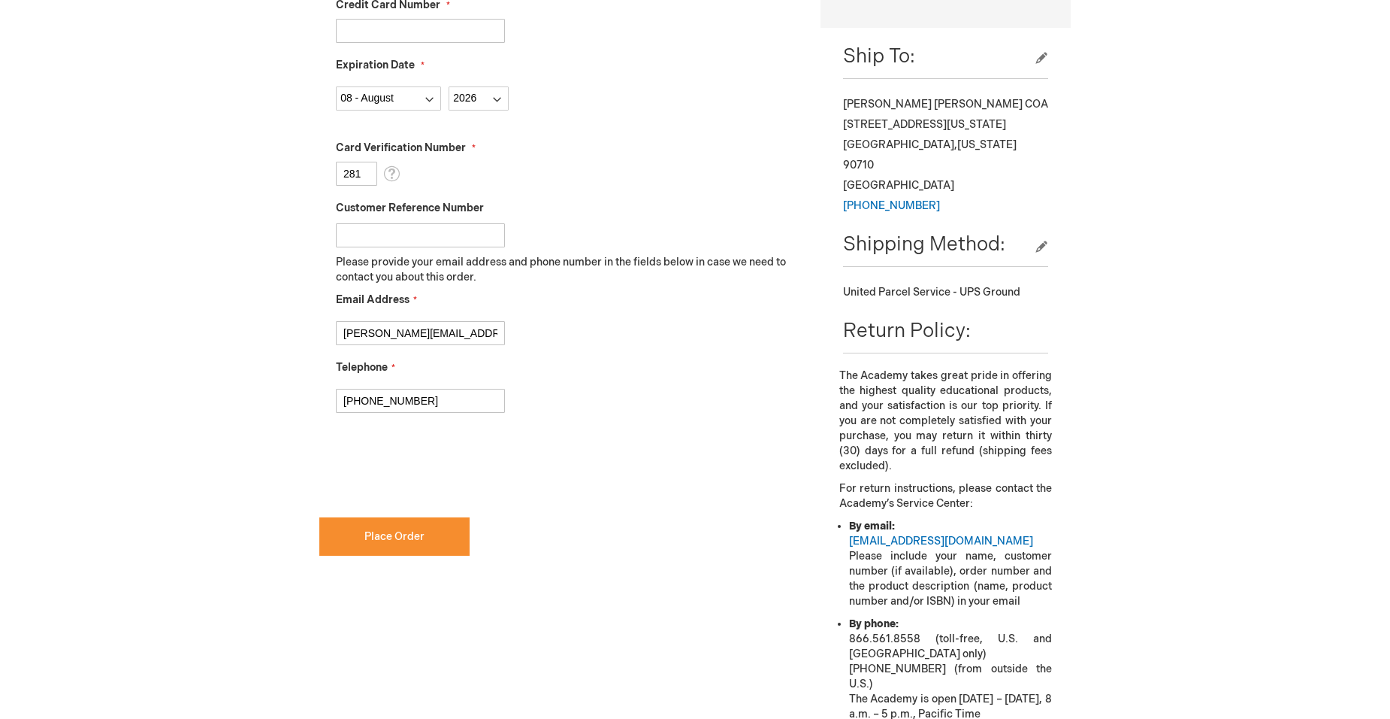
scroll to position [601, 0]
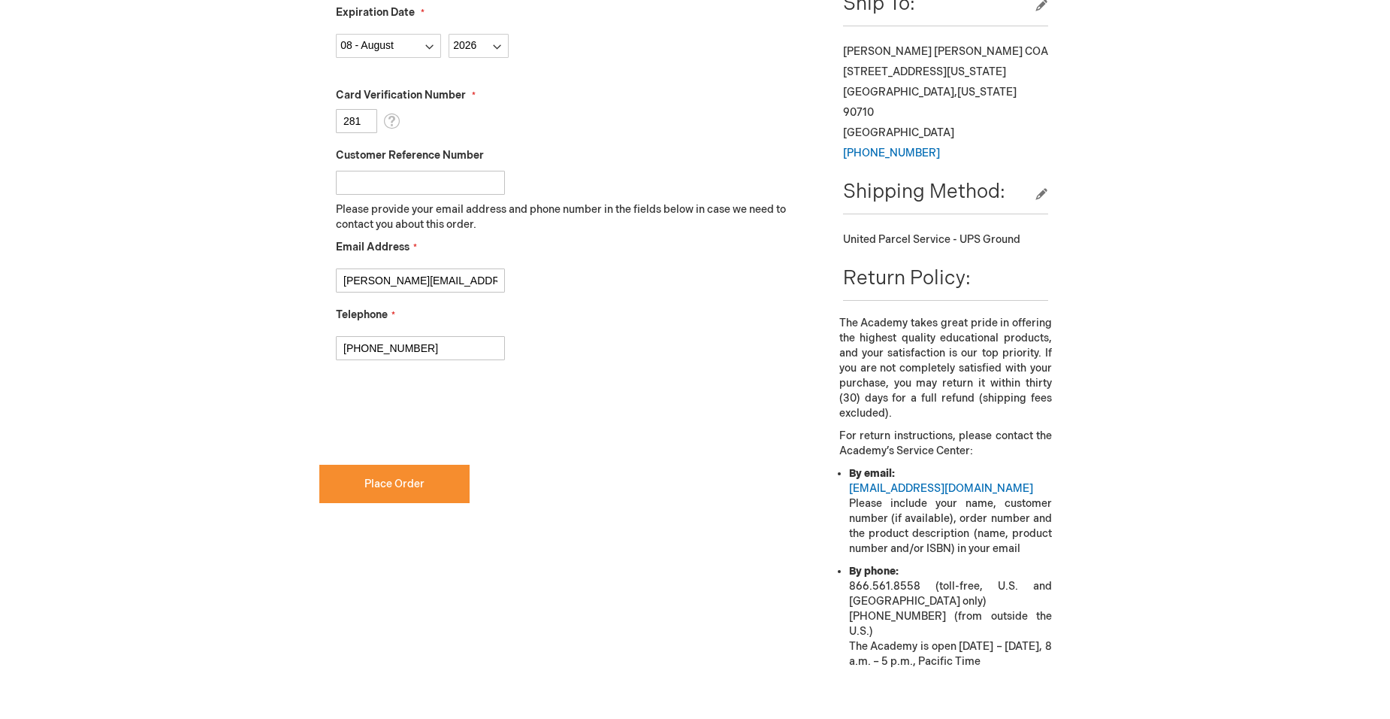
type input "[PHONE_NUMBER]"
checkbox input "true"
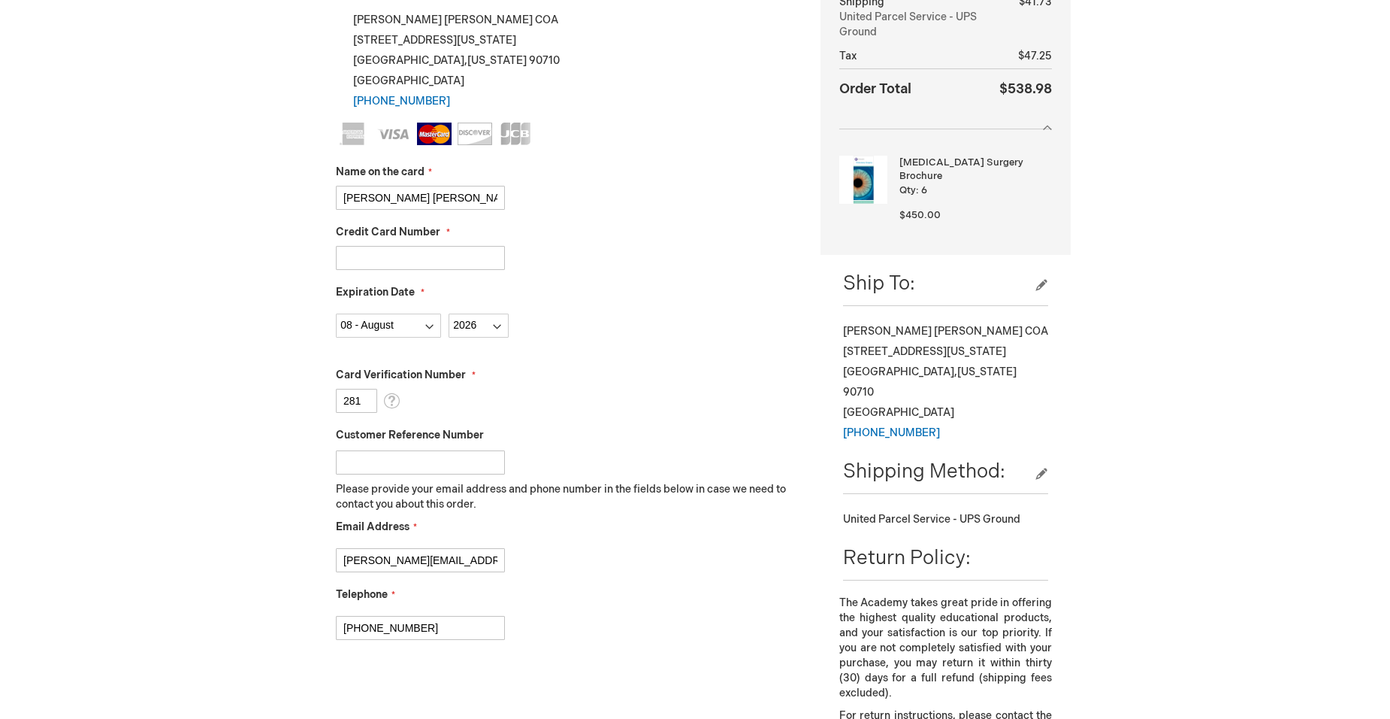
scroll to position [451, 0]
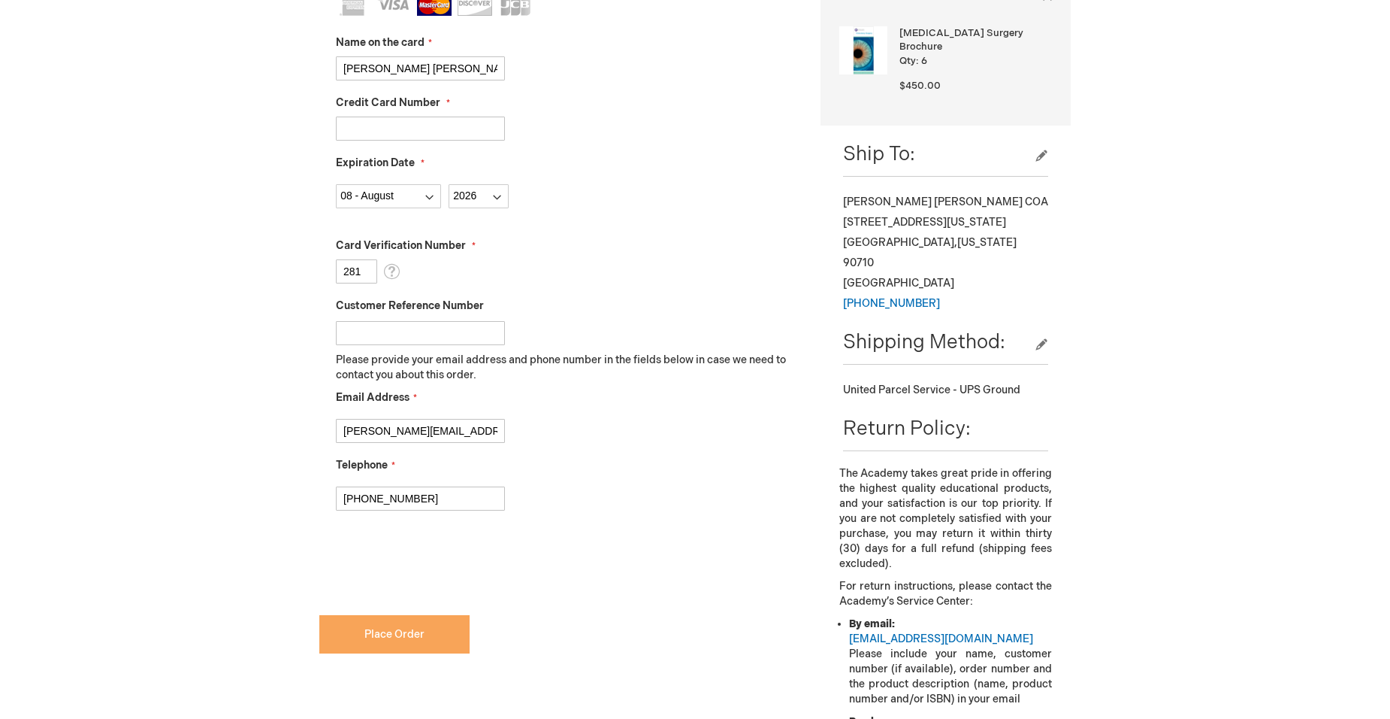
click at [429, 638] on button "Place Order" at bounding box center [394, 634] width 150 height 38
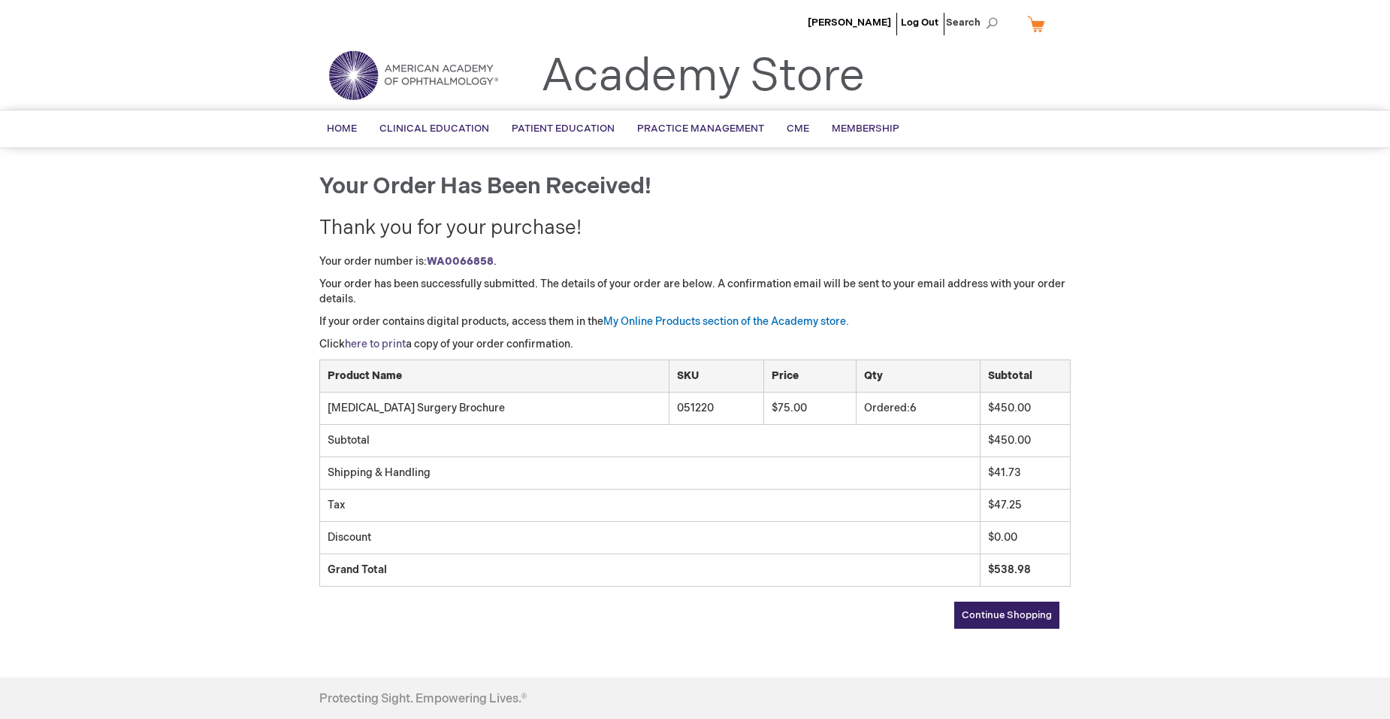
click at [386, 346] on link "here to print" at bounding box center [375, 343] width 61 height 13
